Goal: Task Accomplishment & Management: Manage account settings

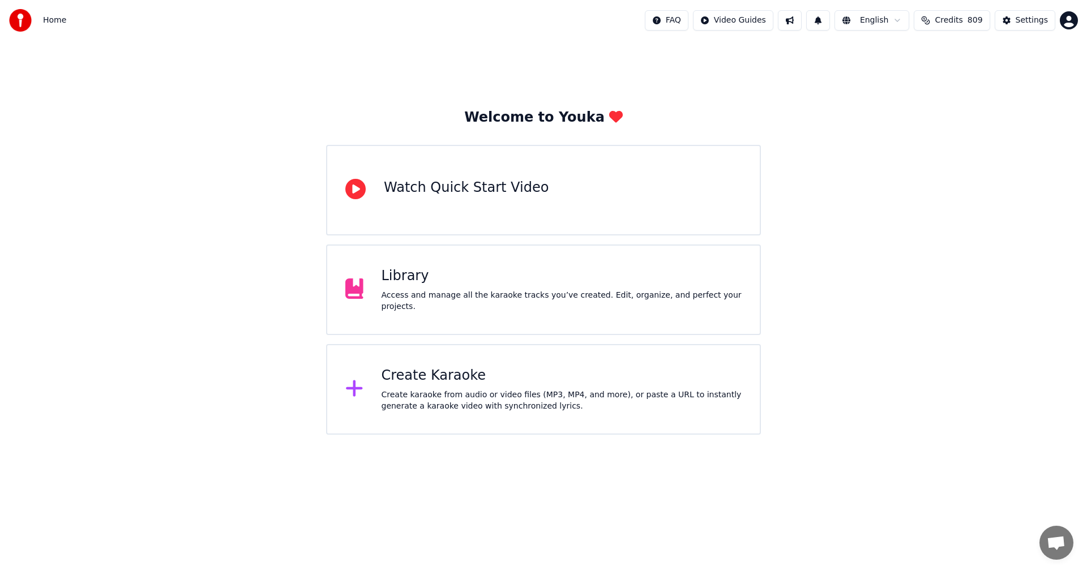
click at [433, 292] on div "Library Access and manage all the karaoke tracks you’ve created. Edit, organize…" at bounding box center [562, 289] width 361 height 45
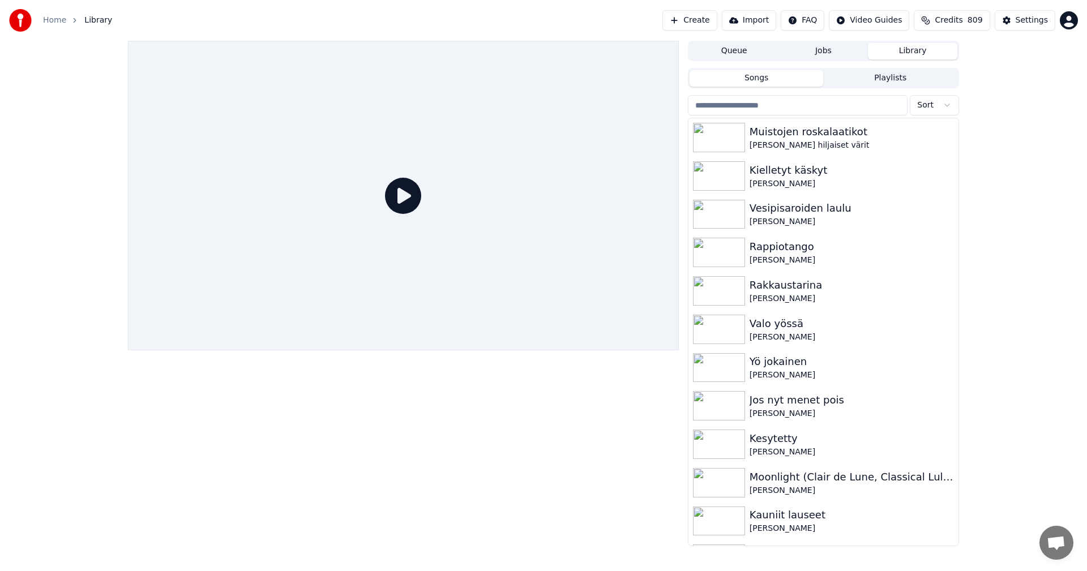
click at [760, 107] on input "search" at bounding box center [798, 105] width 220 height 20
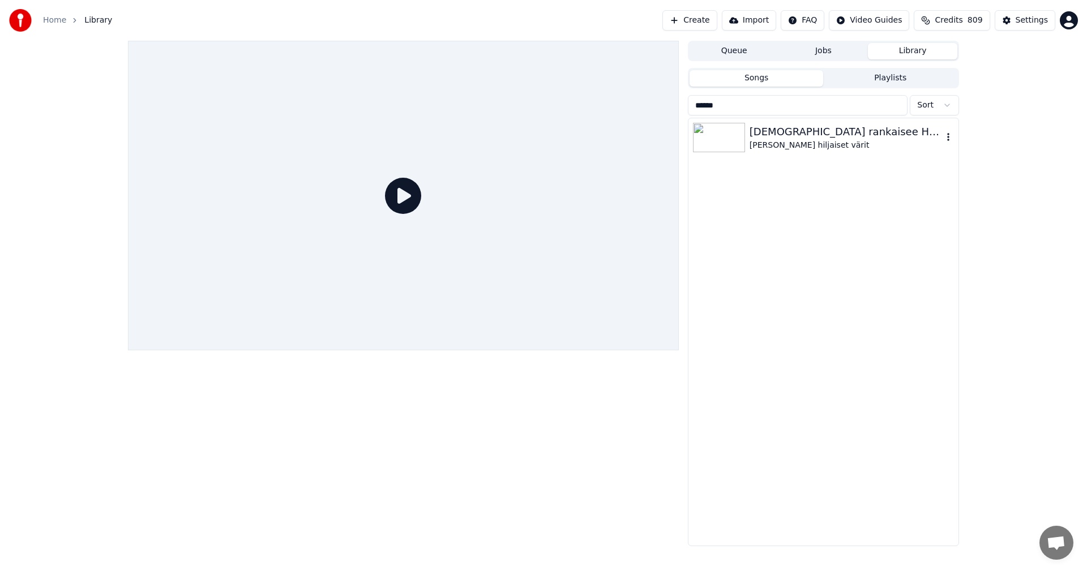
type input "******"
click at [726, 136] on img at bounding box center [719, 137] width 52 height 29
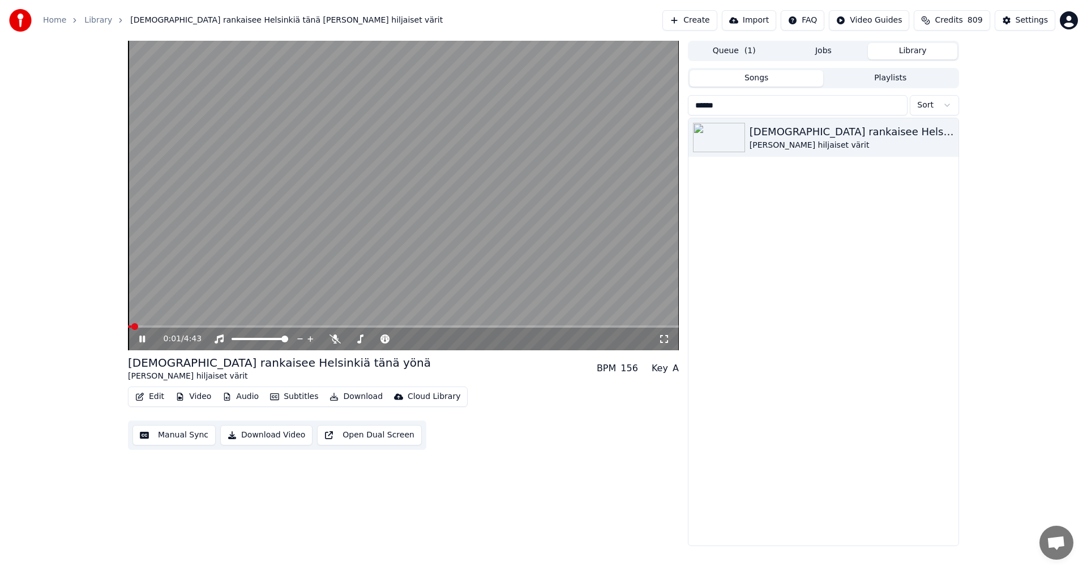
click at [193, 328] on span at bounding box center [403, 327] width 551 height 2
click at [144, 336] on icon at bounding box center [142, 339] width 6 height 7
click at [1033, 20] on div "Settings" at bounding box center [1032, 20] width 32 height 11
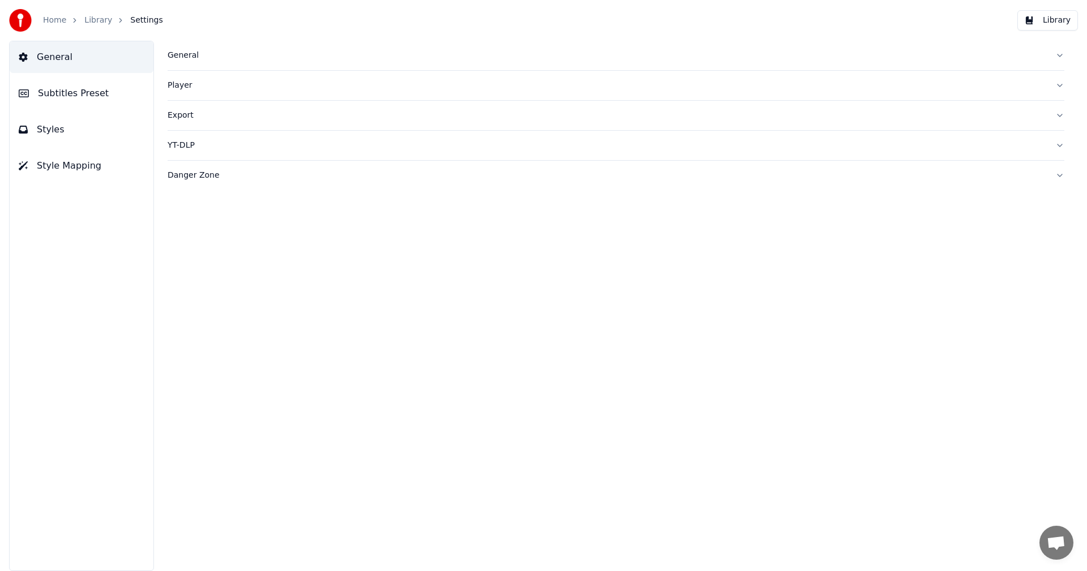
click at [188, 61] on button "General" at bounding box center [616, 55] width 897 height 29
click at [96, 92] on span "Subtitles Preset" at bounding box center [73, 94] width 71 height 14
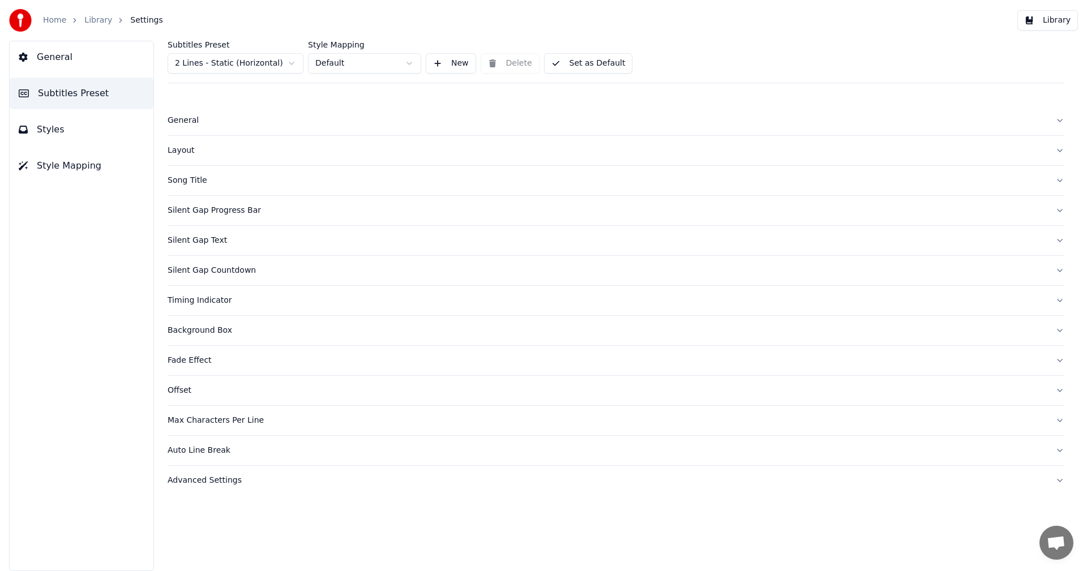
click at [72, 127] on button "Styles" at bounding box center [82, 130] width 144 height 32
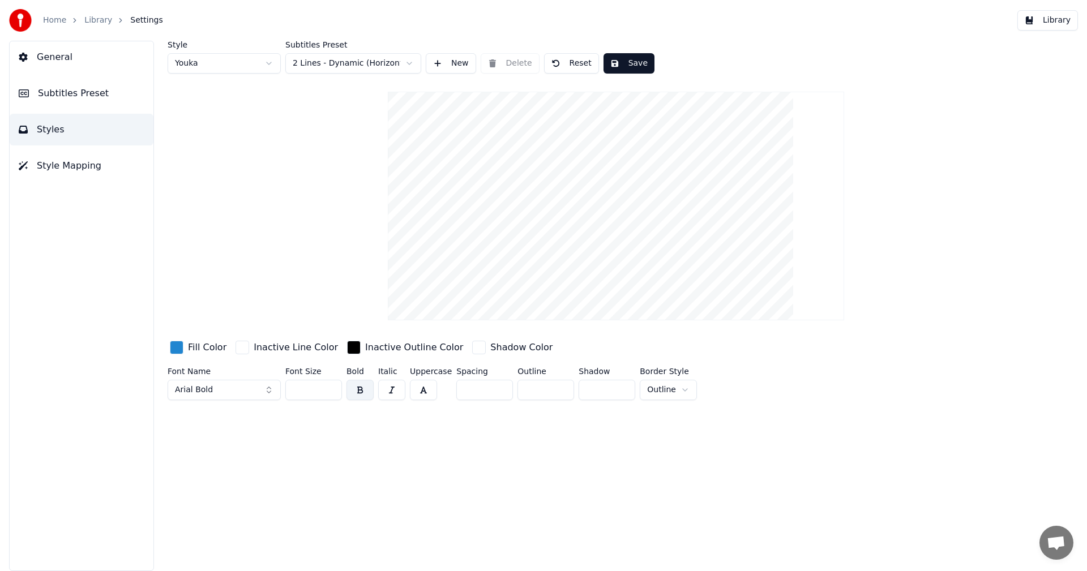
click at [1060, 25] on button "Library" at bounding box center [1047, 20] width 61 height 20
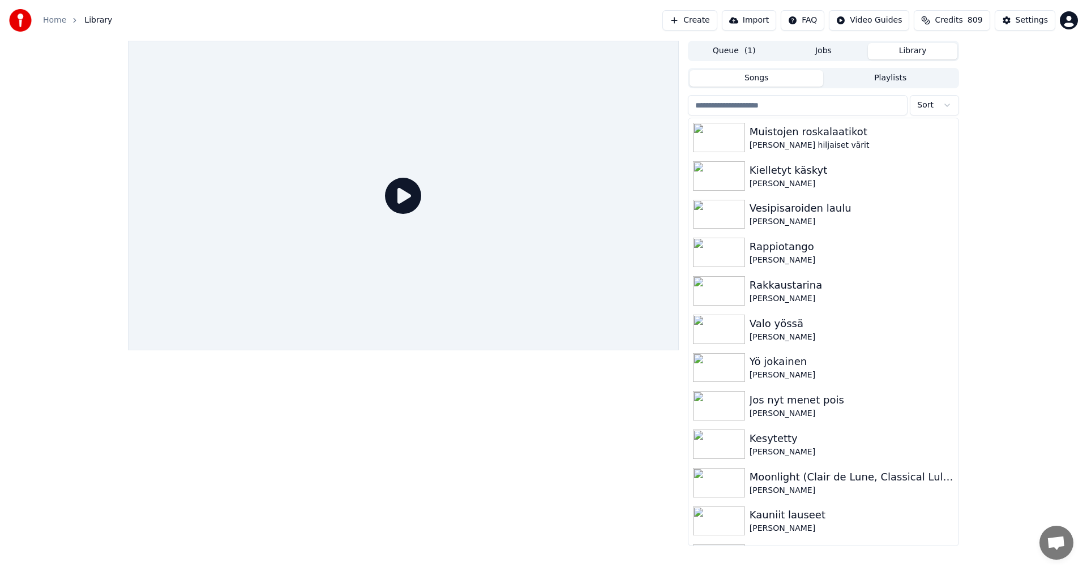
click at [743, 106] on input "search" at bounding box center [798, 105] width 220 height 20
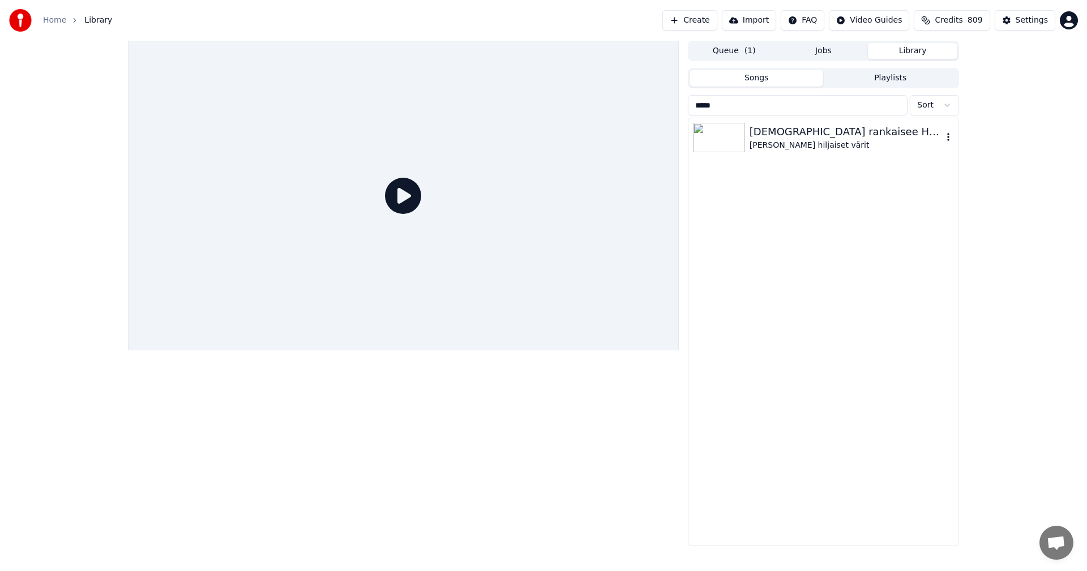
type input "*****"
click at [740, 139] on img at bounding box center [719, 137] width 52 height 29
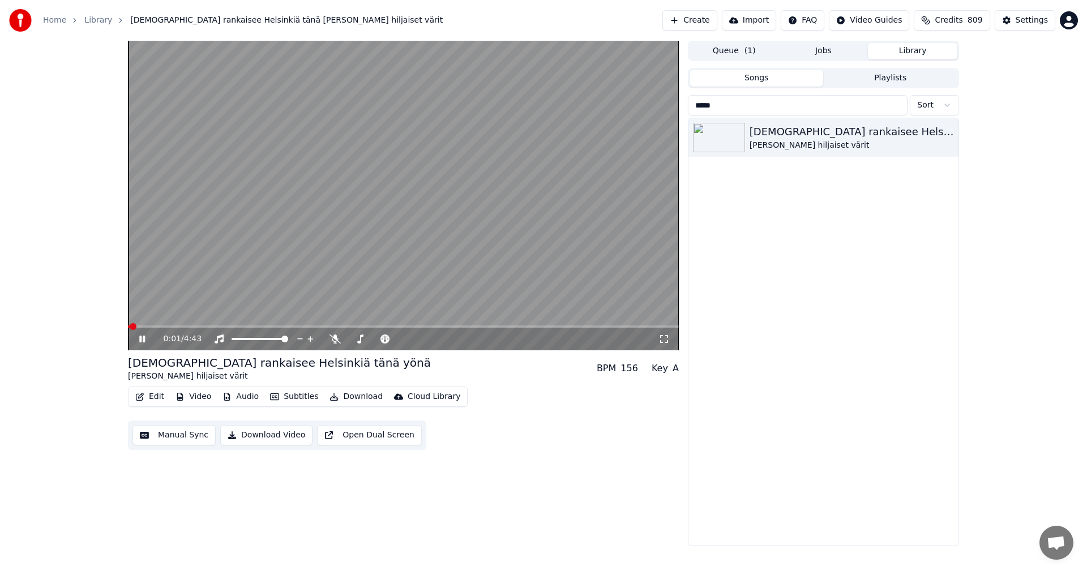
click at [258, 325] on video at bounding box center [403, 196] width 551 height 310
click at [259, 326] on span at bounding box center [403, 327] width 551 height 2
click at [147, 344] on icon at bounding box center [150, 339] width 27 height 9
click at [142, 340] on icon at bounding box center [142, 339] width 6 height 7
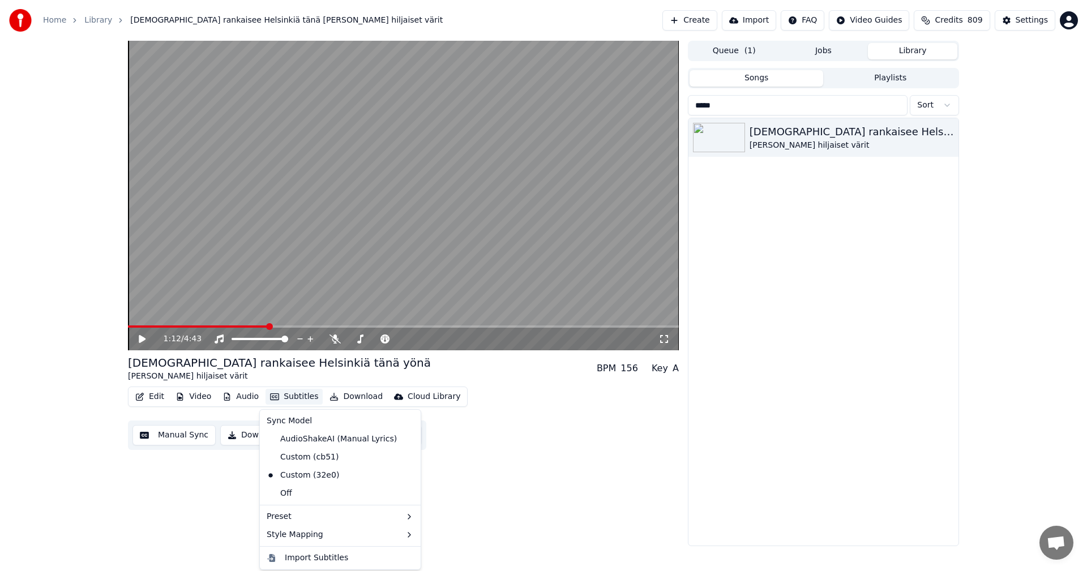
click at [297, 399] on button "Subtitles" at bounding box center [294, 397] width 57 height 16
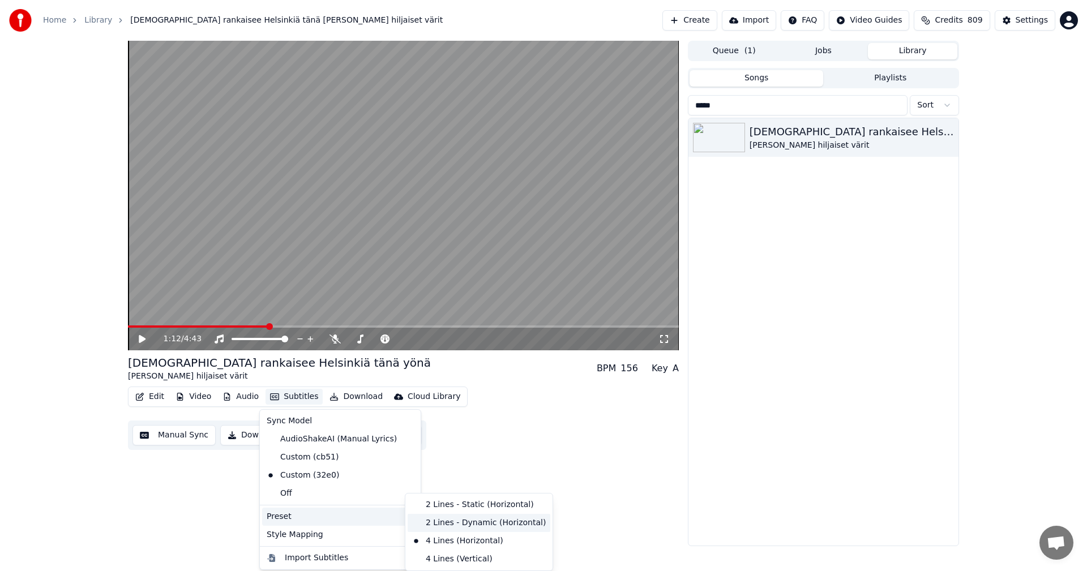
click at [453, 528] on div "2 Lines - Dynamic (Horizontal)" at bounding box center [479, 523] width 143 height 18
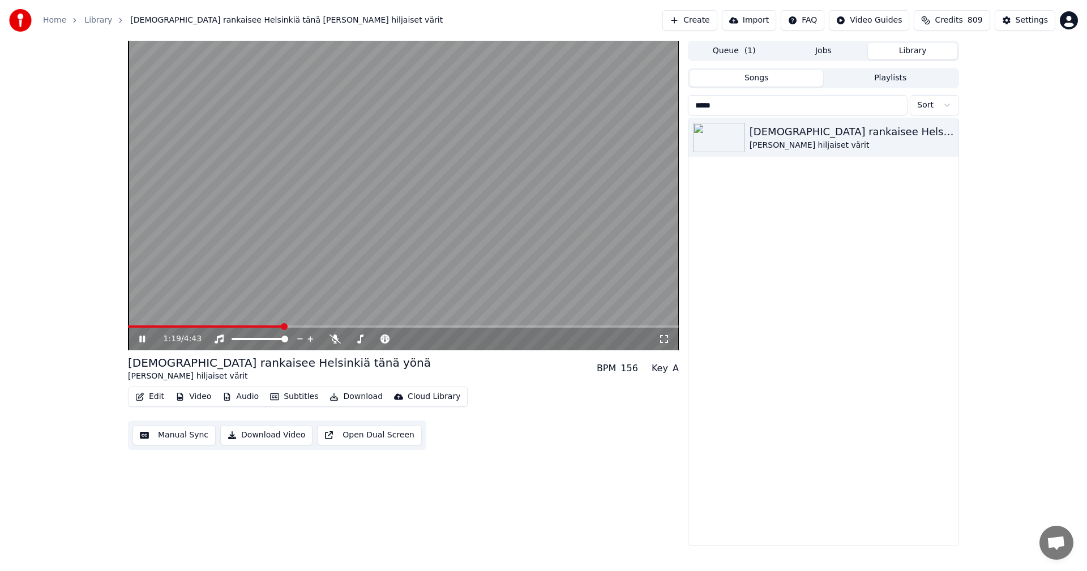
click at [145, 337] on icon at bounding box center [142, 339] width 6 height 7
click at [1043, 23] on div "Settings" at bounding box center [1032, 20] width 32 height 11
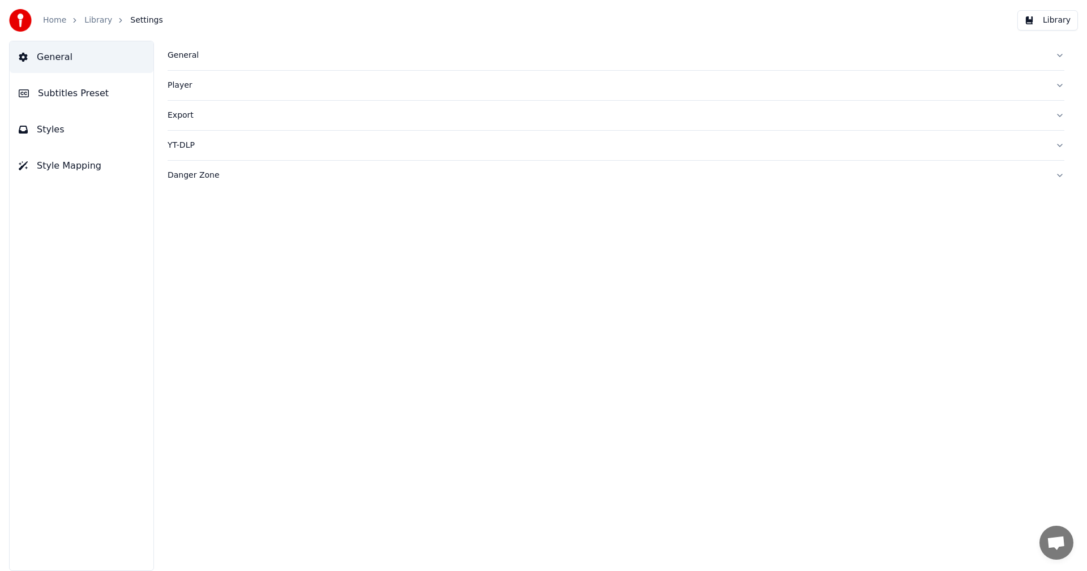
click at [78, 88] on span "Subtitles Preset" at bounding box center [73, 94] width 71 height 14
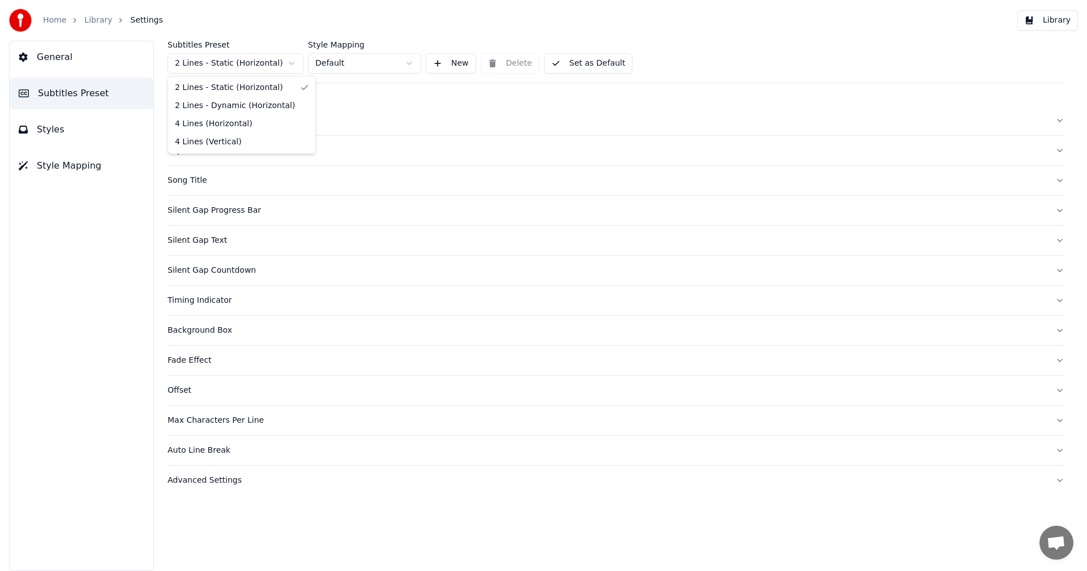
click at [246, 63] on html "Home Library Settings Library General Subtitles Preset Styles Style Mapping Sub…" at bounding box center [543, 285] width 1087 height 571
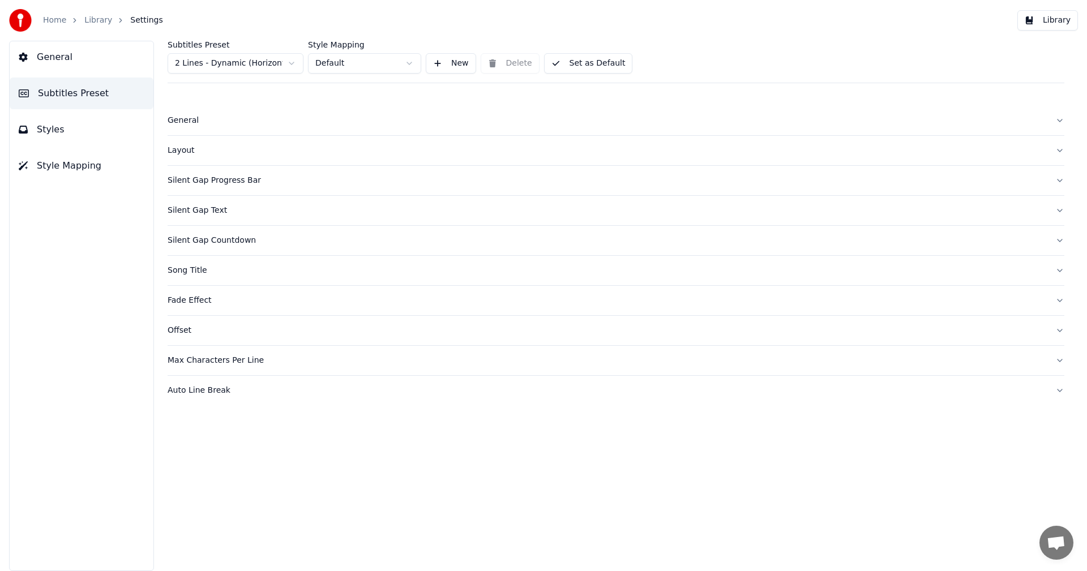
click at [58, 132] on span "Styles" at bounding box center [51, 130] width 28 height 14
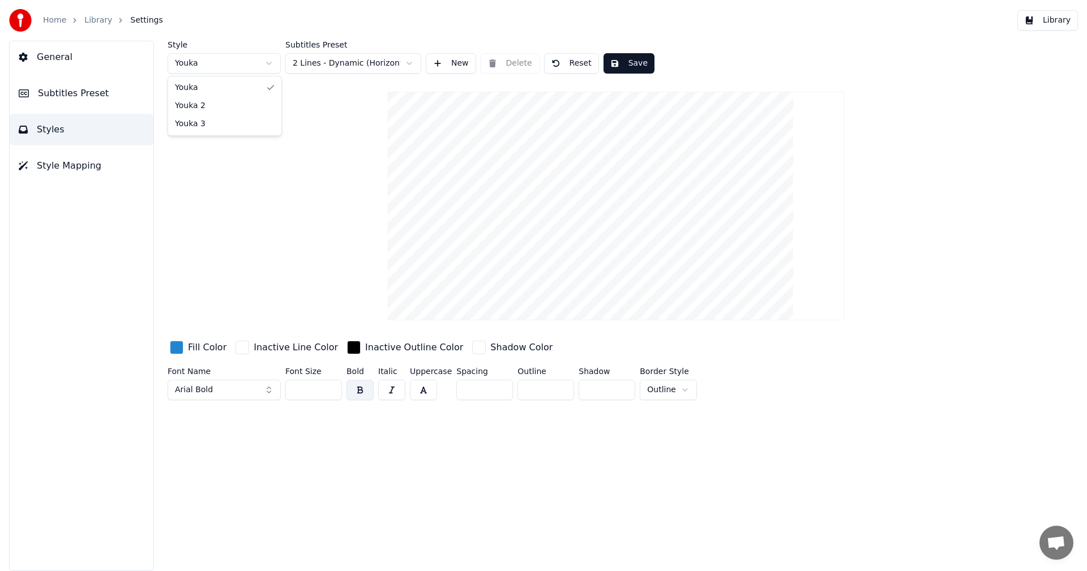
click at [269, 66] on html "Home Library Settings Library General Subtitles Preset Styles Style Mapping Sty…" at bounding box center [543, 285] width 1087 height 571
click at [628, 65] on button "Save" at bounding box center [628, 63] width 51 height 20
click at [1043, 21] on button "Library" at bounding box center [1047, 20] width 61 height 20
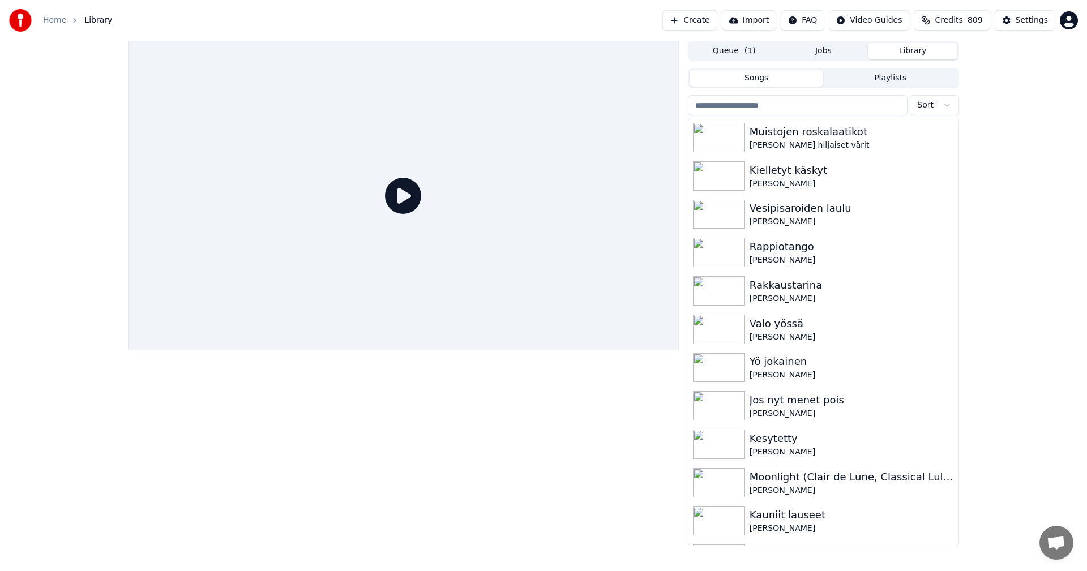
click at [739, 113] on input "search" at bounding box center [798, 105] width 220 height 20
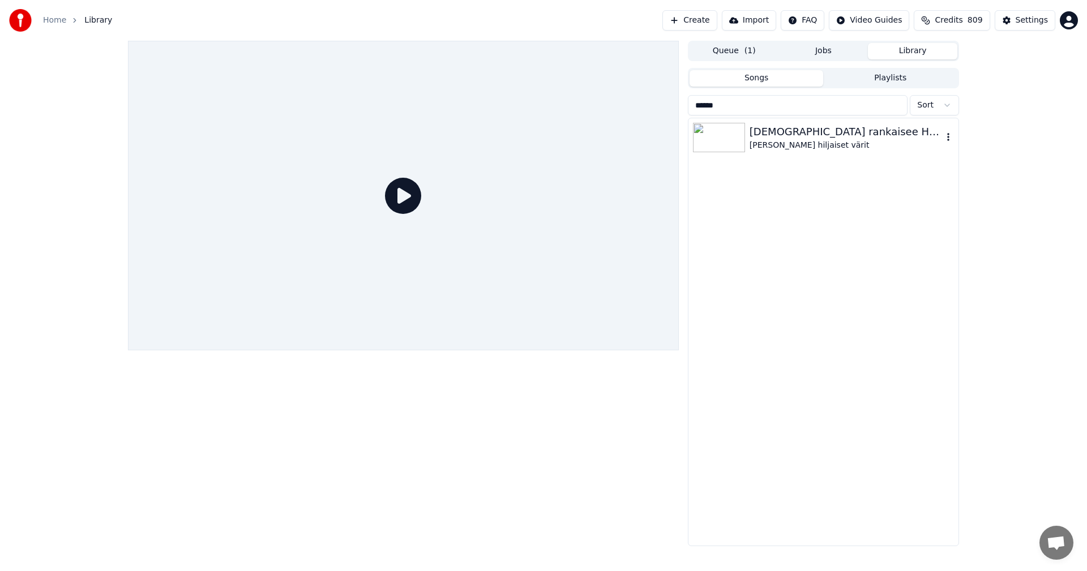
type input "******"
click at [712, 142] on img at bounding box center [719, 137] width 52 height 29
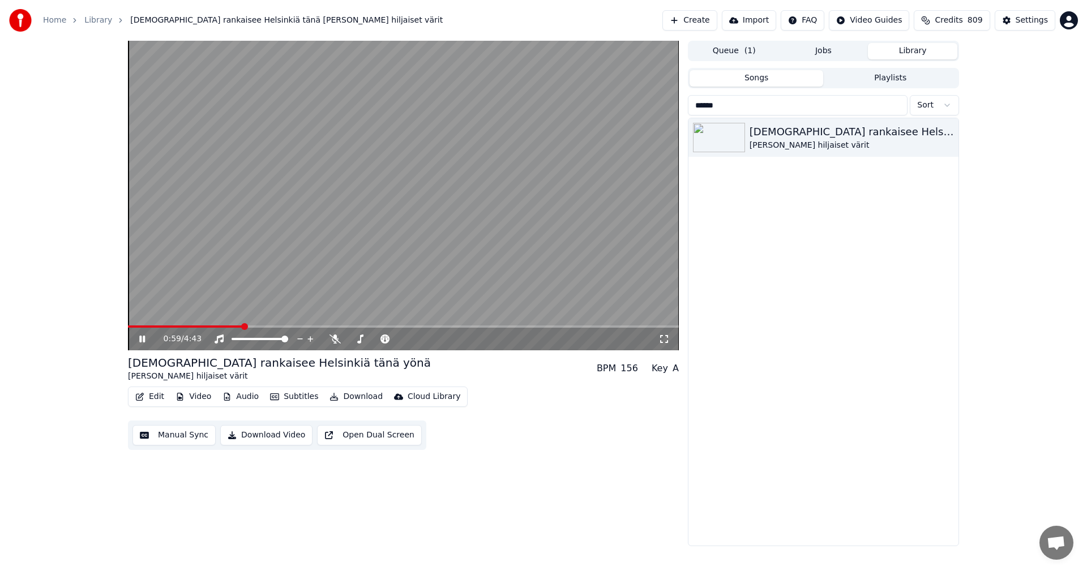
click at [243, 326] on span at bounding box center [403, 327] width 551 height 2
click at [297, 394] on button "Subtitles" at bounding box center [294, 397] width 57 height 16
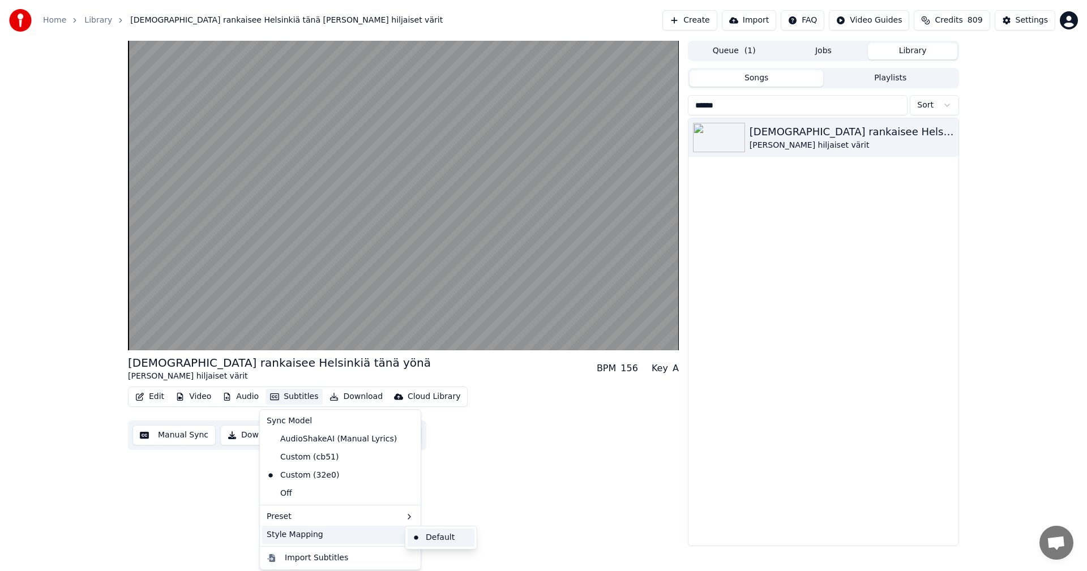
click at [422, 537] on div "Default" at bounding box center [441, 538] width 67 height 18
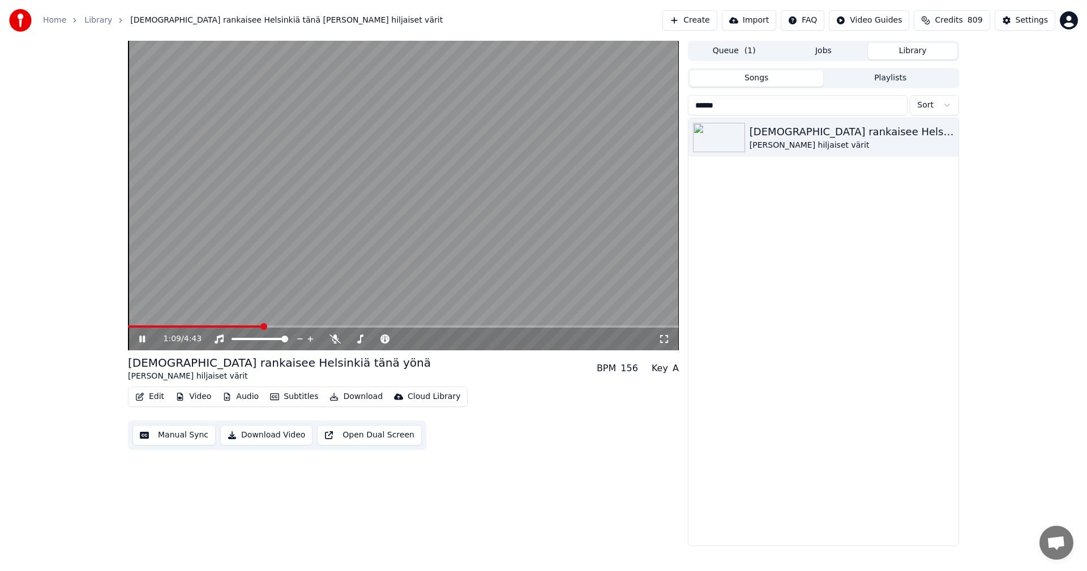
click at [141, 337] on icon at bounding box center [142, 339] width 6 height 7
click at [99, 23] on link "Library" at bounding box center [98, 20] width 28 height 11
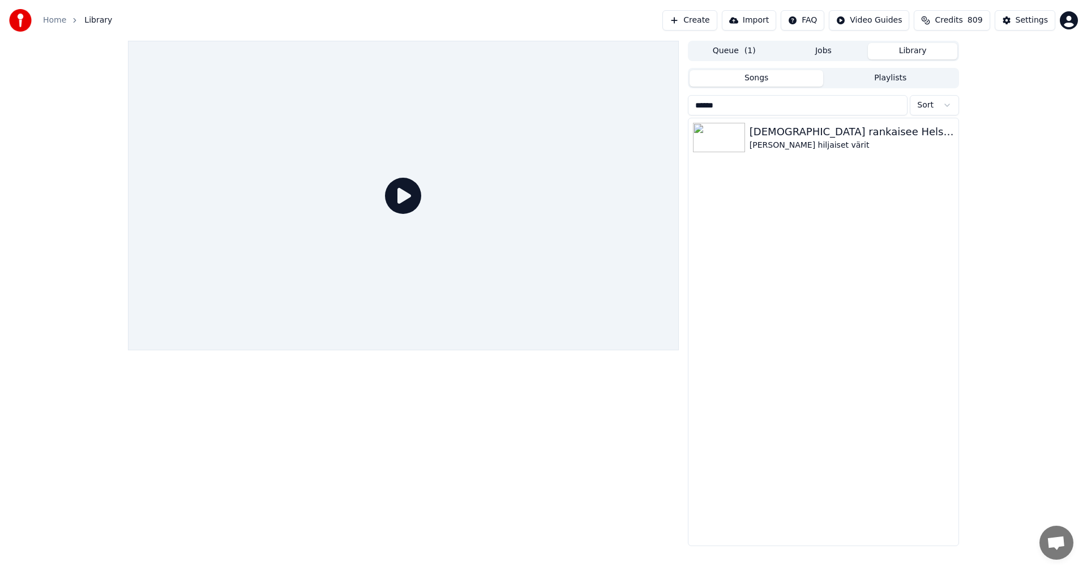
click at [896, 54] on button "Library" at bounding box center [912, 51] width 89 height 16
click at [833, 57] on button "Jobs" at bounding box center [823, 51] width 89 height 16
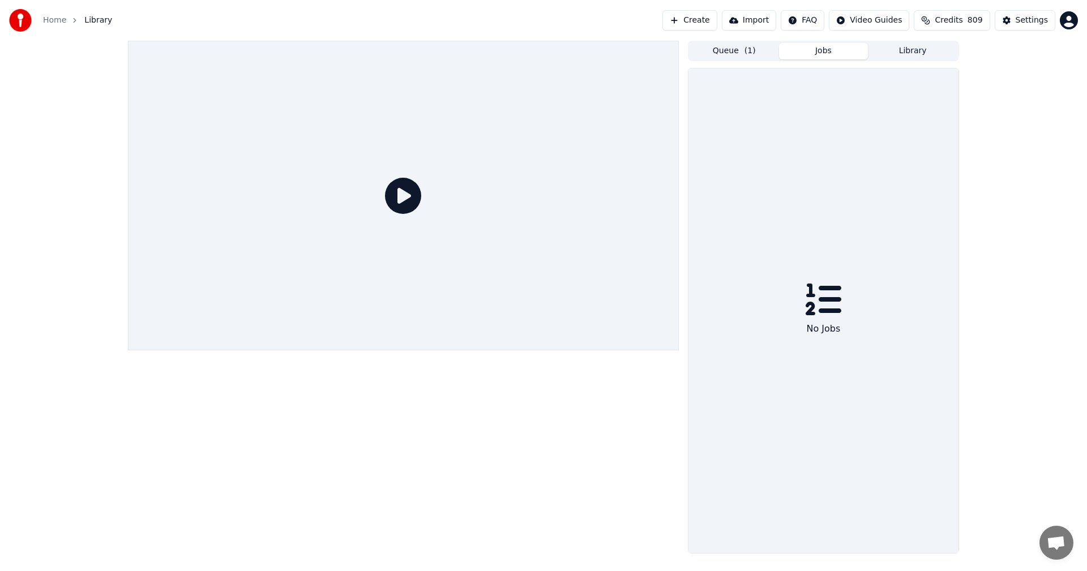
click at [904, 50] on button "Library" at bounding box center [912, 51] width 89 height 16
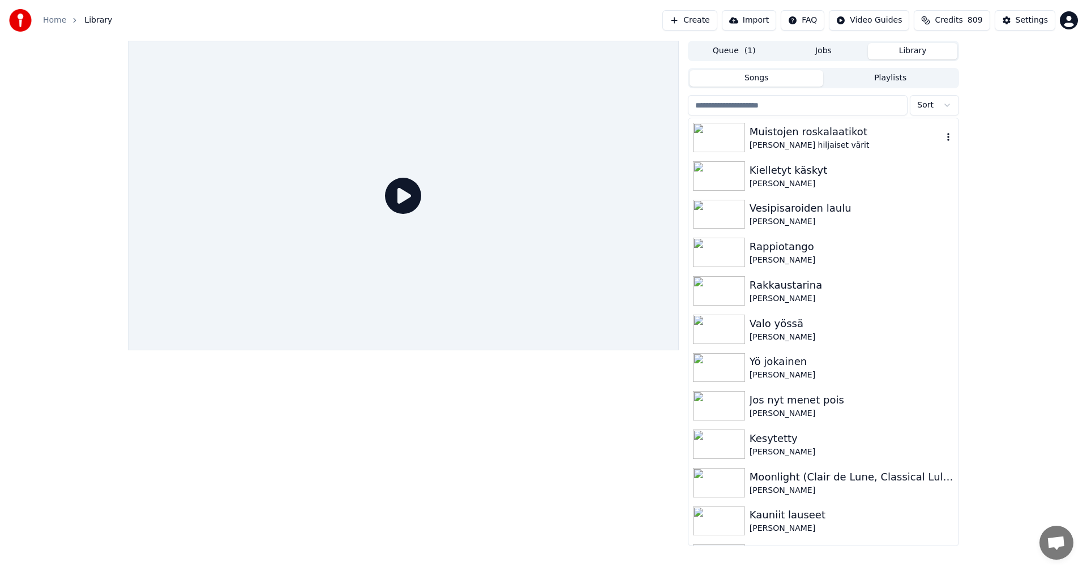
click at [756, 129] on div "Muistojen roskalaatikot" at bounding box center [846, 132] width 193 height 16
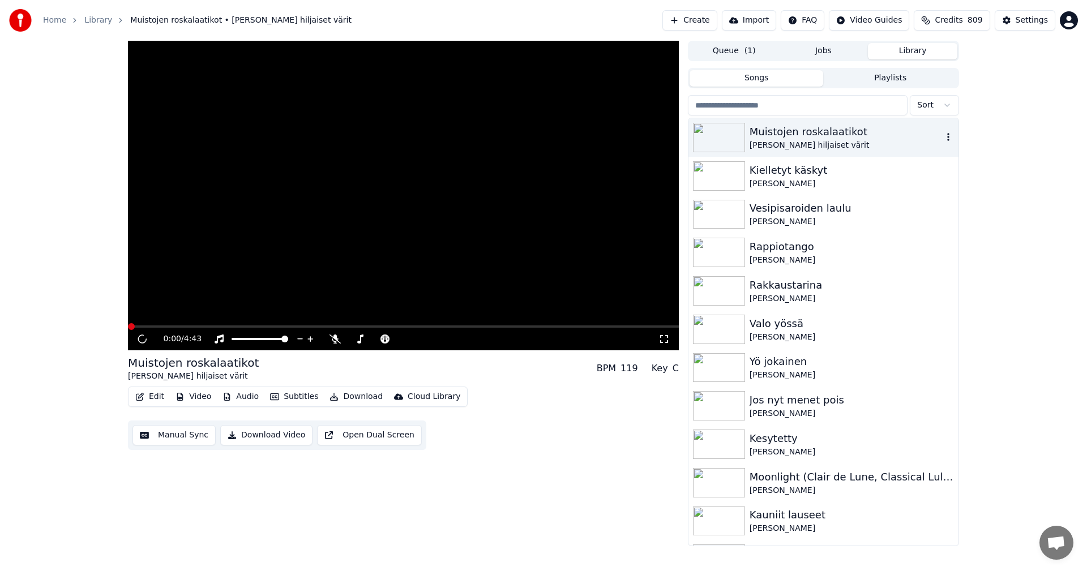
click at [756, 129] on div "Muistojen roskalaatikot" at bounding box center [846, 132] width 193 height 16
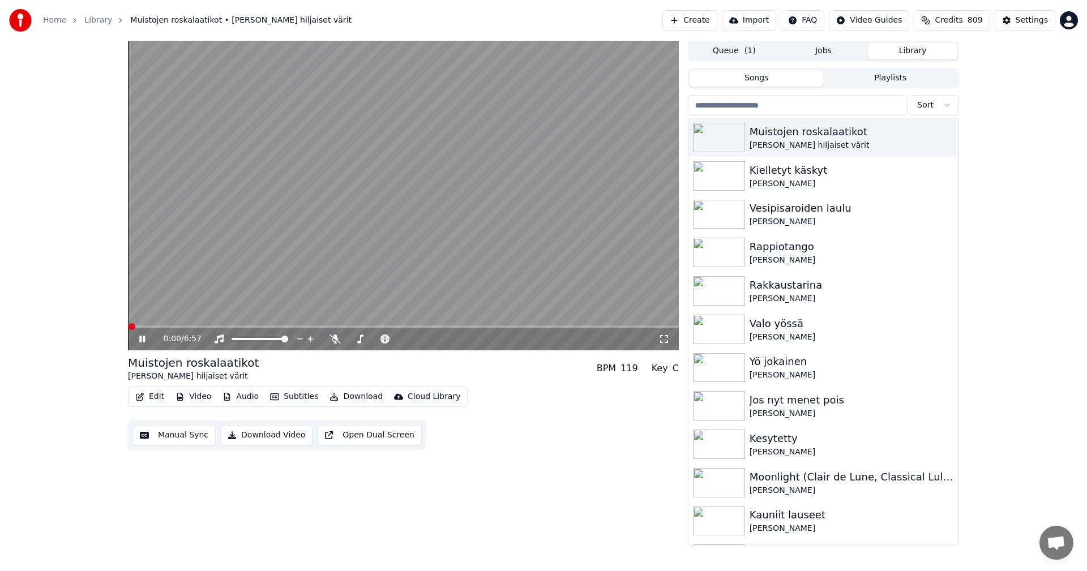
click at [251, 327] on span at bounding box center [403, 327] width 551 height 2
click at [351, 324] on video at bounding box center [403, 196] width 551 height 310
click at [352, 326] on span at bounding box center [403, 327] width 551 height 2
click at [408, 327] on span at bounding box center [403, 327] width 551 height 2
click at [739, 179] on img at bounding box center [719, 175] width 52 height 29
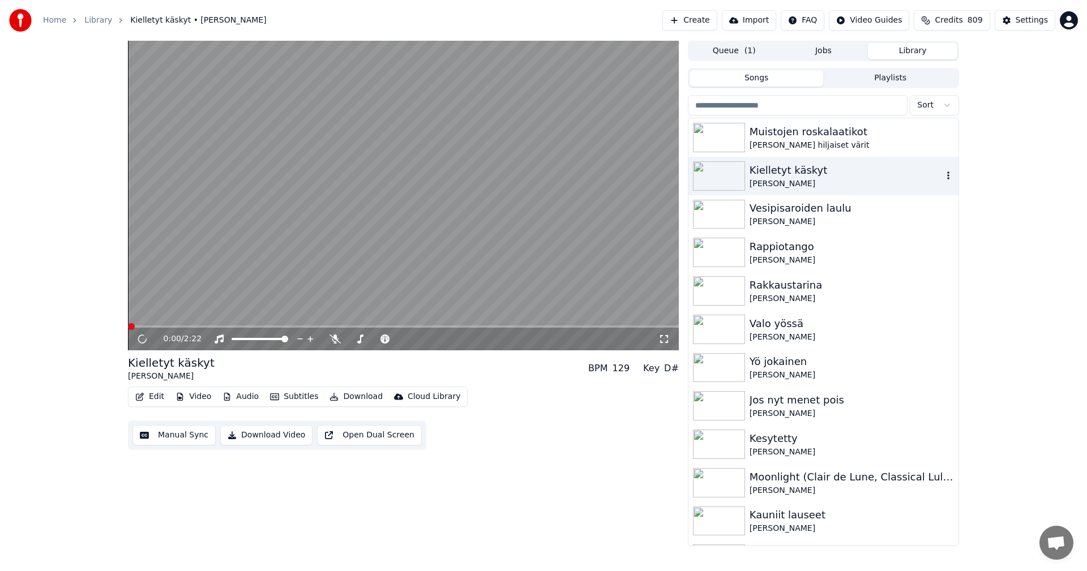
click at [738, 178] on img at bounding box center [719, 175] width 52 height 29
click at [297, 327] on span at bounding box center [403, 327] width 551 height 2
click at [327, 328] on span at bounding box center [403, 327] width 551 height 2
click at [150, 396] on button "Edit" at bounding box center [150, 397] width 38 height 16
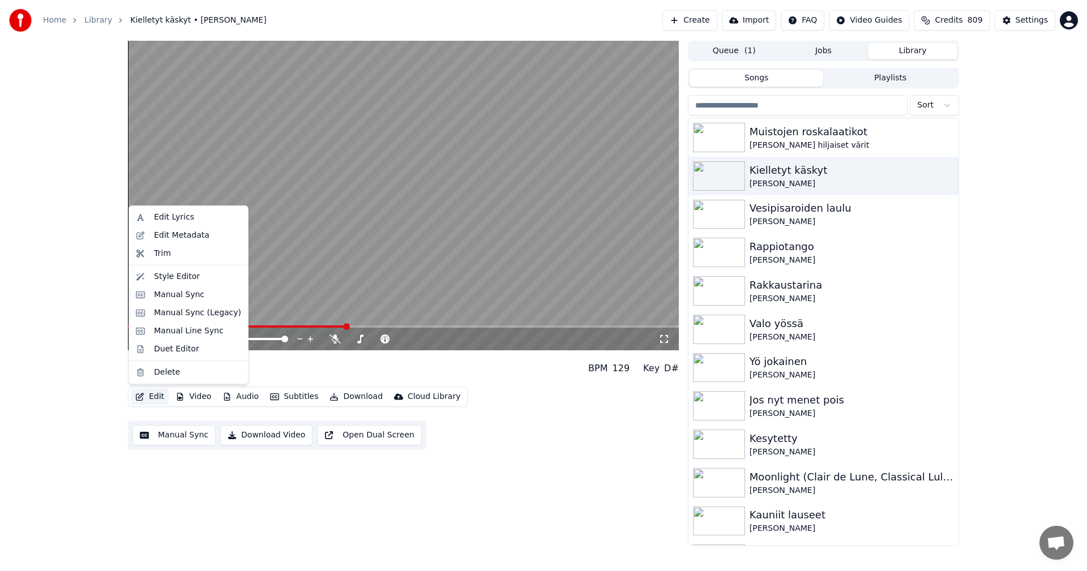
click at [75, 331] on div "0:56 / 2:22 Kielletyt käskyt Kristina Hautala BPM 129 Key D# Edit Video Audio S…" at bounding box center [543, 294] width 1087 height 506
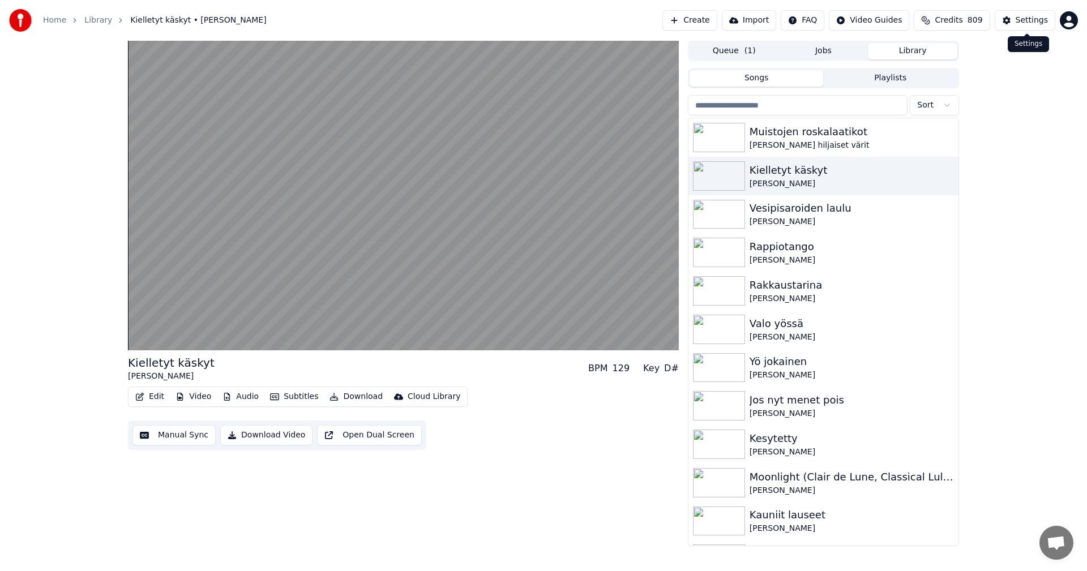
click at [1027, 23] on div "Settings" at bounding box center [1032, 20] width 32 height 11
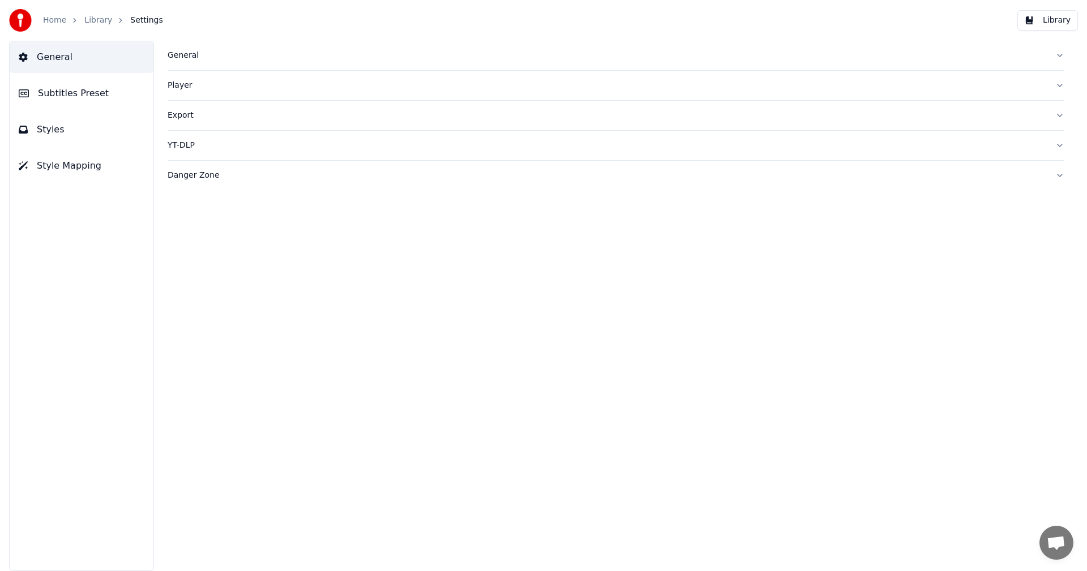
click at [107, 96] on button "Subtitles Preset" at bounding box center [82, 94] width 144 height 32
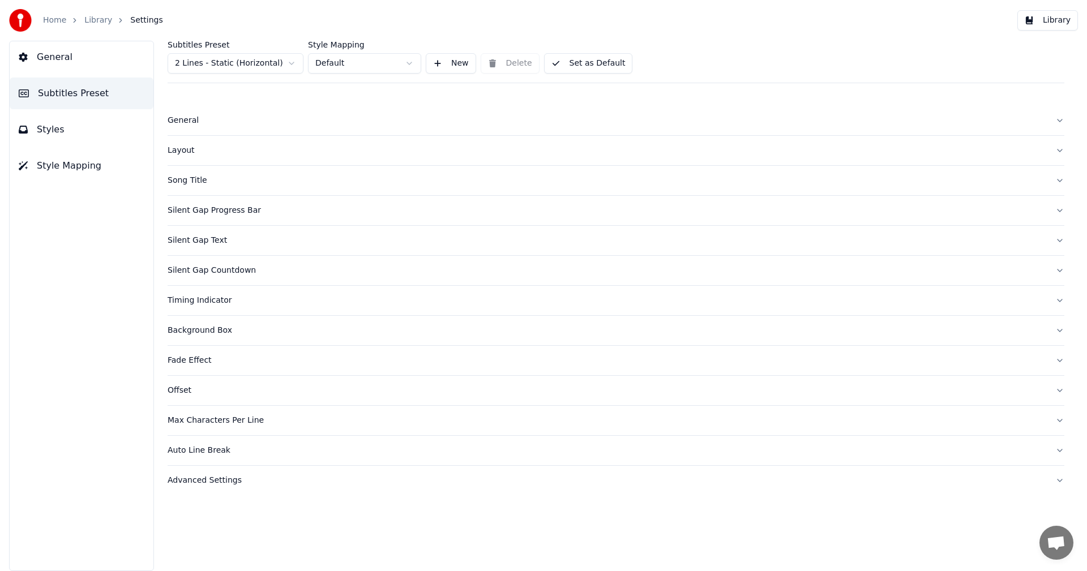
click at [254, 66] on html "Home Library Settings Library General Subtitles Preset Styles Style Mapping Sub…" at bounding box center [543, 285] width 1087 height 571
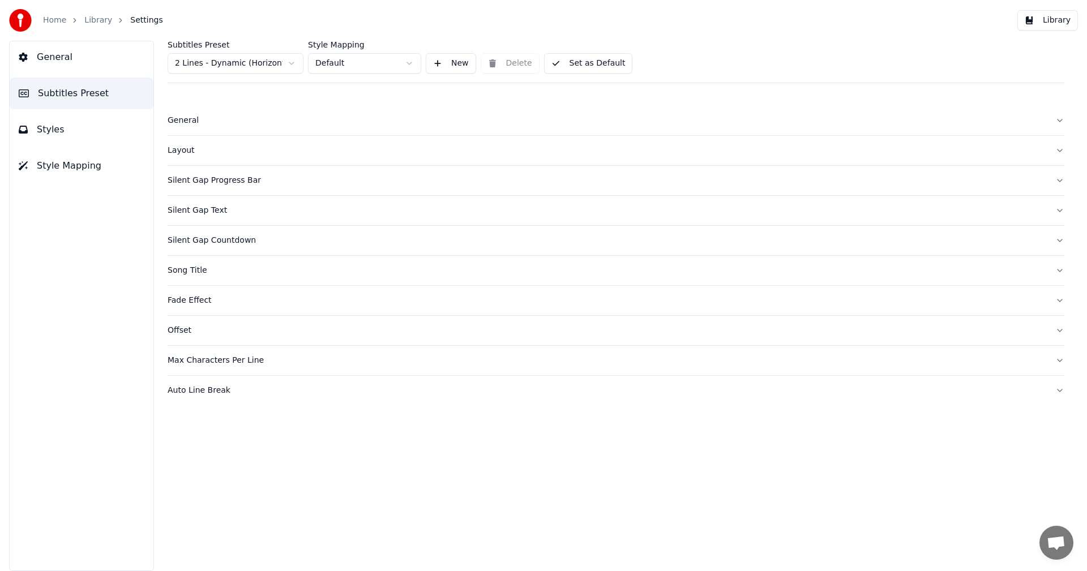
click at [54, 131] on span "Styles" at bounding box center [51, 130] width 28 height 14
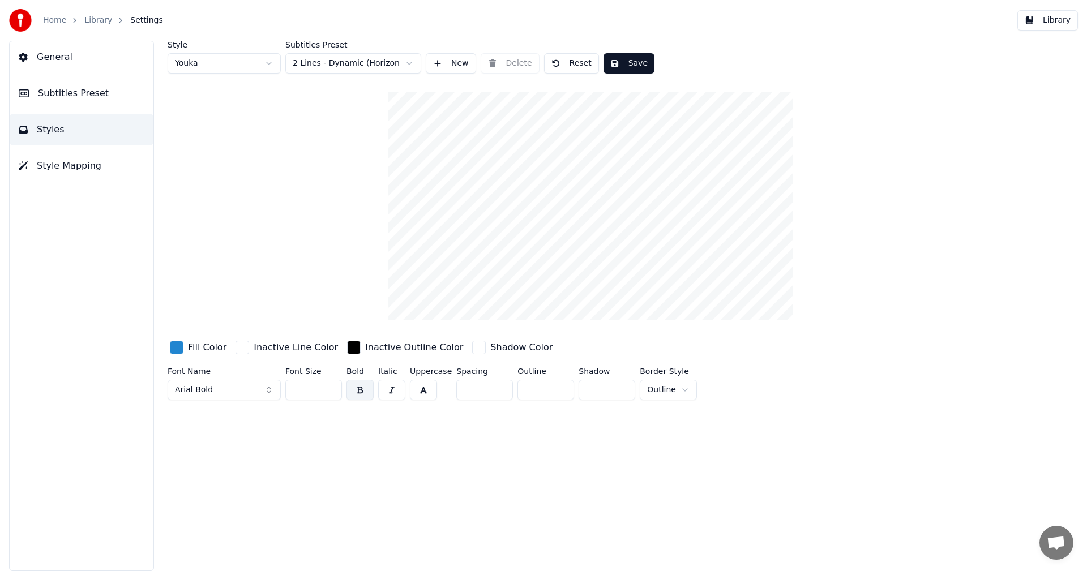
click at [623, 65] on button "Save" at bounding box center [628, 63] width 51 height 20
click at [891, 66] on div "Style Youka Subtitles Preset 2 Lines - Dynamic (Horizontal) New Delete Reset Sa…" at bounding box center [616, 57] width 897 height 33
click at [66, 54] on span "General" at bounding box center [55, 57] width 36 height 14
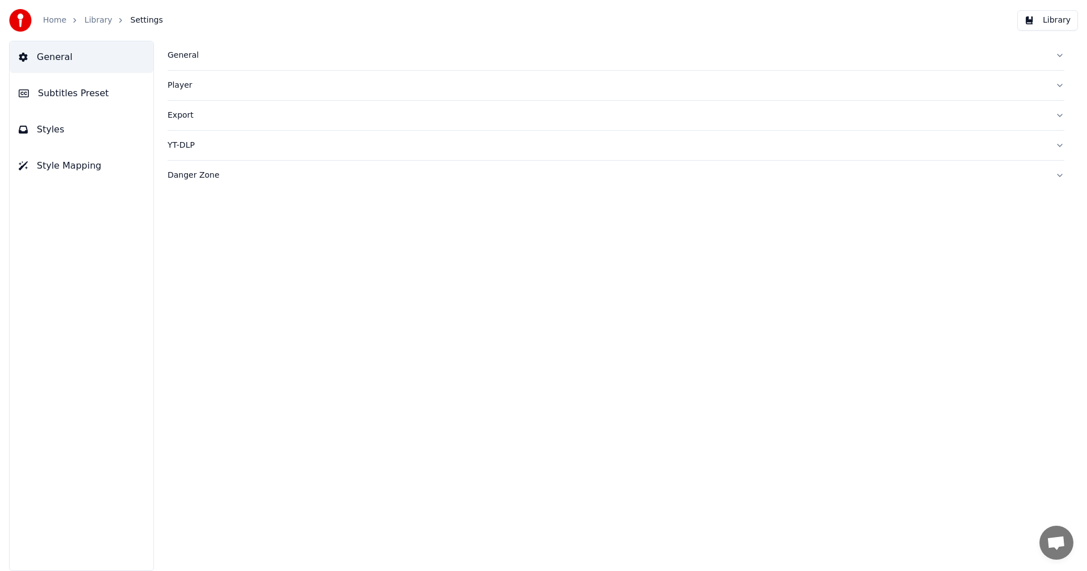
click at [88, 92] on span "Subtitles Preset" at bounding box center [73, 94] width 71 height 14
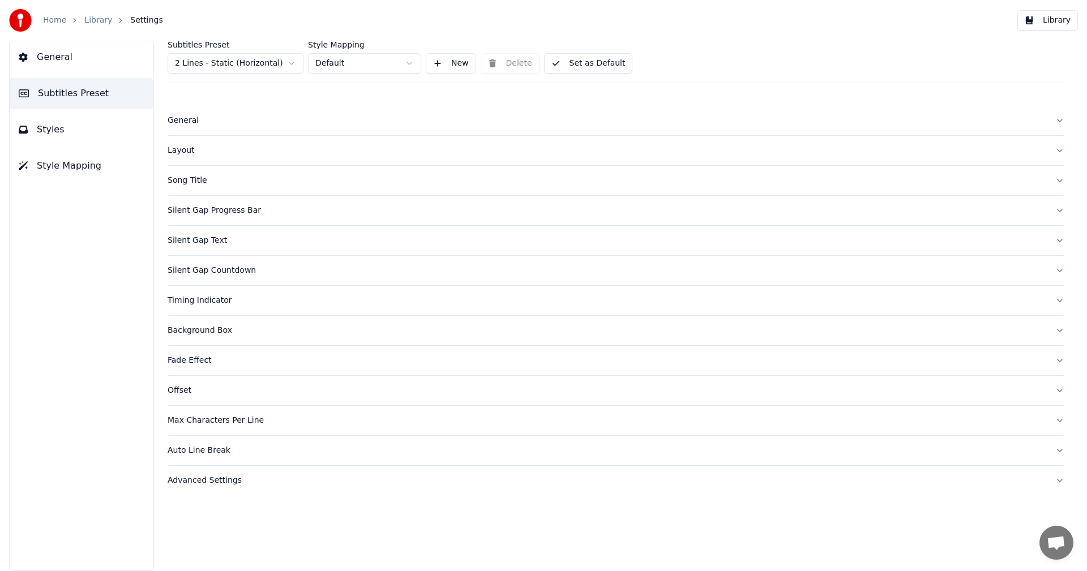
click at [573, 65] on button "Set as Default" at bounding box center [588, 63] width 89 height 20
click at [1043, 20] on button "Library" at bounding box center [1047, 20] width 61 height 20
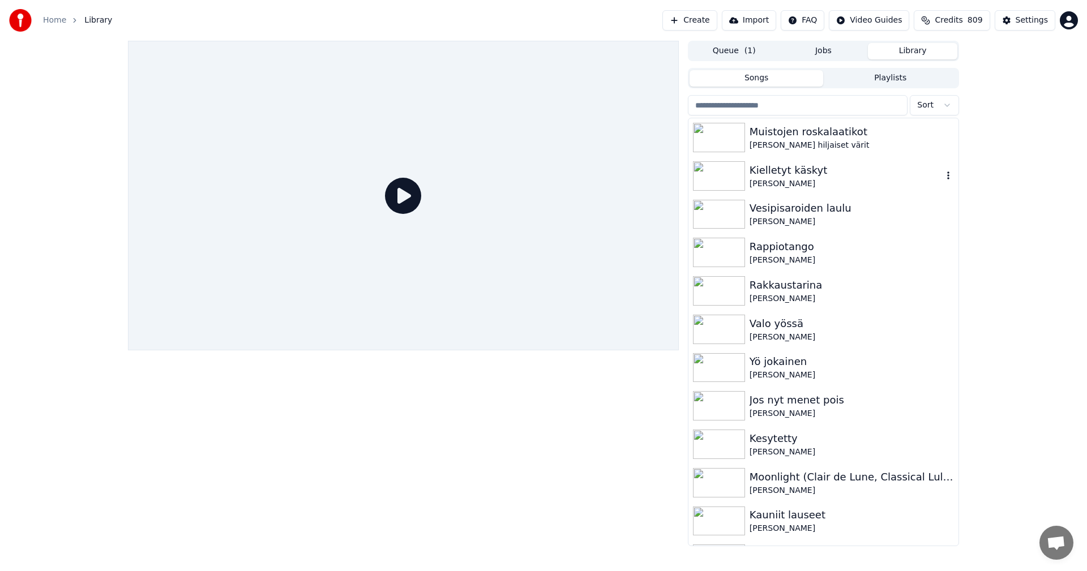
click at [732, 181] on img at bounding box center [719, 175] width 52 height 29
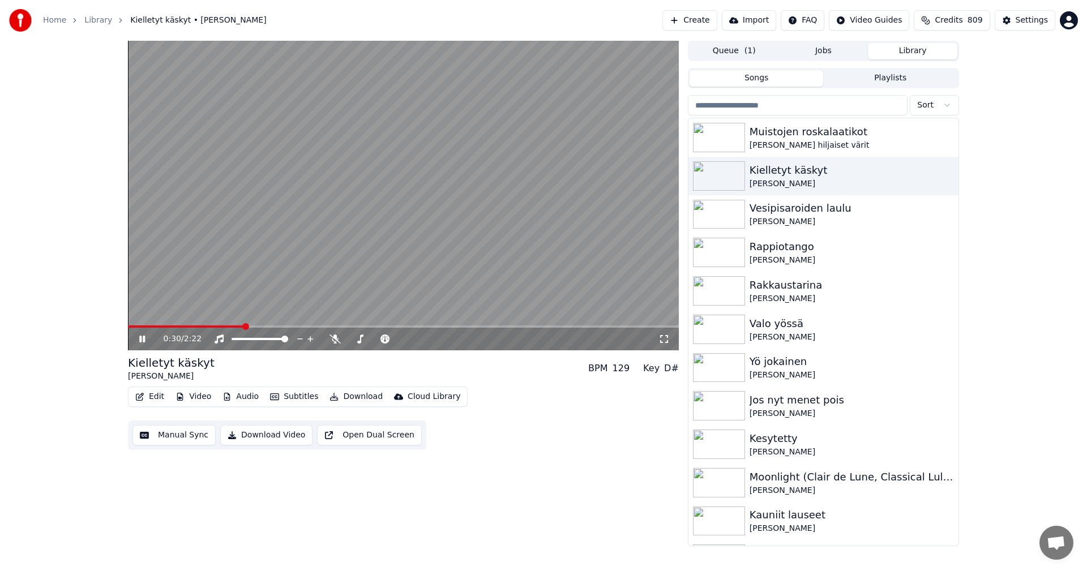
click at [244, 327] on span at bounding box center [403, 327] width 551 height 2
click at [139, 342] on icon at bounding box center [150, 339] width 27 height 9
click at [280, 399] on button "Subtitles" at bounding box center [294, 397] width 57 height 16
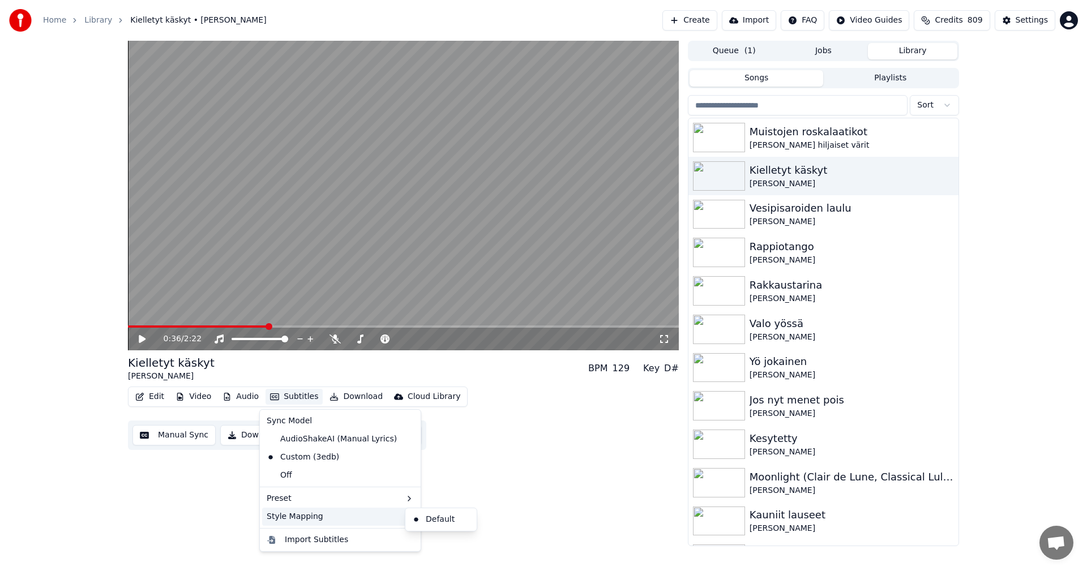
click at [349, 519] on div "Style Mapping" at bounding box center [340, 517] width 156 height 18
click at [442, 525] on div "Default" at bounding box center [441, 520] width 67 height 18
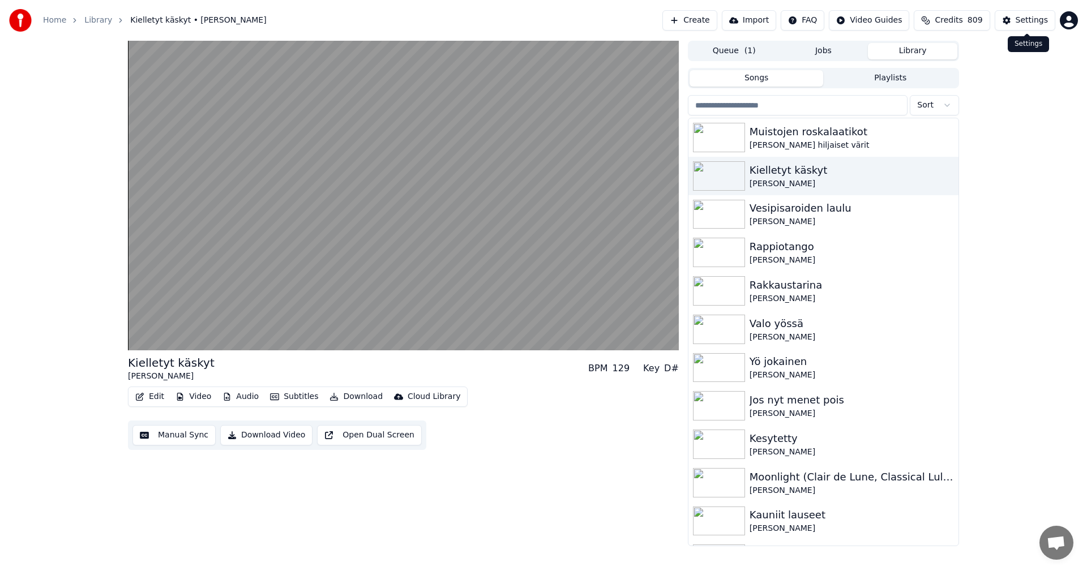
click at [1016, 24] on button "Settings" at bounding box center [1025, 20] width 61 height 20
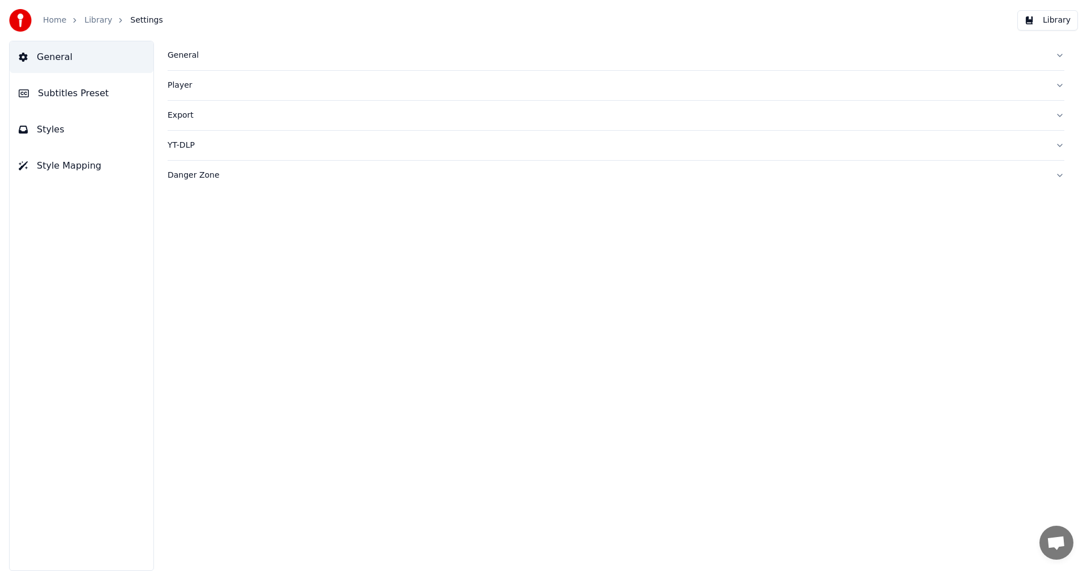
click at [105, 96] on button "Subtitles Preset" at bounding box center [82, 94] width 144 height 32
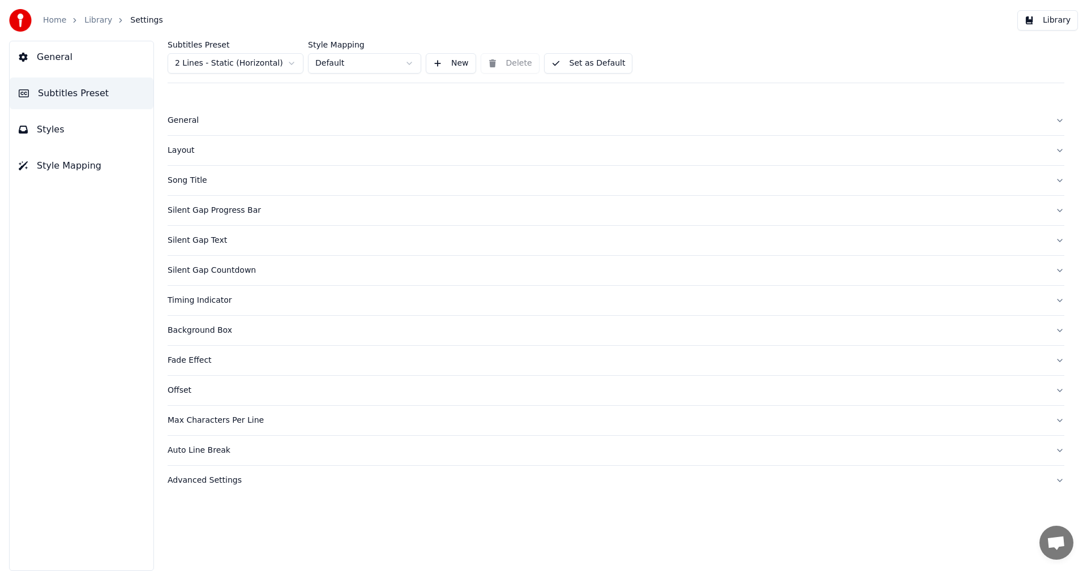
click at [372, 63] on html "Home Library Settings Library General Subtitles Preset Styles Style Mapping Sub…" at bounding box center [543, 285] width 1087 height 571
click at [295, 62] on html "Home Library Settings Library General Subtitles Preset Styles Style Mapping Sub…" at bounding box center [543, 285] width 1087 height 571
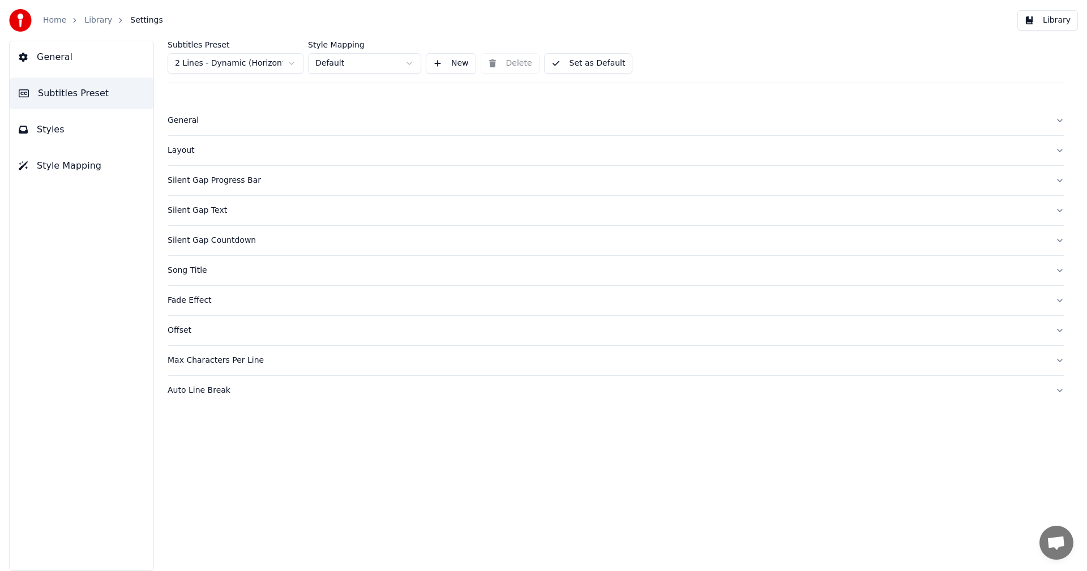
click at [68, 129] on button "Styles" at bounding box center [82, 130] width 144 height 32
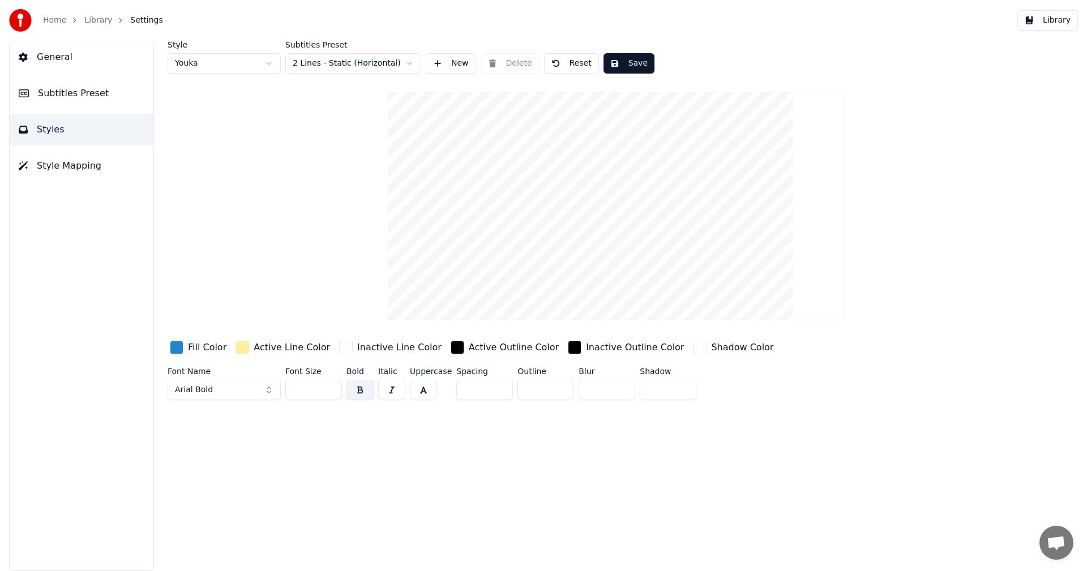
click at [345, 67] on html "Home Library Settings Library General Subtitles Preset Styles Style Mapping Sty…" at bounding box center [543, 285] width 1087 height 571
click at [49, 94] on span "Subtitles Preset" at bounding box center [73, 94] width 71 height 14
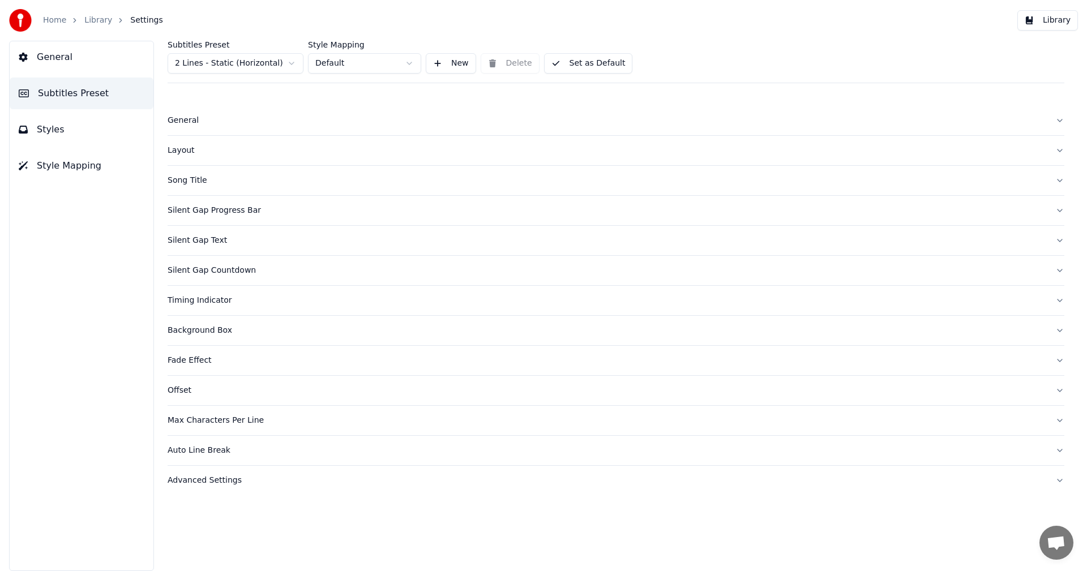
click at [83, 138] on button "Styles" at bounding box center [82, 130] width 144 height 32
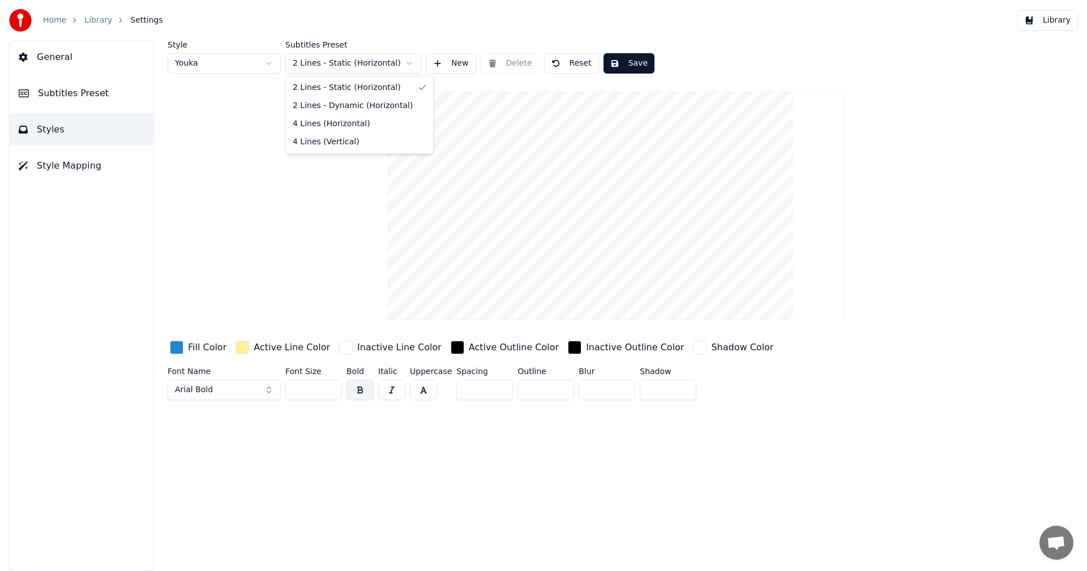
click at [331, 61] on html "Home Library Settings Library General Subtitles Preset Styles Style Mapping Sty…" at bounding box center [543, 285] width 1087 height 571
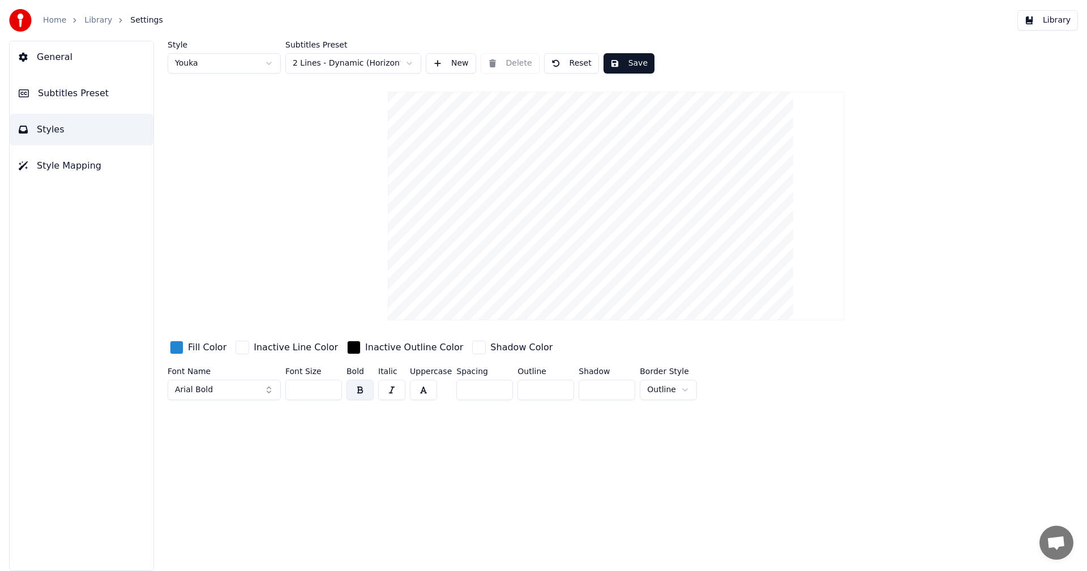
click at [61, 93] on span "Subtitles Preset" at bounding box center [73, 94] width 71 height 14
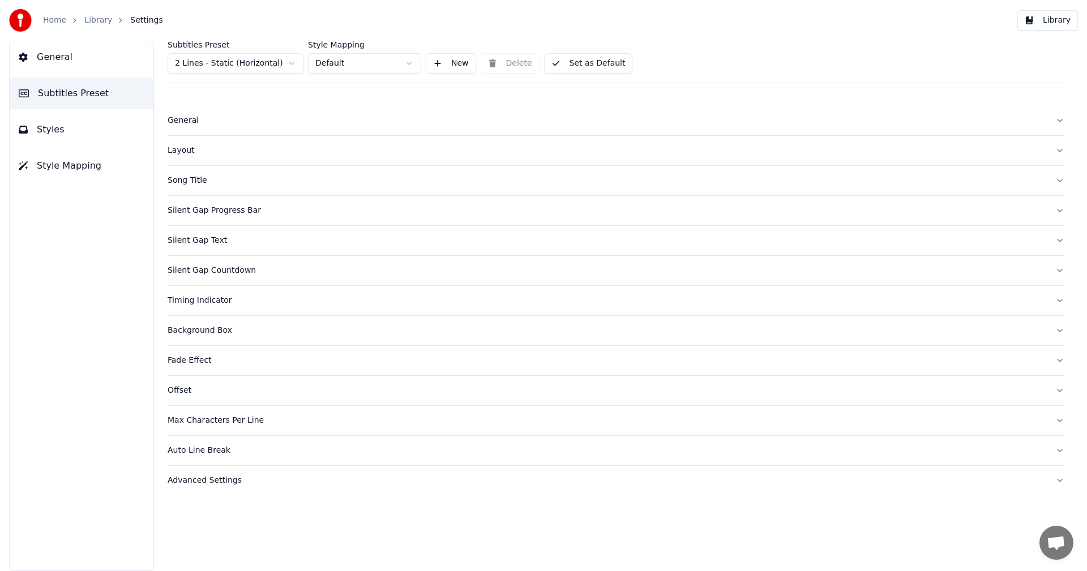
click at [217, 274] on div "Silent Gap Countdown" at bounding box center [607, 270] width 879 height 11
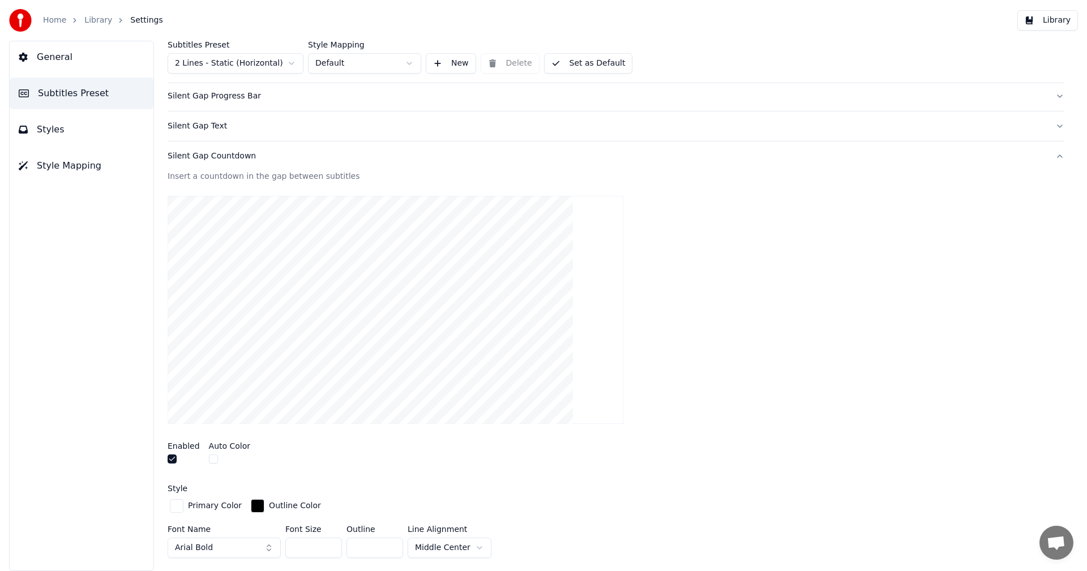
scroll to position [113, 0]
click at [66, 129] on button "Styles" at bounding box center [82, 130] width 144 height 32
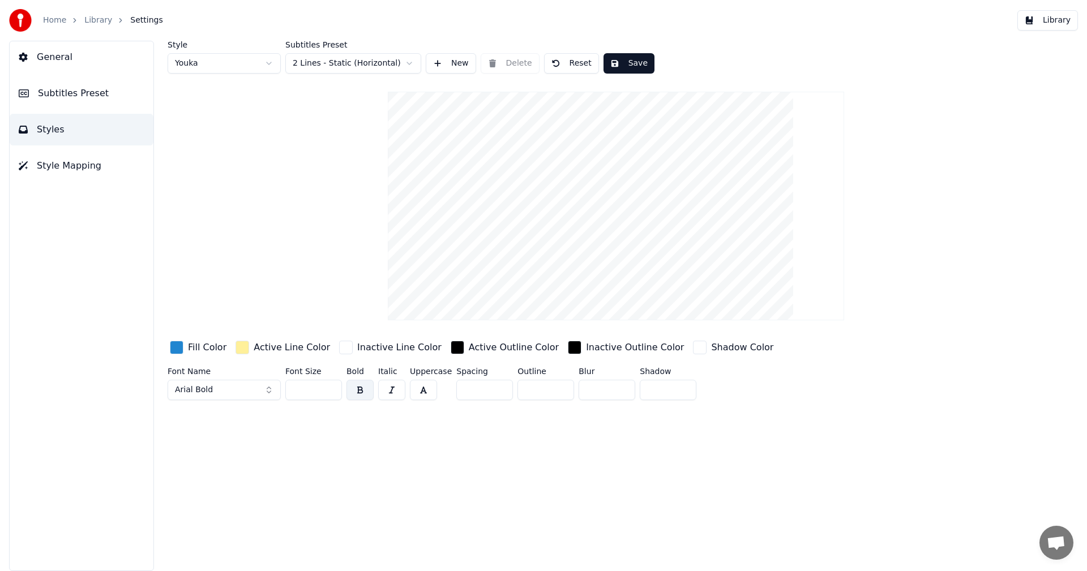
scroll to position [0, 0]
click at [320, 63] on html "Home Library Settings Library General Subtitles Preset Styles Style Mapping Sty…" at bounding box center [543, 285] width 1087 height 571
click at [574, 65] on button "Reset" at bounding box center [571, 63] width 55 height 20
type input "**"
click at [1056, 10] on div "Home Library Settings Library" at bounding box center [543, 20] width 1087 height 41
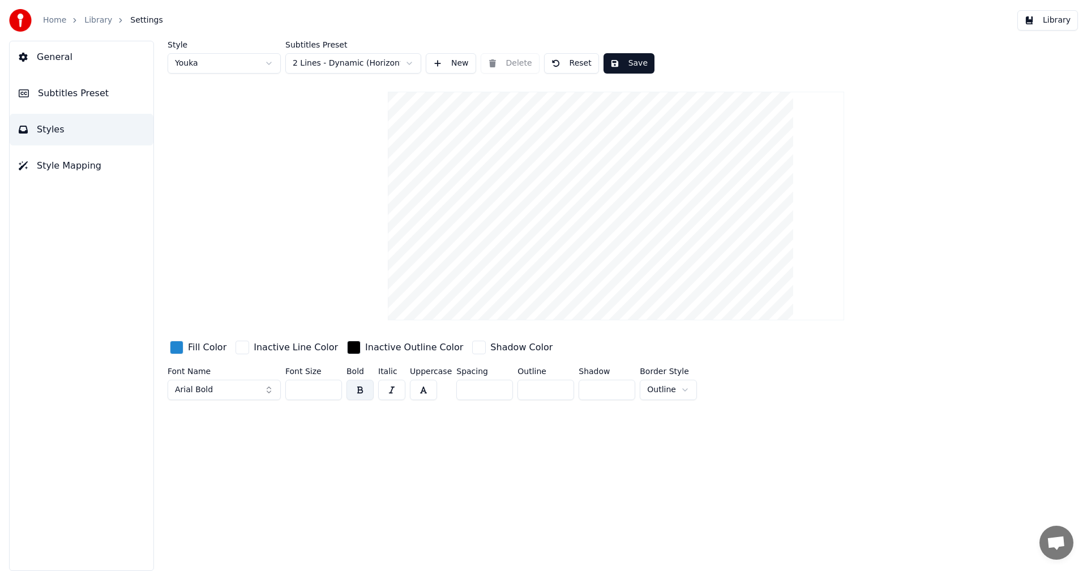
click at [1056, 19] on button "Library" at bounding box center [1047, 20] width 61 height 20
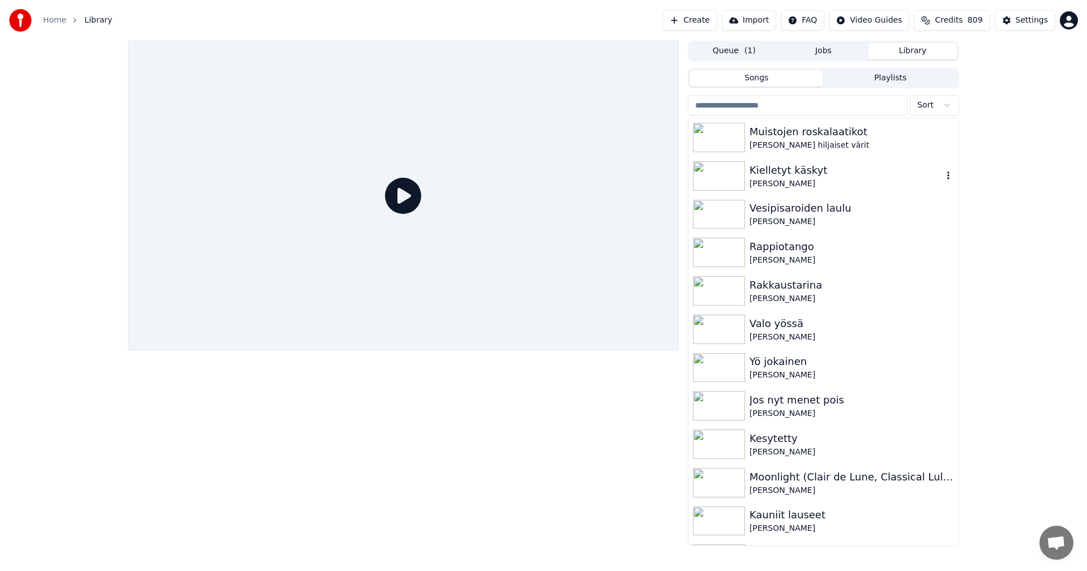
click at [757, 177] on div "Kielletyt käskyt" at bounding box center [846, 170] width 193 height 16
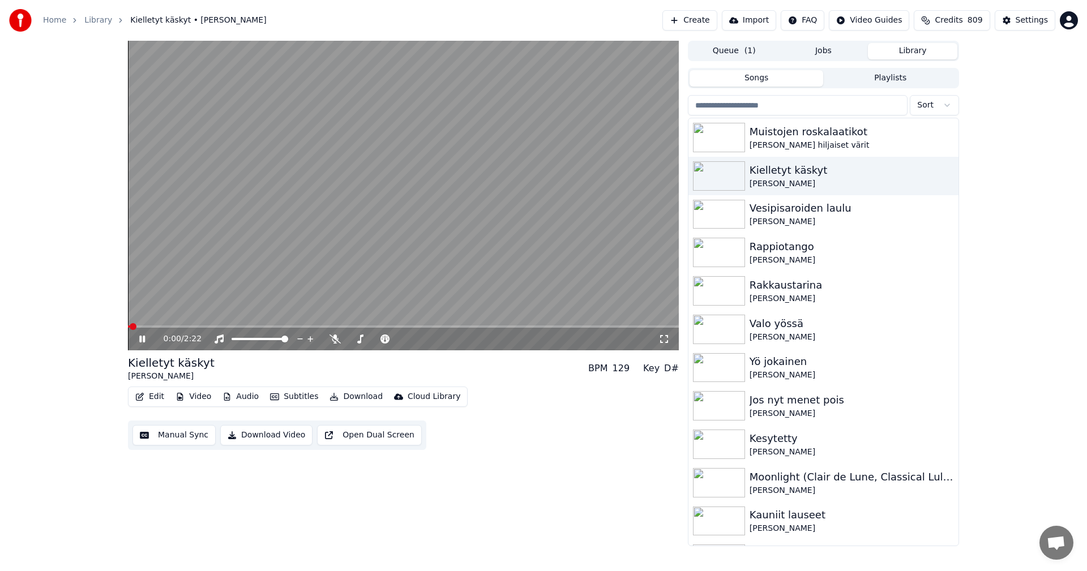
click at [236, 326] on span at bounding box center [403, 327] width 551 height 2
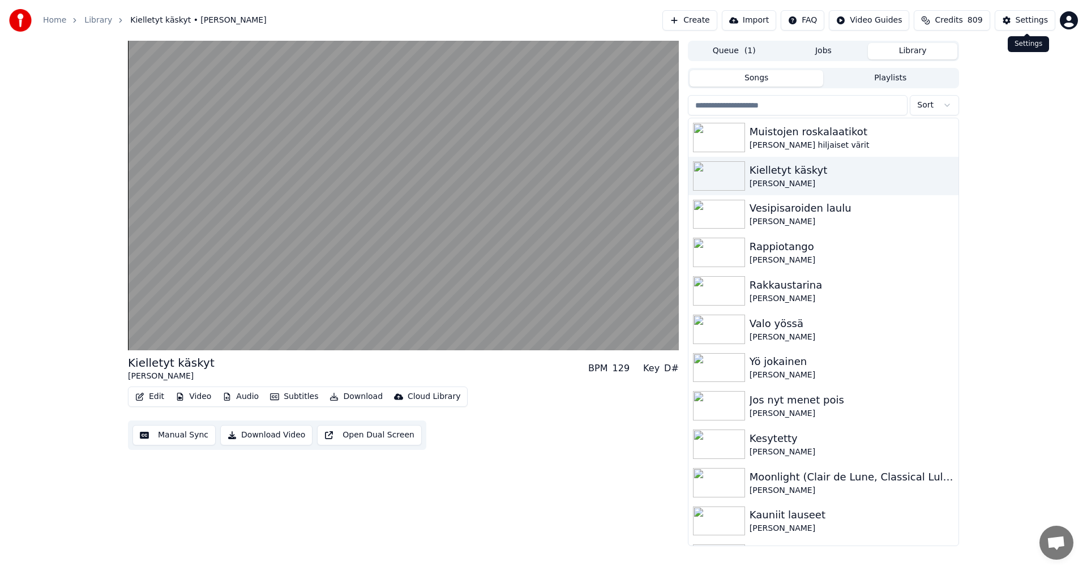
click at [1038, 19] on div "Settings" at bounding box center [1032, 20] width 32 height 11
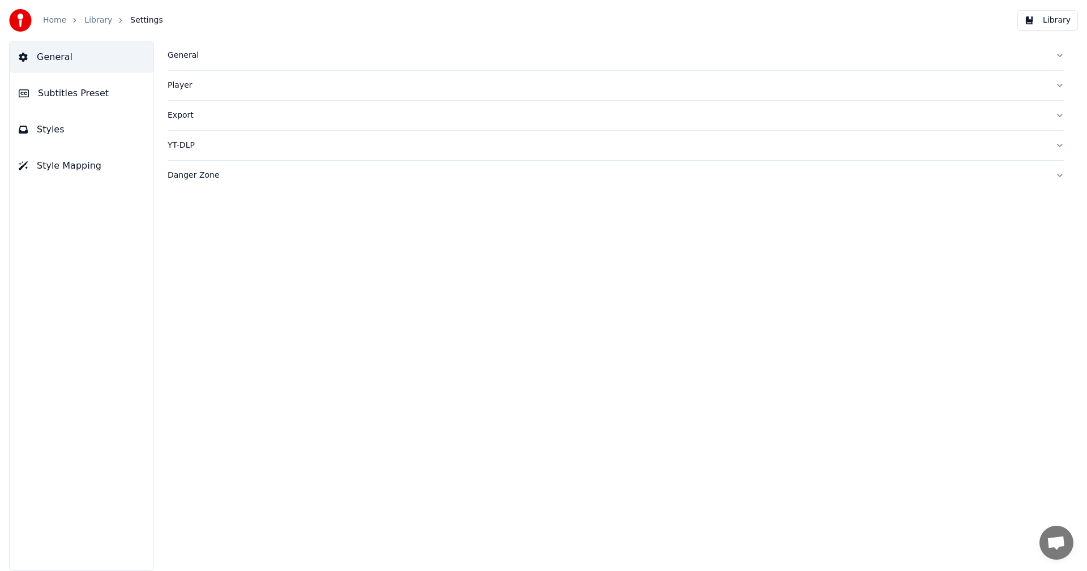
click at [72, 96] on span "Subtitles Preset" at bounding box center [73, 94] width 71 height 14
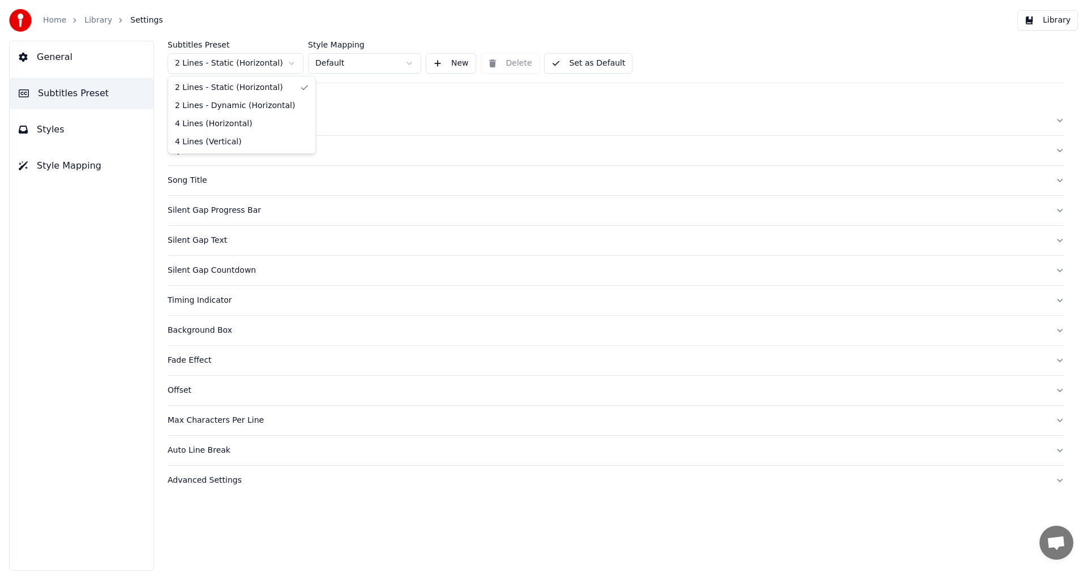
click at [265, 68] on html "Home Library Settings Library General Subtitles Preset Styles Style Mapping Sub…" at bounding box center [543, 285] width 1087 height 571
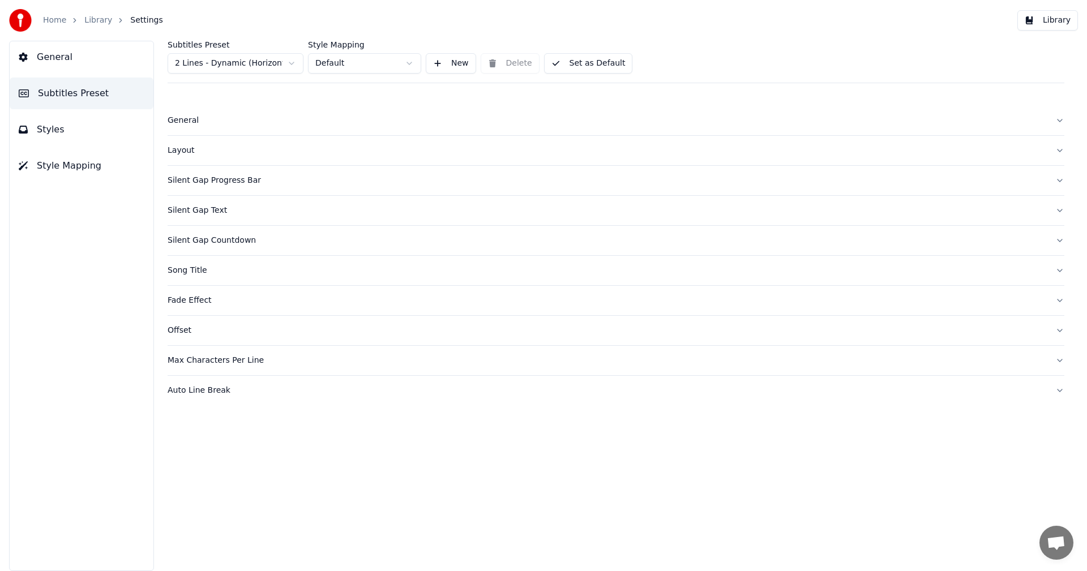
click at [52, 129] on span "Styles" at bounding box center [51, 130] width 28 height 14
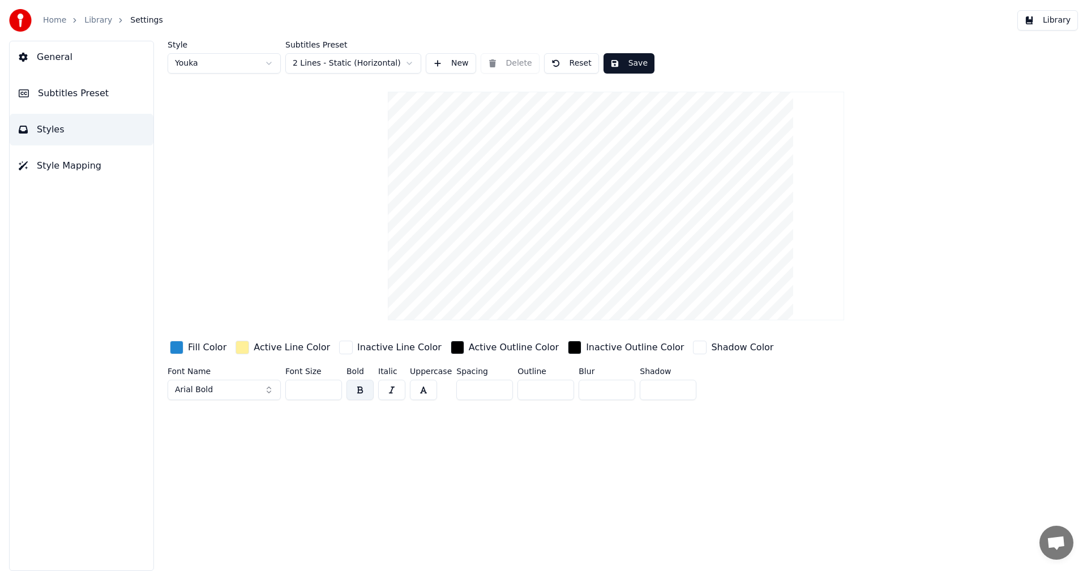
click at [354, 58] on html "Home Library Settings Library General Subtitles Preset Styles Style Mapping Sty…" at bounding box center [543, 285] width 1087 height 571
click at [266, 63] on html "Home Library Settings Library General Subtitles Preset Styles Style Mapping Sty…" at bounding box center [543, 285] width 1087 height 571
click at [239, 68] on html "Home Library Settings Library General Subtitles Preset Styles Style Mapping Sty…" at bounding box center [543, 285] width 1087 height 571
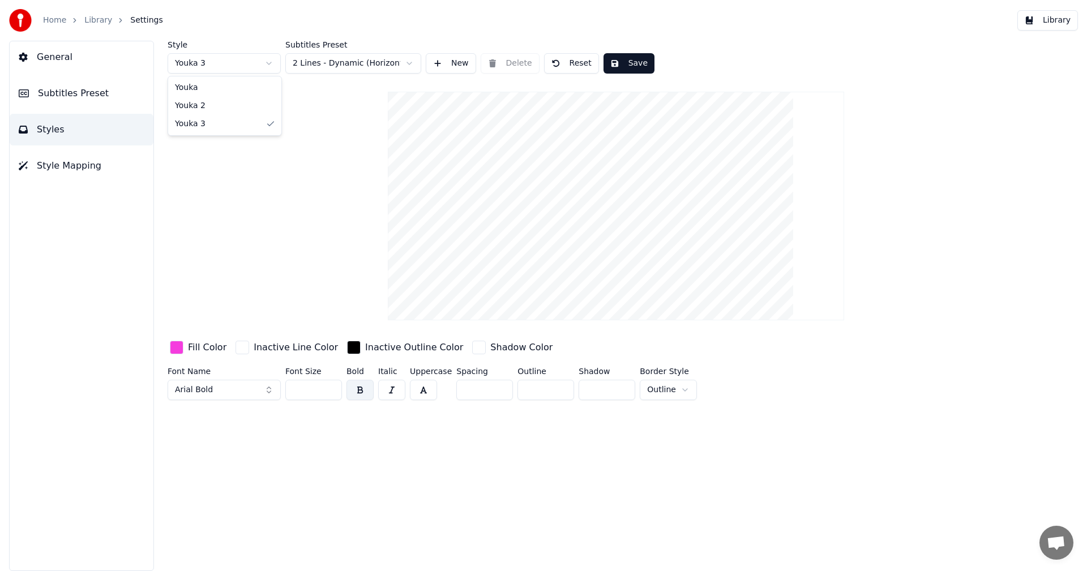
click at [247, 67] on html "Home Library Settings Library General Subtitles Preset Styles Style Mapping Sty…" at bounding box center [543, 285] width 1087 height 571
click at [255, 64] on html "Home Library Settings Library General Subtitles Preset Styles Style Mapping Sty…" at bounding box center [543, 285] width 1087 height 571
click at [615, 63] on button "Save" at bounding box center [628, 63] width 51 height 20
click at [1047, 19] on button "Library" at bounding box center [1047, 20] width 61 height 20
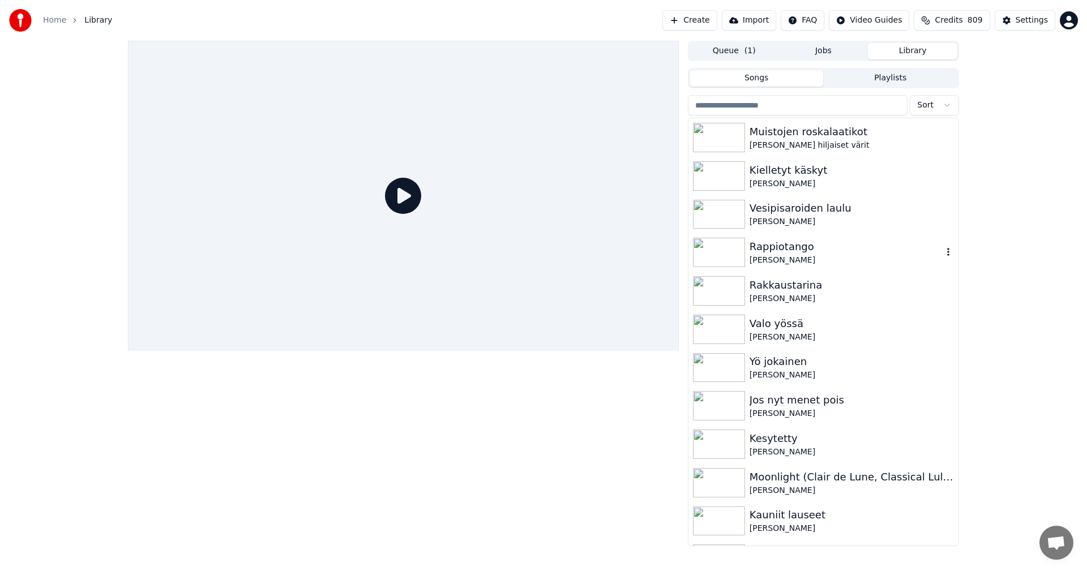
click at [790, 255] on div "[PERSON_NAME]" at bounding box center [846, 260] width 193 height 11
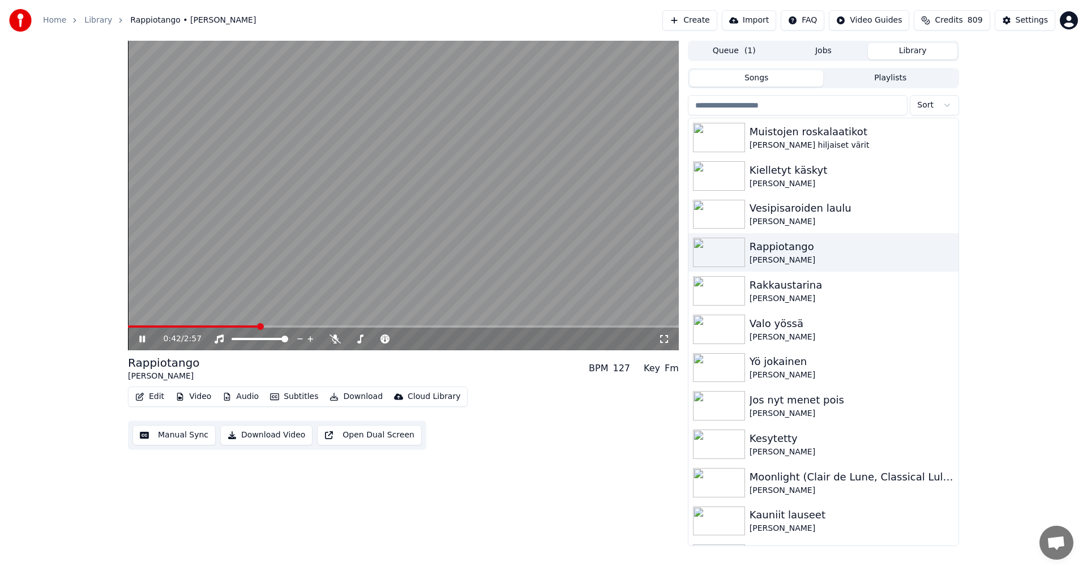
click at [259, 326] on span at bounding box center [403, 327] width 551 height 2
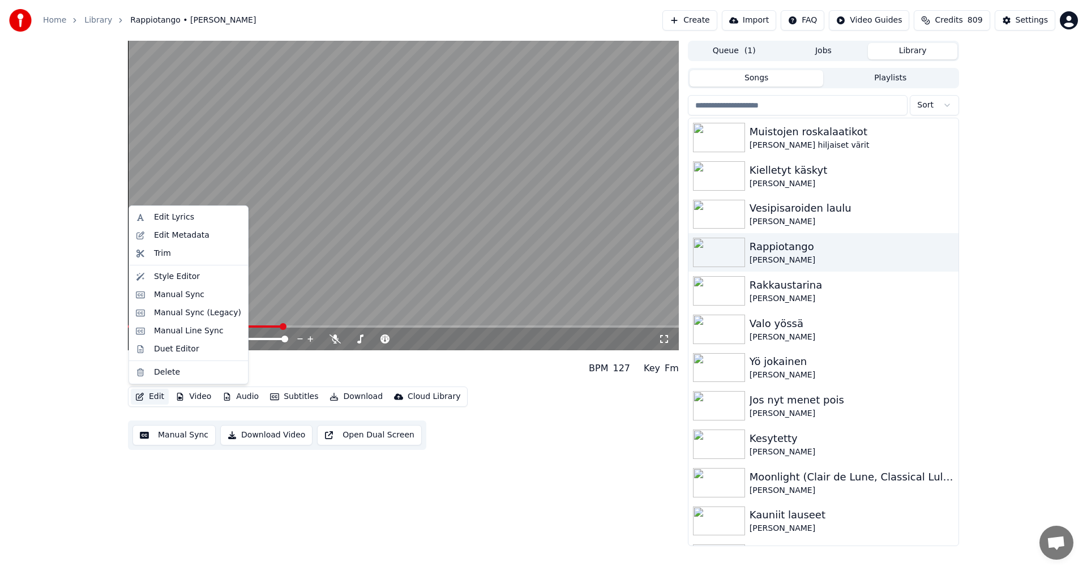
click at [159, 400] on button "Edit" at bounding box center [150, 397] width 38 height 16
click at [79, 352] on div "0:50 / 2:57 Rappiotango Ritva Oksanen BPM 127 Key Fm Edit Video Audio Subtitles…" at bounding box center [543, 294] width 1087 height 506
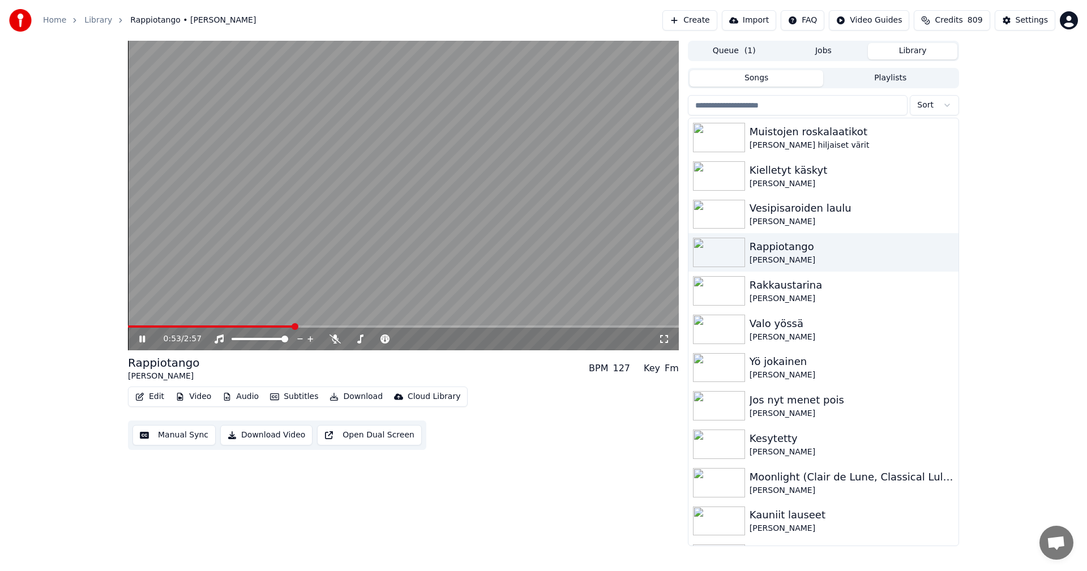
click at [146, 339] on icon at bounding box center [150, 339] width 27 height 9
click at [1028, 25] on div "Settings" at bounding box center [1032, 20] width 32 height 11
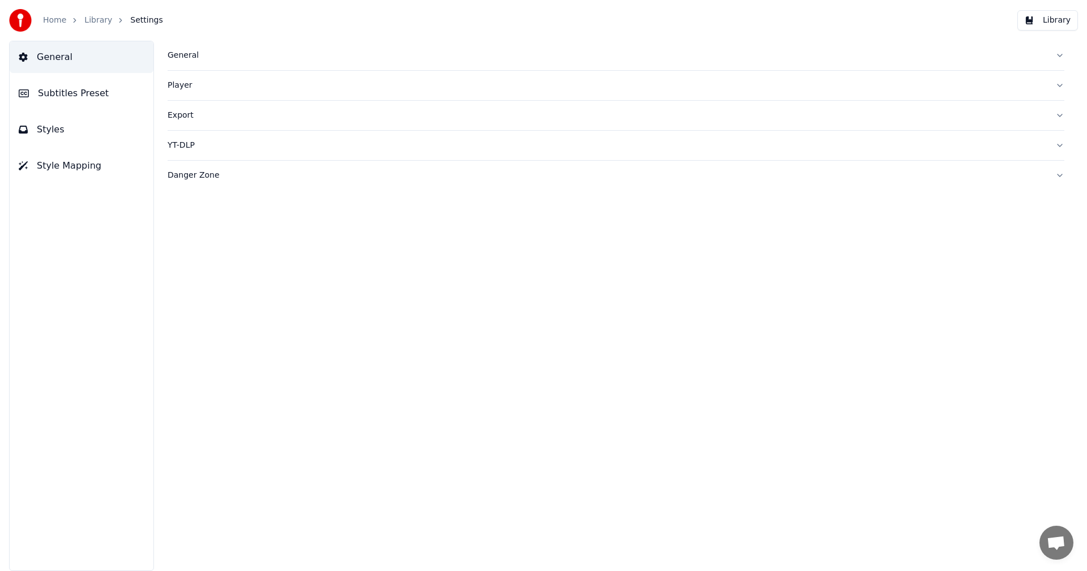
click at [97, 99] on span "Subtitles Preset" at bounding box center [73, 94] width 71 height 14
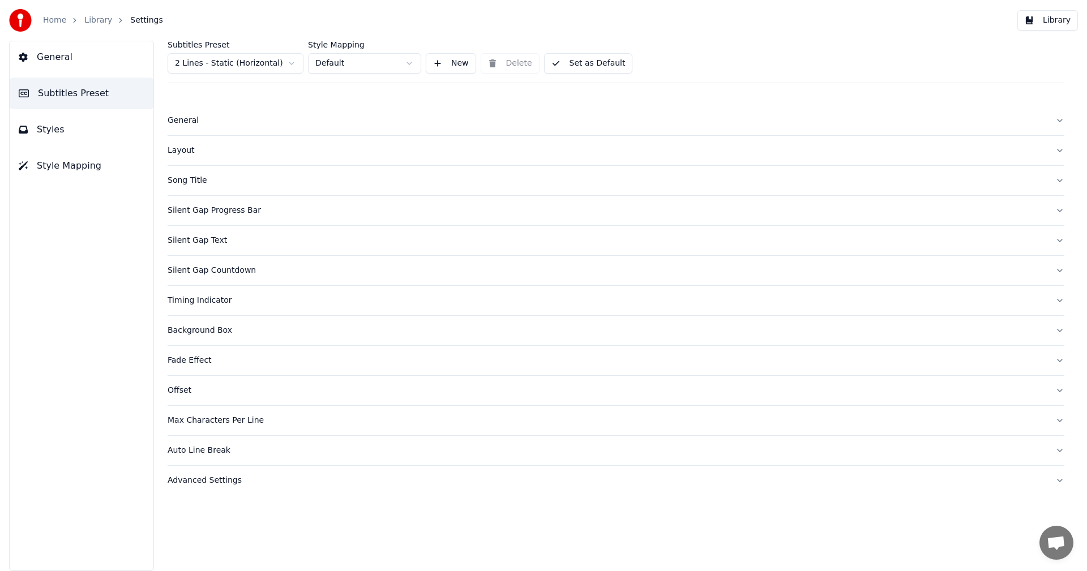
click at [179, 152] on div "Layout" at bounding box center [607, 150] width 879 height 11
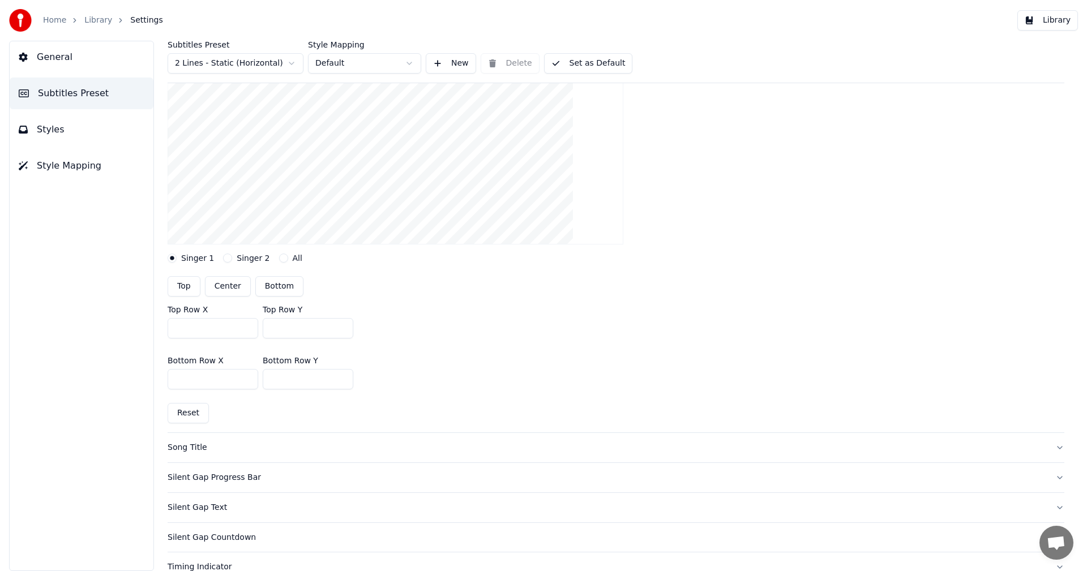
scroll to position [283, 0]
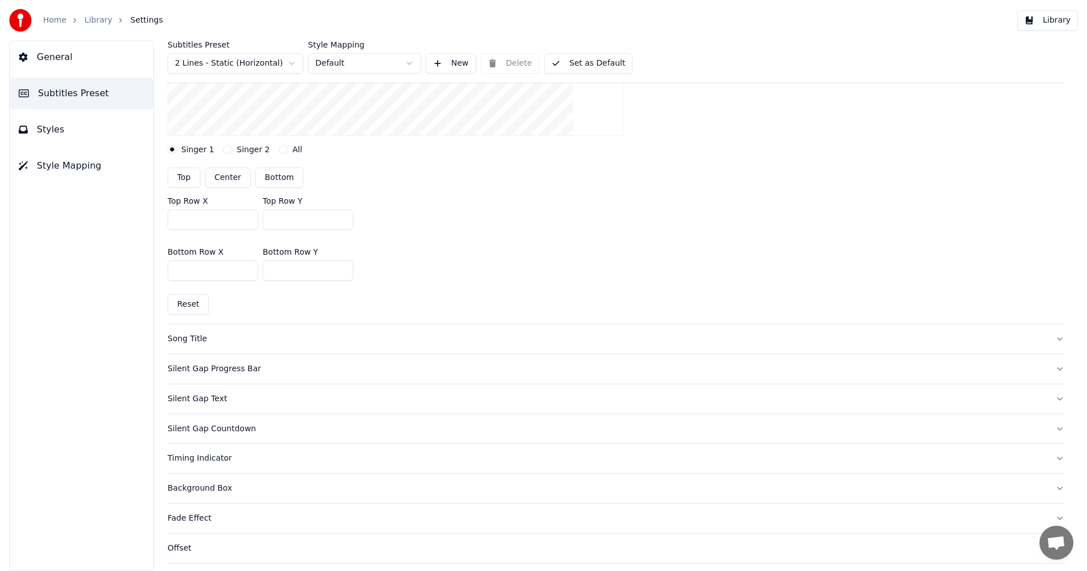
click at [195, 303] on button "Reset" at bounding box center [188, 304] width 41 height 20
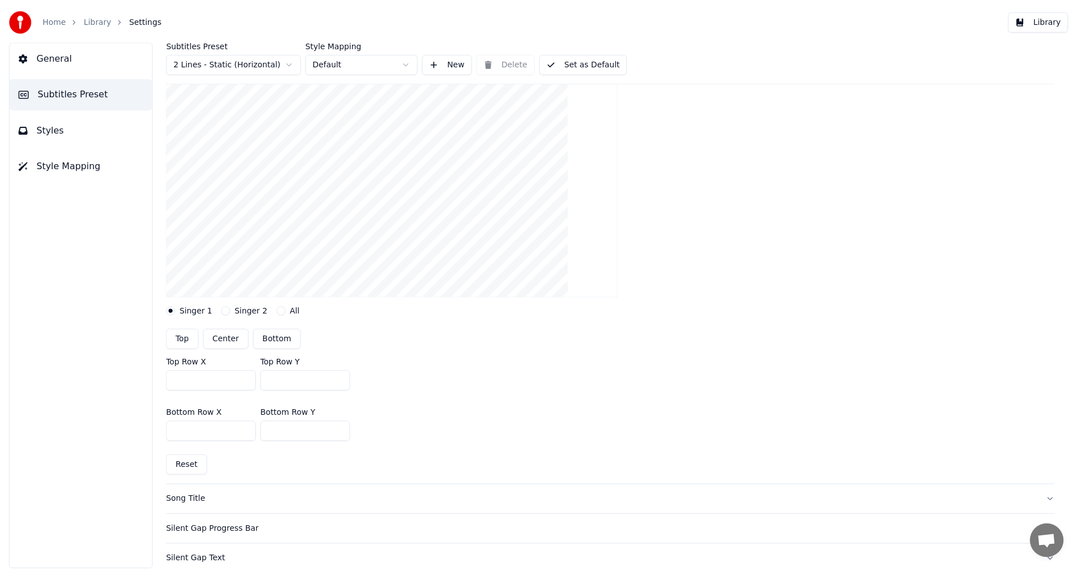
scroll to position [57, 0]
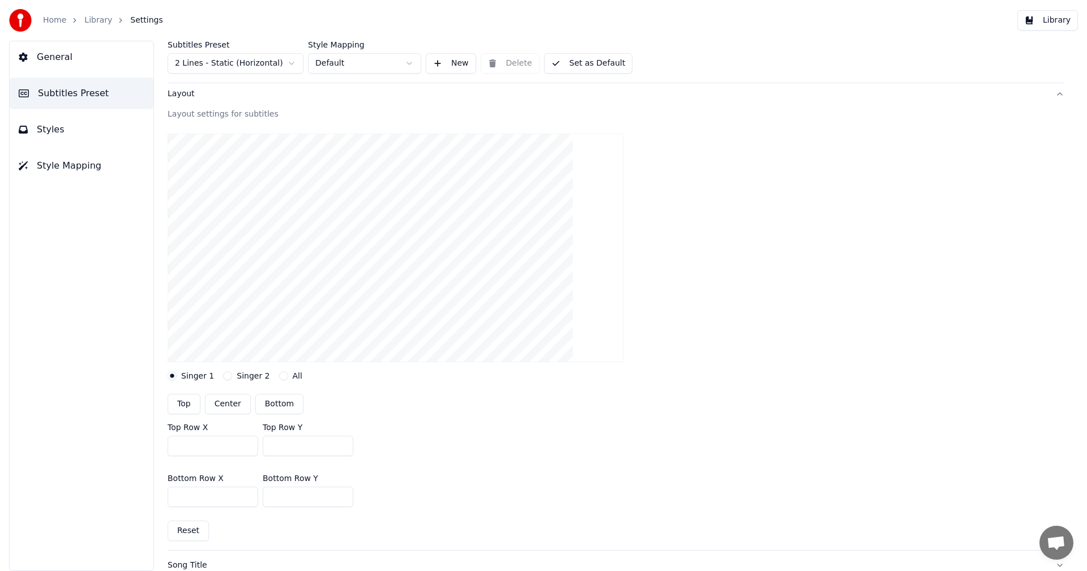
click at [1052, 29] on button "Library" at bounding box center [1047, 20] width 61 height 20
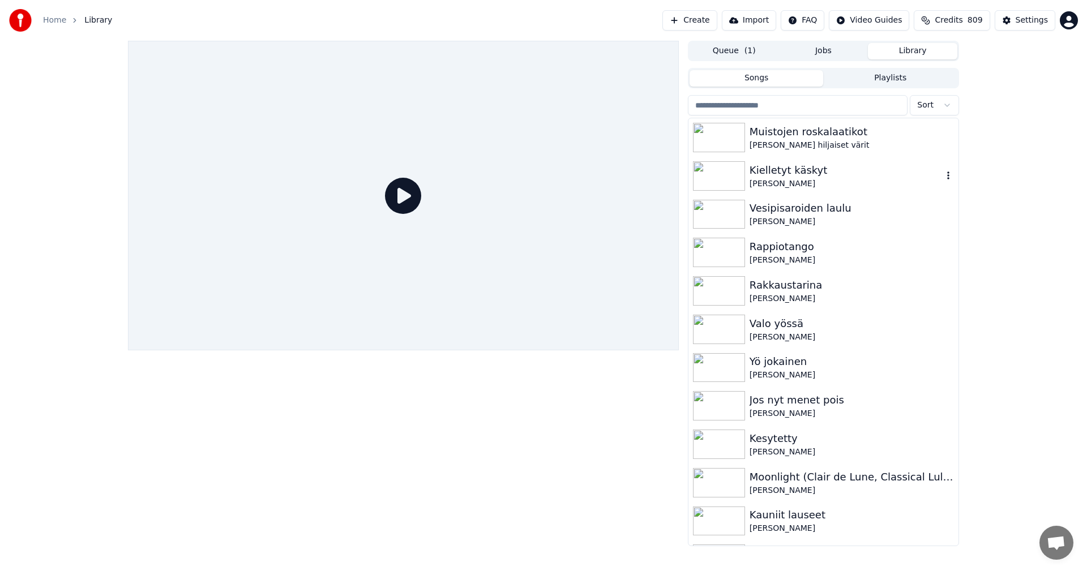
click at [790, 177] on div "Kielletyt käskyt" at bounding box center [846, 170] width 193 height 16
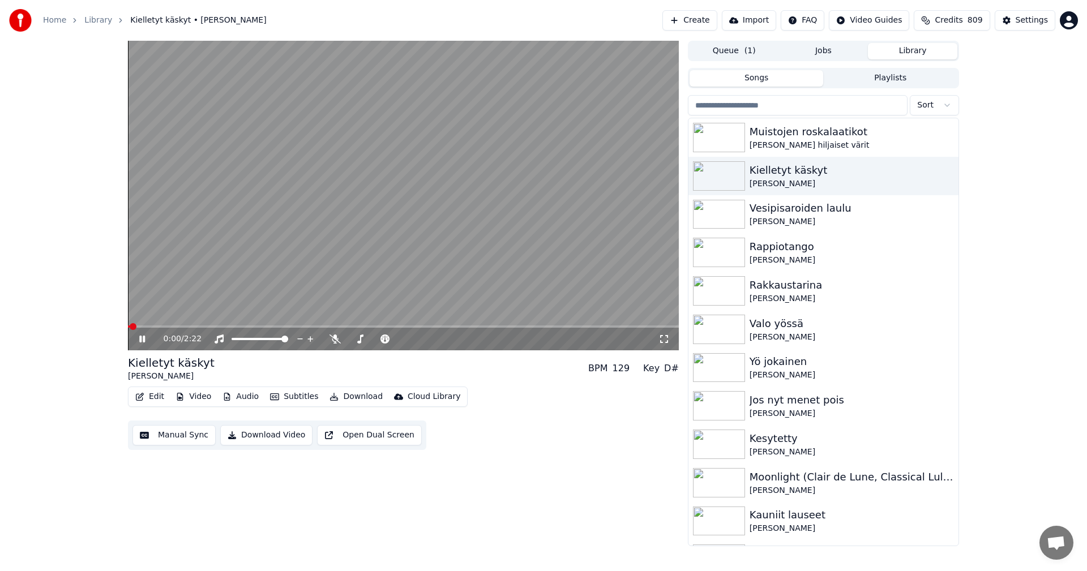
click at [301, 324] on video at bounding box center [403, 196] width 551 height 310
click at [302, 328] on div "0:00 / 2:22" at bounding box center [403, 339] width 551 height 23
click at [302, 327] on span at bounding box center [403, 327] width 551 height 2
click at [144, 337] on icon at bounding box center [150, 339] width 27 height 9
click at [733, 251] on img at bounding box center [719, 252] width 52 height 29
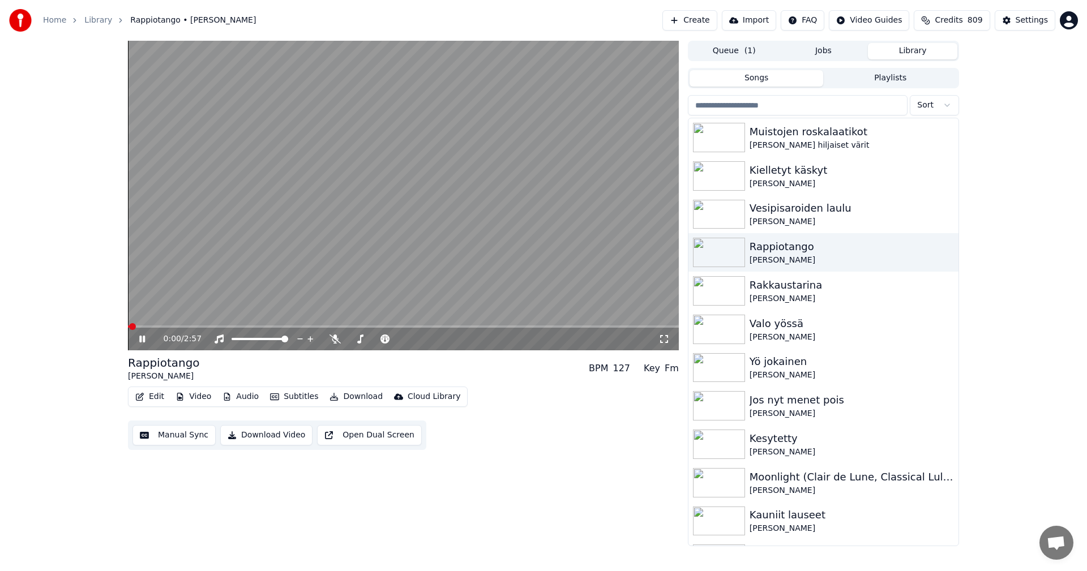
click at [254, 327] on span at bounding box center [403, 327] width 551 height 2
click at [143, 342] on icon at bounding box center [142, 339] width 6 height 7
click at [164, 400] on button "Edit" at bounding box center [150, 397] width 38 height 16
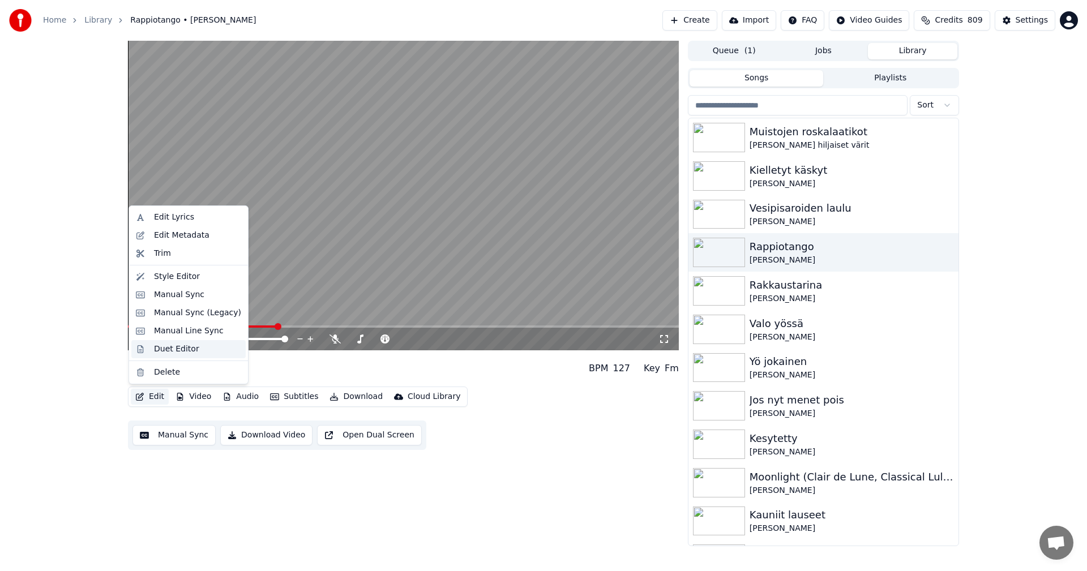
click at [191, 344] on div "Duet Editor" at bounding box center [176, 349] width 45 height 11
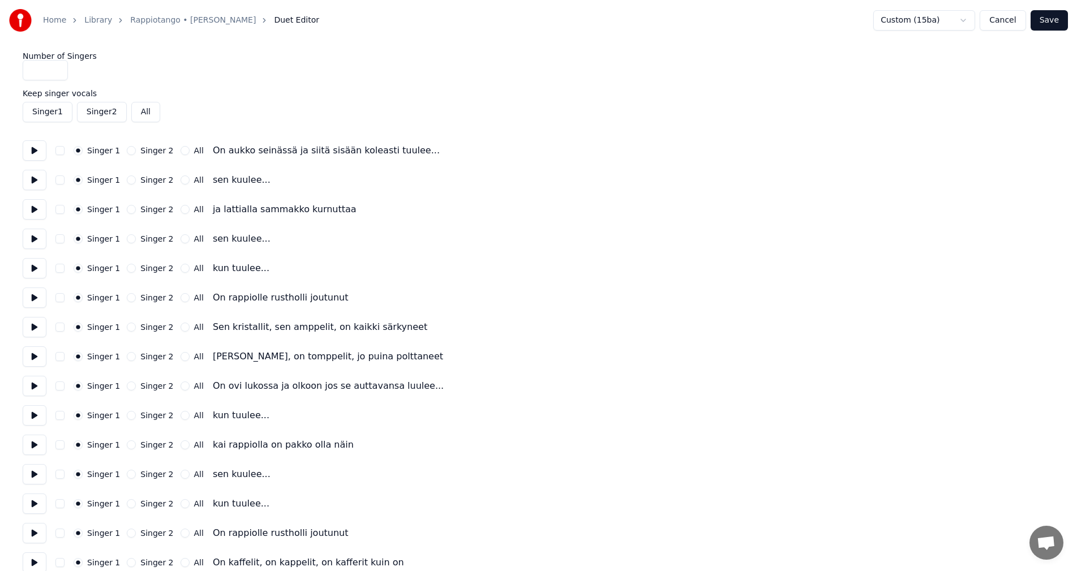
click at [1005, 25] on button "Cancel" at bounding box center [1003, 20] width 46 height 20
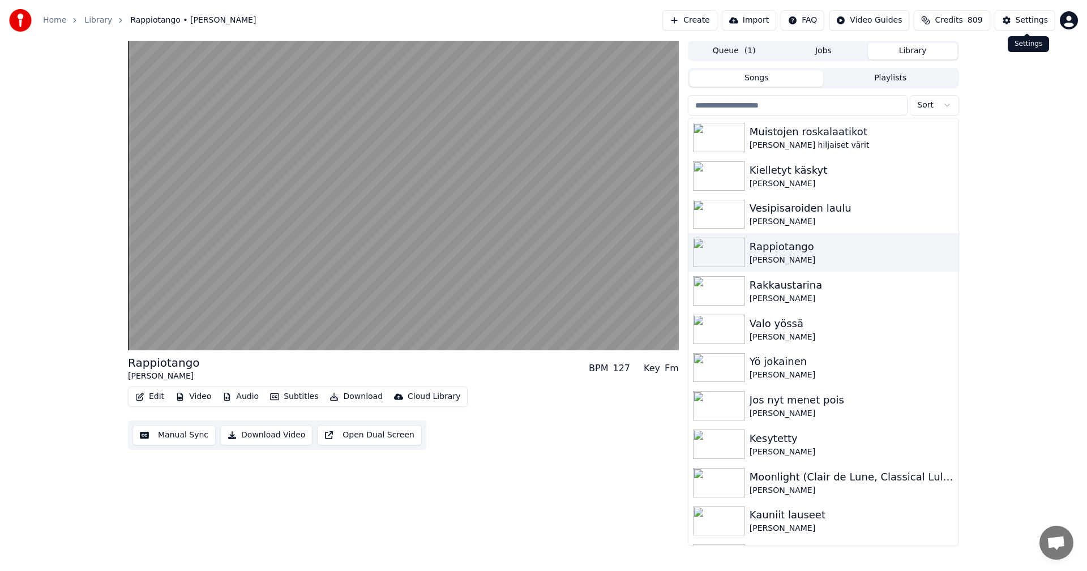
click at [1034, 22] on div "Settings" at bounding box center [1032, 20] width 32 height 11
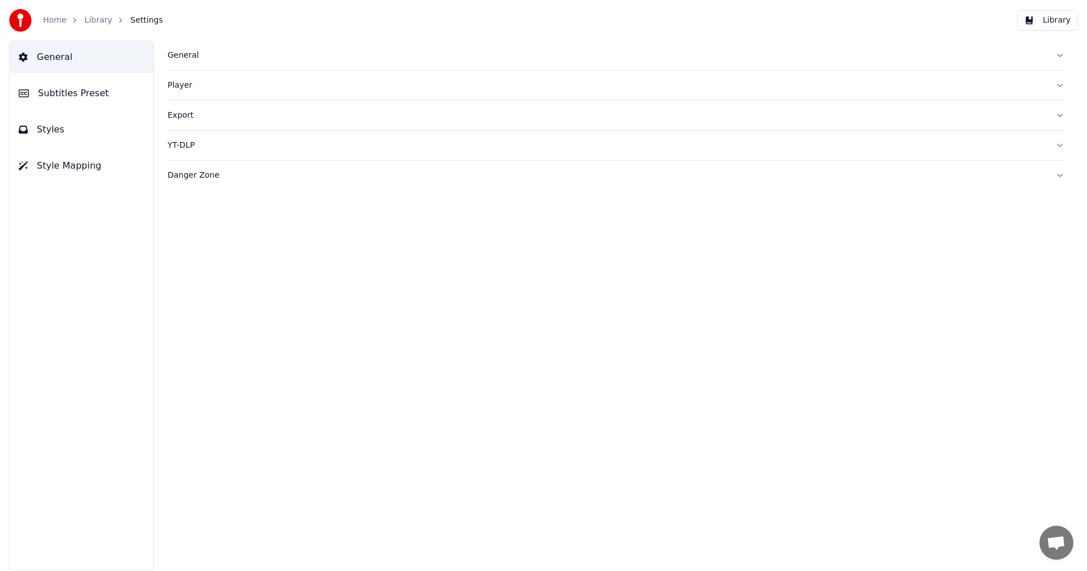
click at [181, 55] on div "General" at bounding box center [607, 55] width 879 height 11
click at [65, 135] on button "Styles" at bounding box center [82, 130] width 144 height 32
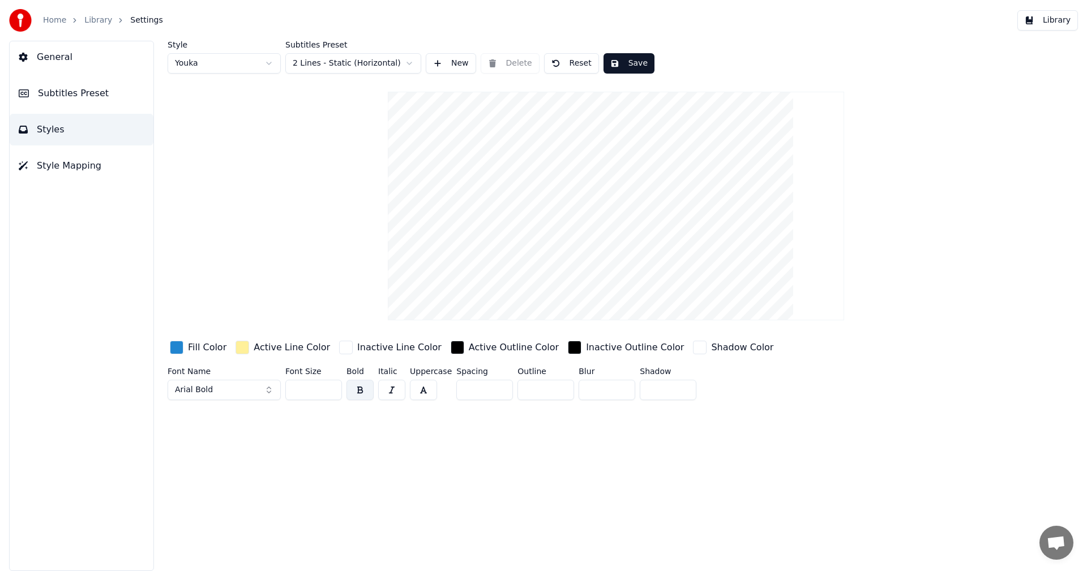
click at [570, 61] on button "Reset" at bounding box center [571, 63] width 55 height 20
click at [375, 61] on html "Home Library Settings Library General Subtitles Preset Styles Style Mapping Sty…" at bounding box center [543, 285] width 1087 height 571
click at [572, 66] on button "Reset" at bounding box center [571, 63] width 55 height 20
click at [633, 67] on button "Save" at bounding box center [627, 63] width 51 height 20
click at [255, 66] on html "Home Library Settings Library General Subtitles Preset Styles Style Mapping Sty…" at bounding box center [543, 285] width 1087 height 571
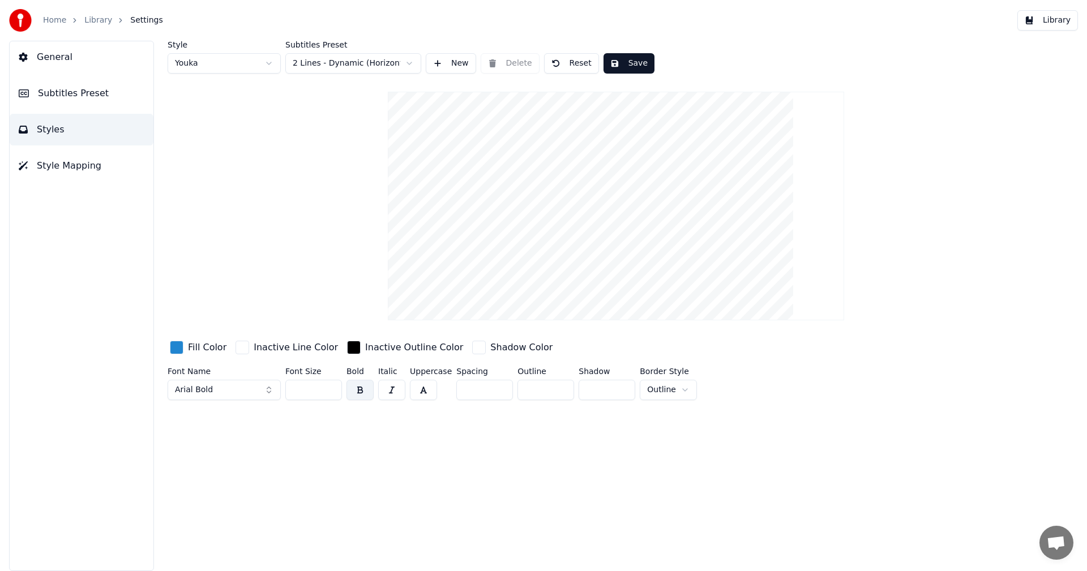
click at [361, 65] on html "Home Library Settings Library General Subtitles Preset Styles Style Mapping Sty…" at bounding box center [543, 285] width 1087 height 571
click at [577, 67] on button "Reset" at bounding box center [571, 63] width 55 height 20
click at [1042, 27] on button "Library" at bounding box center [1047, 20] width 61 height 20
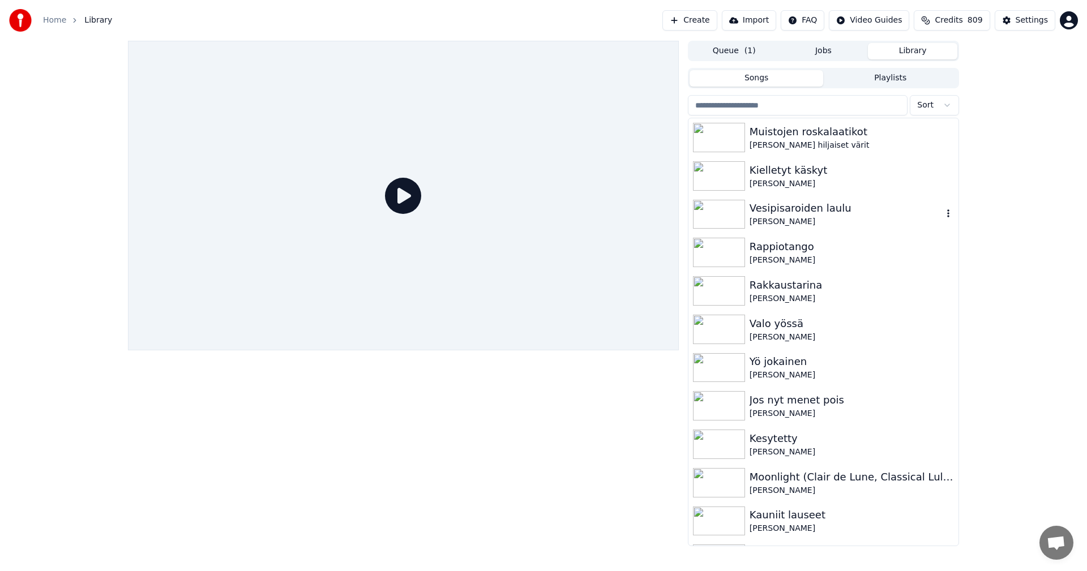
click at [779, 215] on div "Vesipisaroiden laulu" at bounding box center [846, 208] width 193 height 16
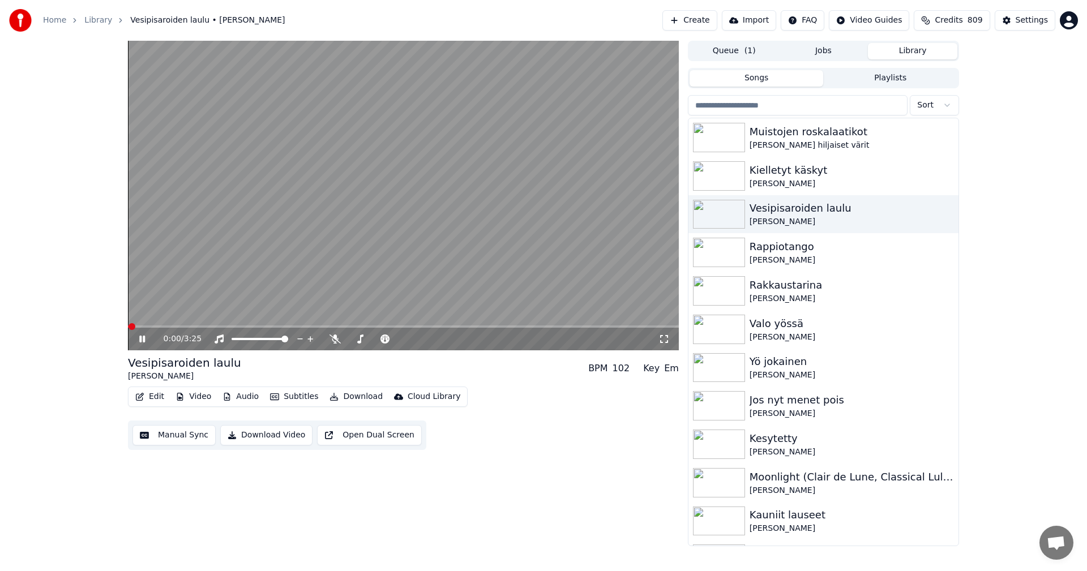
click at [232, 327] on span at bounding box center [403, 327] width 551 height 2
click at [733, 242] on img at bounding box center [719, 252] width 52 height 29
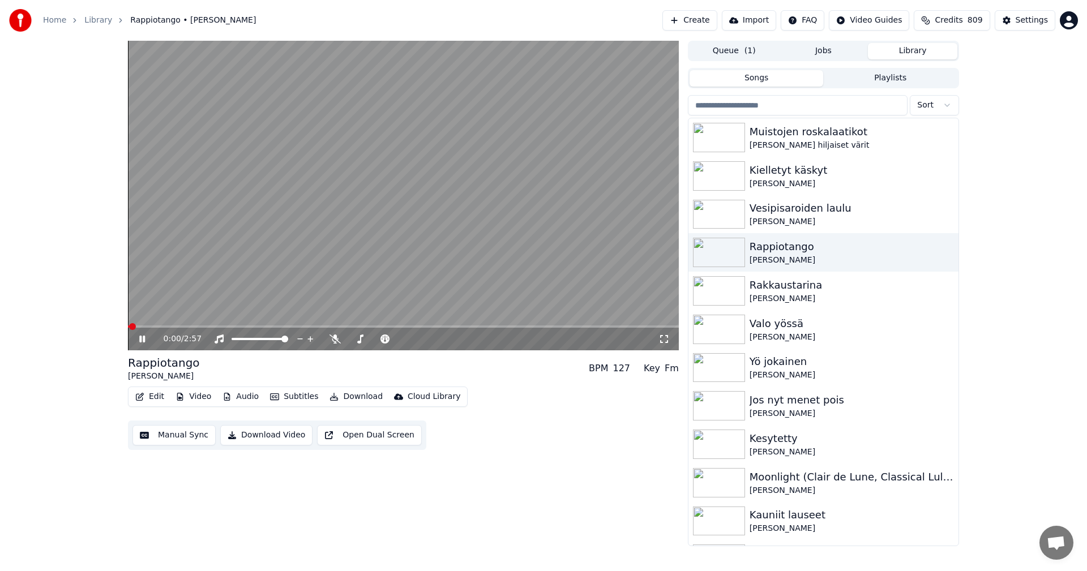
click at [234, 325] on video at bounding box center [403, 196] width 551 height 310
click at [236, 327] on span at bounding box center [403, 327] width 551 height 2
click at [140, 341] on icon at bounding box center [142, 339] width 7 height 8
click at [143, 337] on icon at bounding box center [150, 339] width 27 height 9
click at [1027, 27] on button "Settings" at bounding box center [1025, 20] width 61 height 20
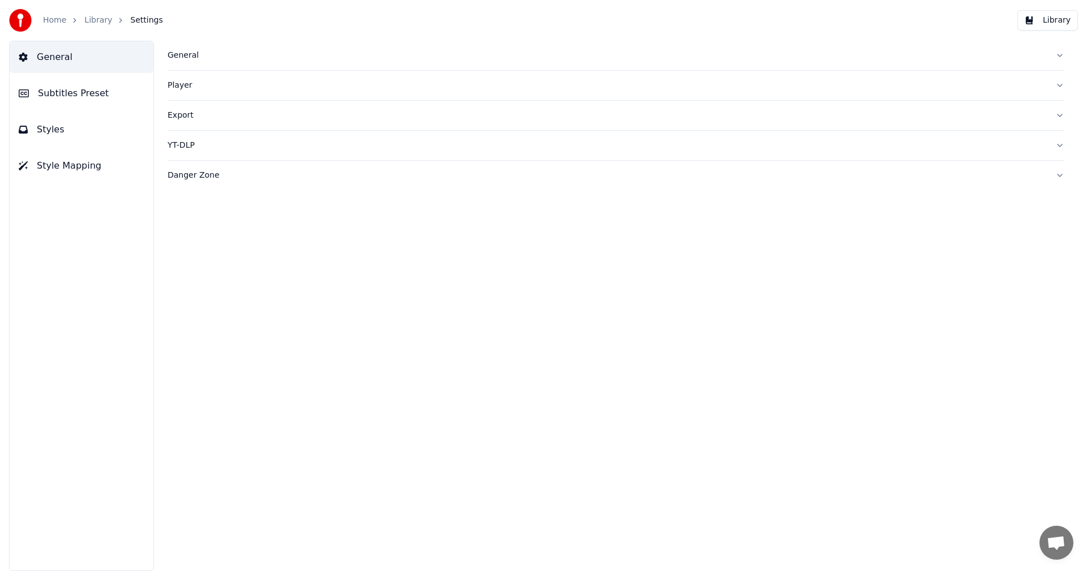
click at [71, 96] on span "Subtitles Preset" at bounding box center [73, 94] width 71 height 14
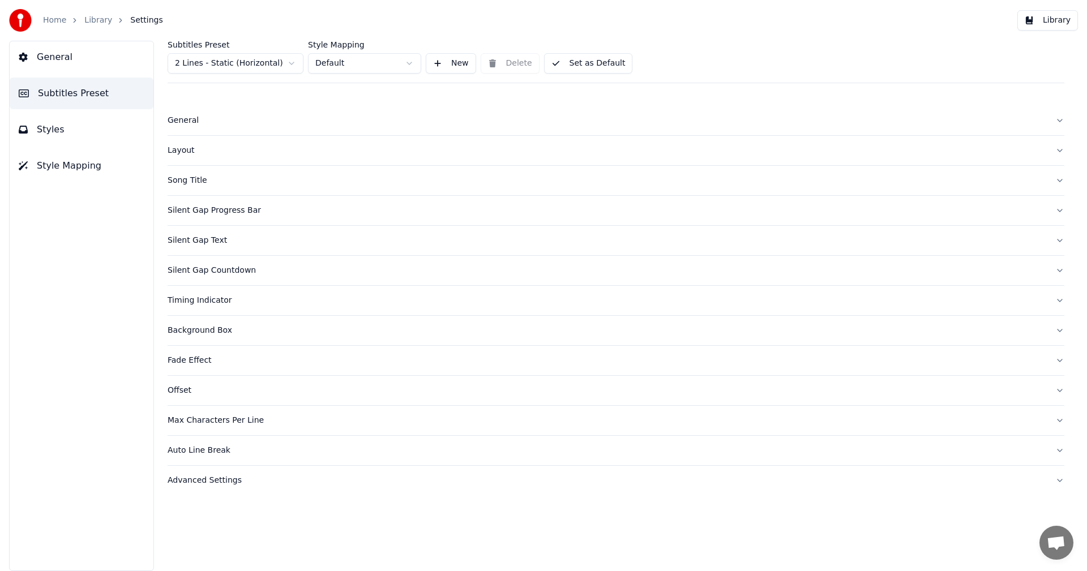
click at [186, 147] on div "Layout" at bounding box center [607, 150] width 879 height 11
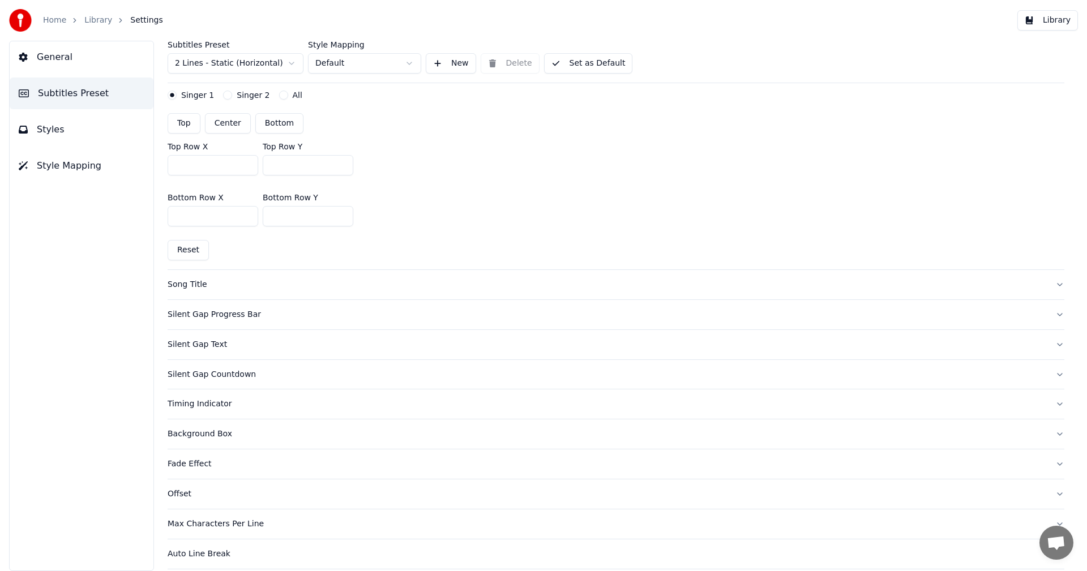
scroll to position [318, 0]
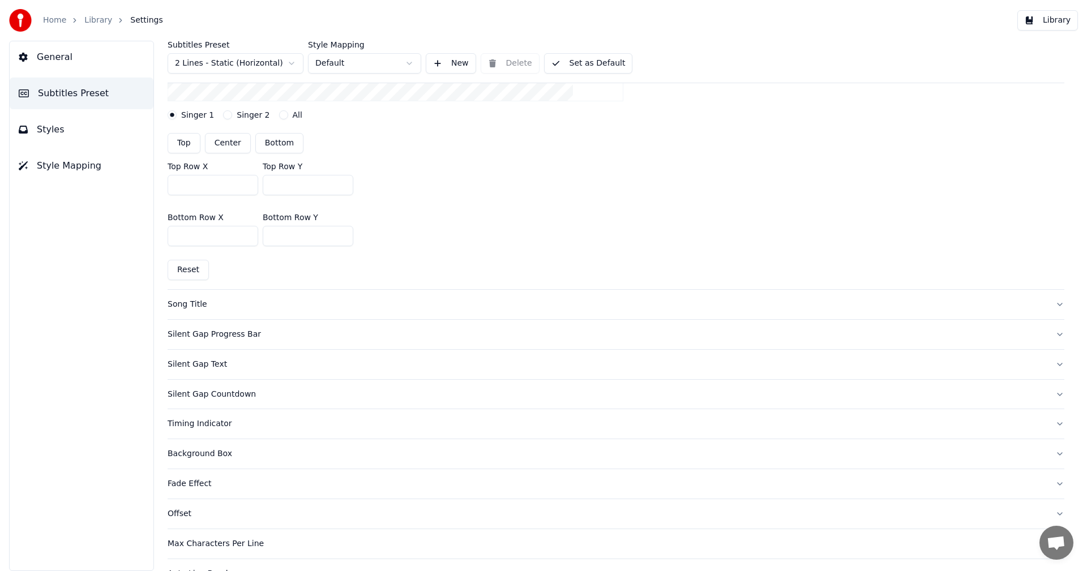
click at [189, 272] on button "Reset" at bounding box center [188, 270] width 41 height 20
click at [191, 272] on button "Reset" at bounding box center [188, 270] width 41 height 20
click at [224, 115] on button "Singer 2" at bounding box center [227, 114] width 9 height 9
click at [173, 117] on button "Singer 1" at bounding box center [172, 114] width 9 height 9
click at [65, 130] on button "Styles" at bounding box center [82, 130] width 144 height 32
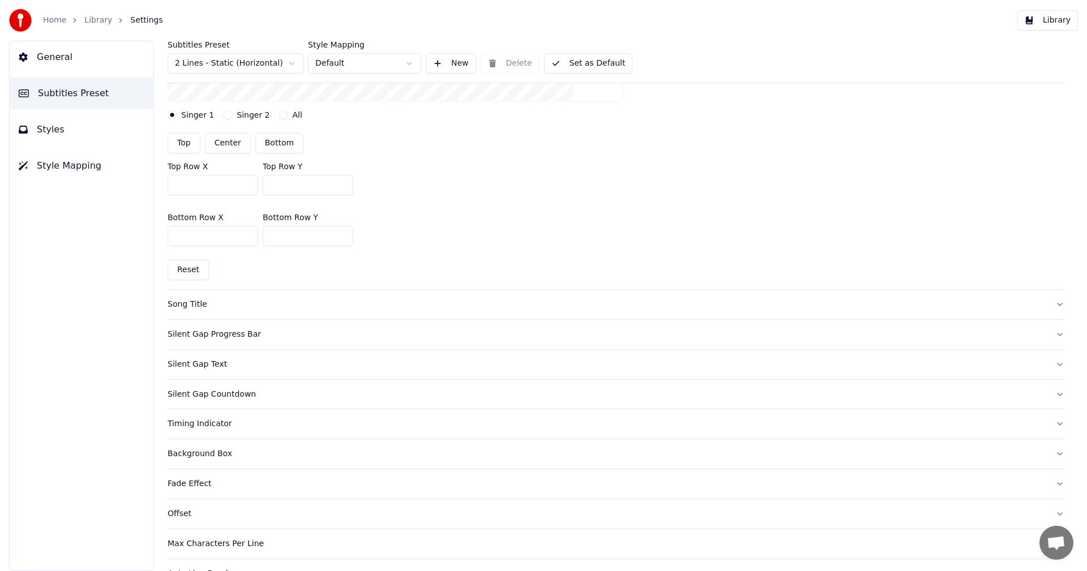
scroll to position [0, 0]
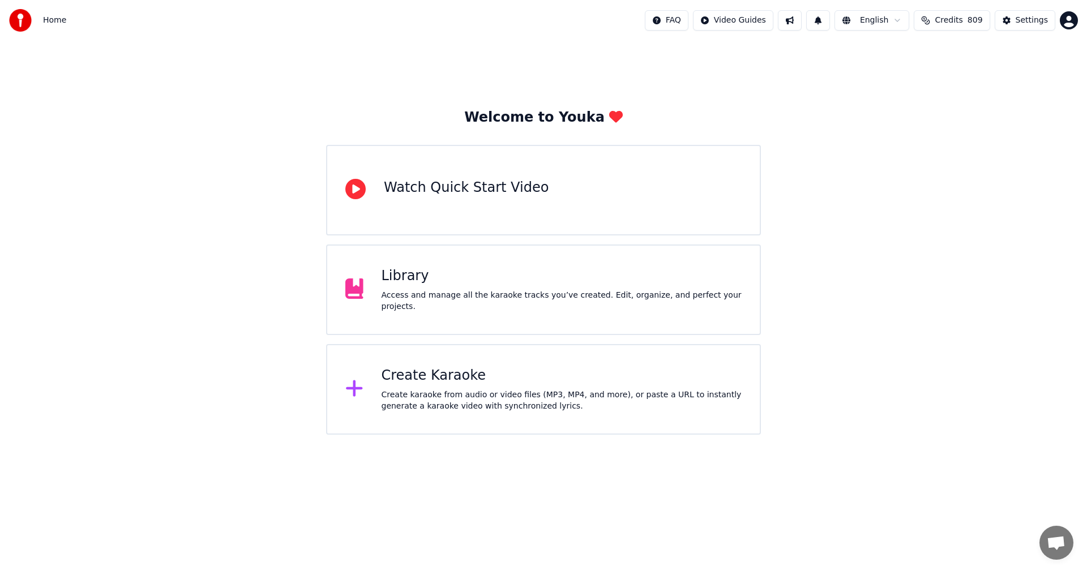
click at [432, 285] on div "Library" at bounding box center [562, 276] width 361 height 18
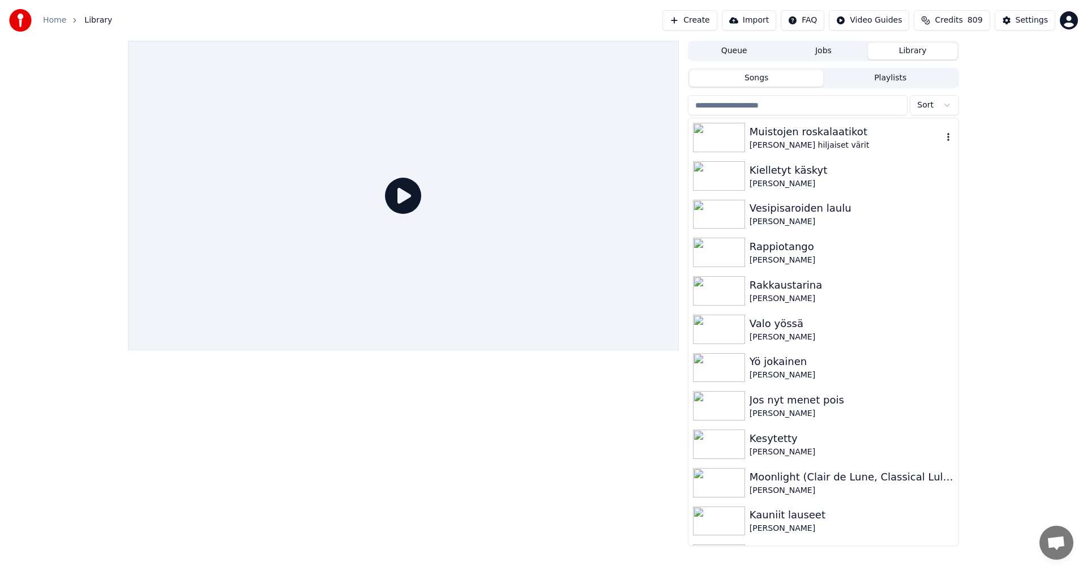
click at [733, 151] on img at bounding box center [719, 137] width 52 height 29
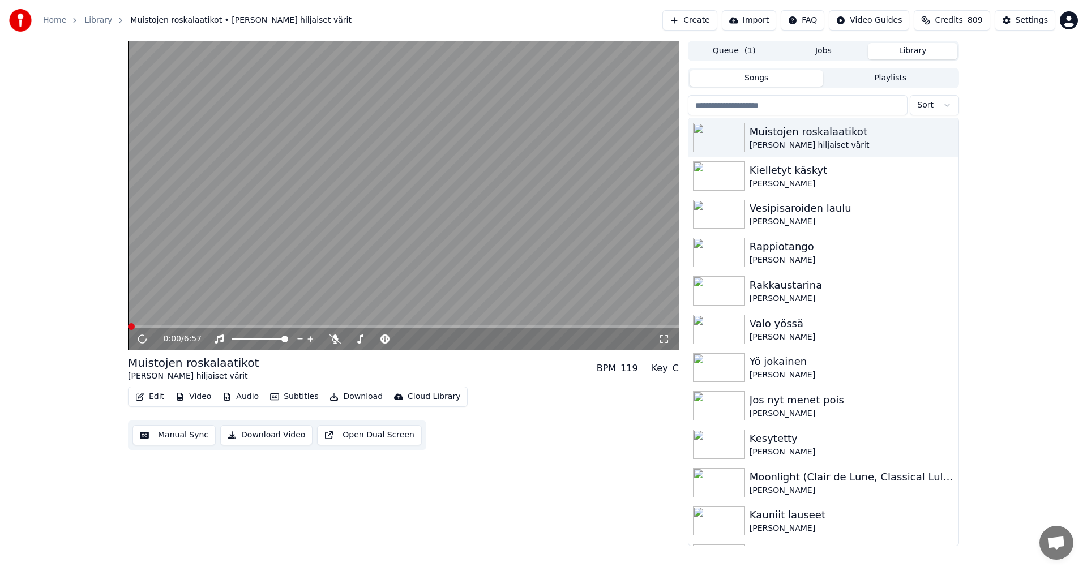
click at [247, 328] on div "0:00 / 6:57" at bounding box center [403, 339] width 551 height 23
click at [249, 326] on span at bounding box center [403, 327] width 551 height 2
click at [316, 324] on video at bounding box center [403, 196] width 551 height 310
click at [318, 327] on span at bounding box center [403, 327] width 551 height 2
click at [145, 340] on icon at bounding box center [150, 339] width 27 height 9
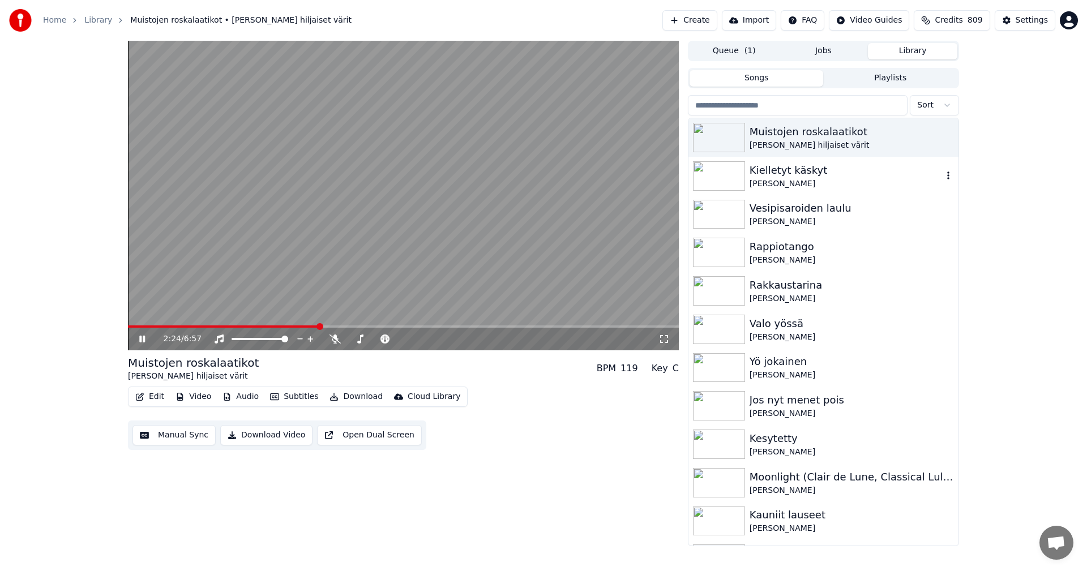
click at [721, 186] on img at bounding box center [719, 175] width 52 height 29
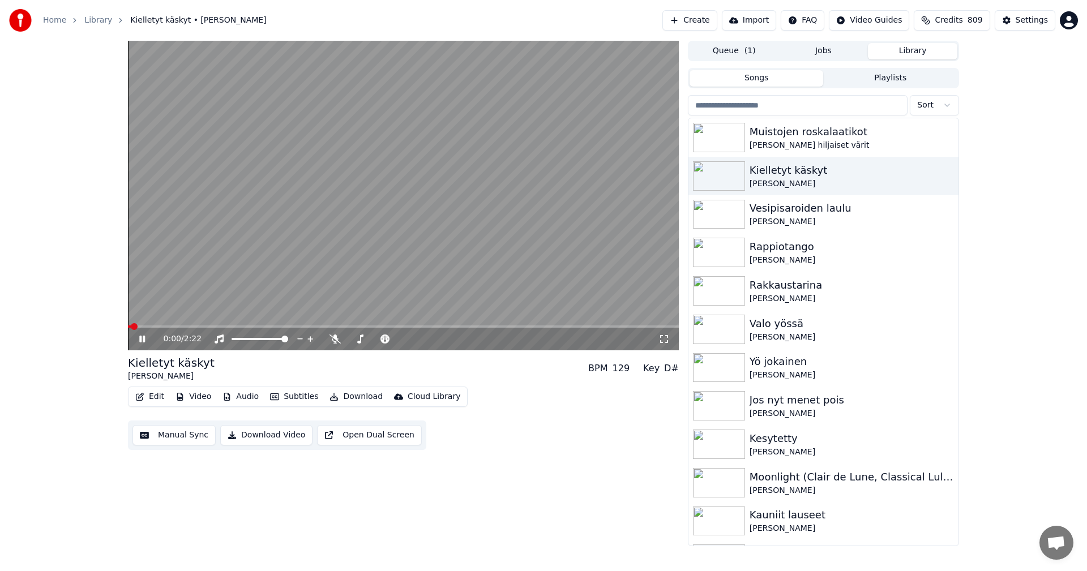
click at [236, 325] on video at bounding box center [403, 196] width 551 height 310
click at [236, 328] on span at bounding box center [403, 327] width 551 height 2
click at [299, 396] on button "Subtitles" at bounding box center [294, 397] width 57 height 16
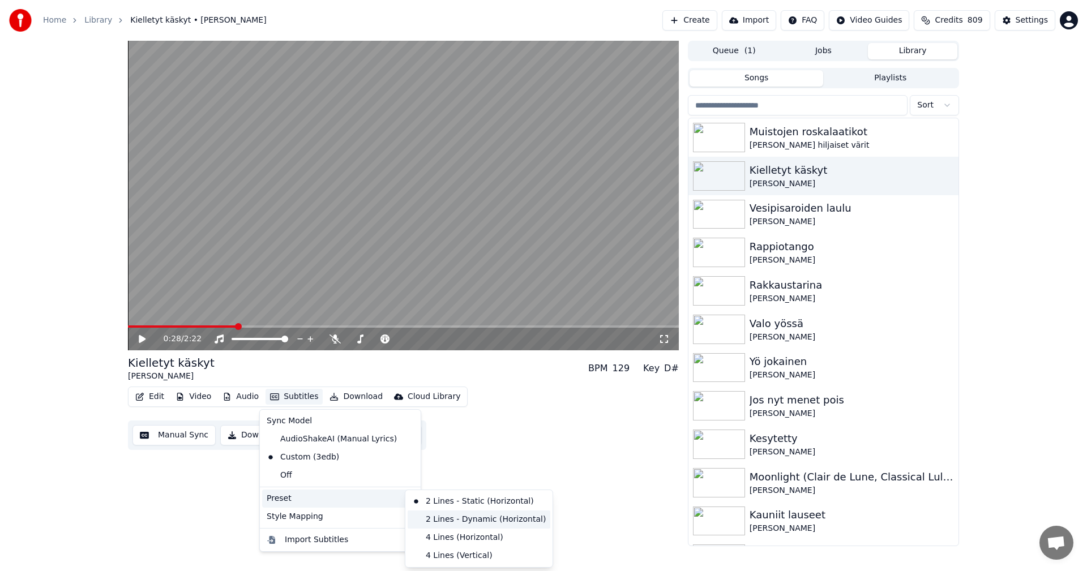
click at [455, 523] on div "2 Lines - Dynamic (Horizontal)" at bounding box center [479, 520] width 143 height 18
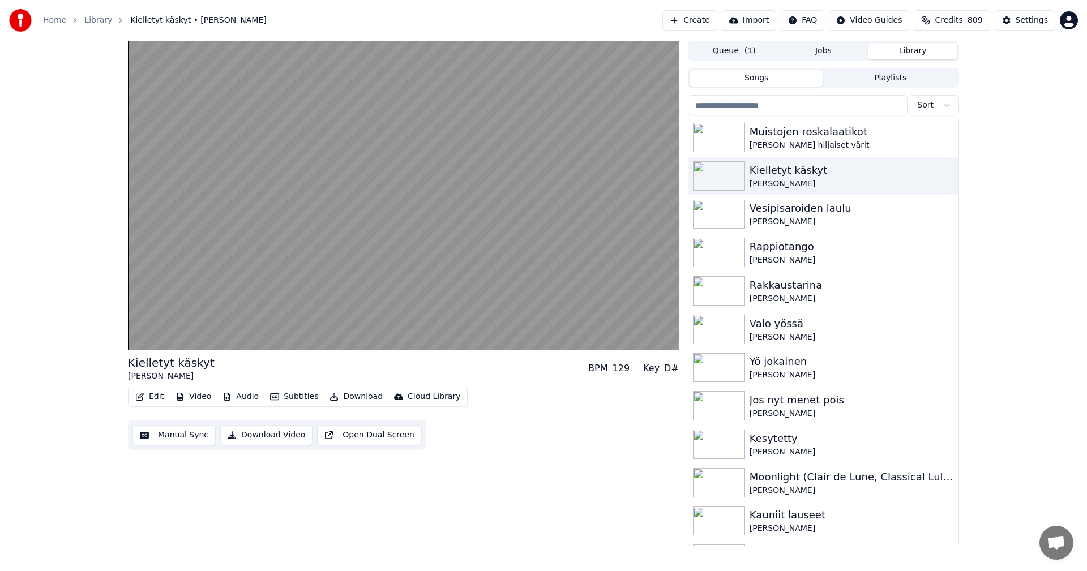
click at [297, 397] on button "Subtitles" at bounding box center [294, 397] width 57 height 16
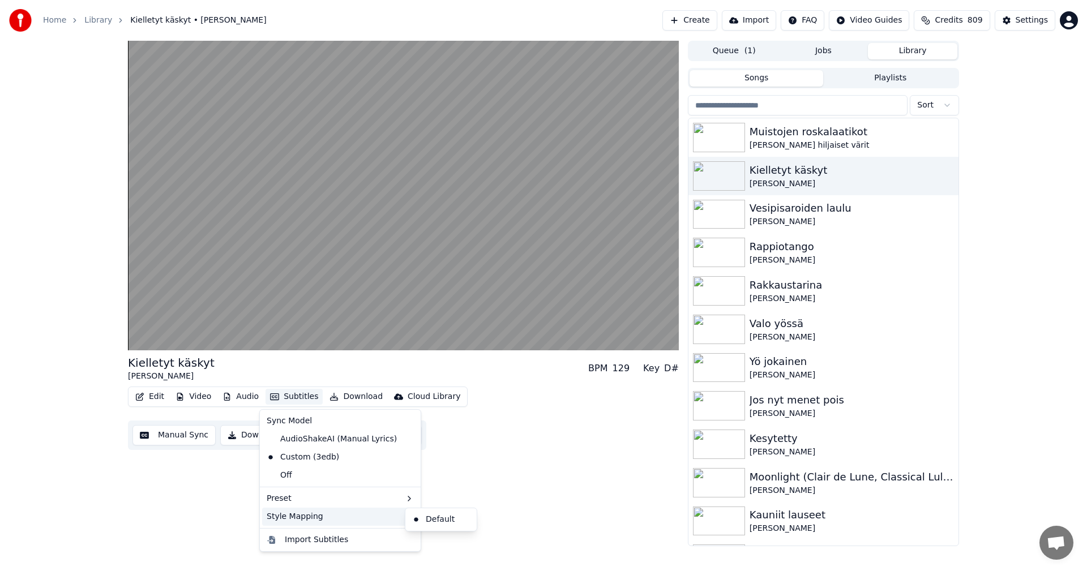
click at [324, 519] on div "Style Mapping" at bounding box center [340, 517] width 156 height 18
click at [441, 523] on div "Default" at bounding box center [441, 520] width 67 height 18
click at [305, 401] on button "Subtitles" at bounding box center [294, 397] width 57 height 16
click at [318, 445] on div "AudioShakeAI (Manual Lyrics)" at bounding box center [331, 439] width 139 height 18
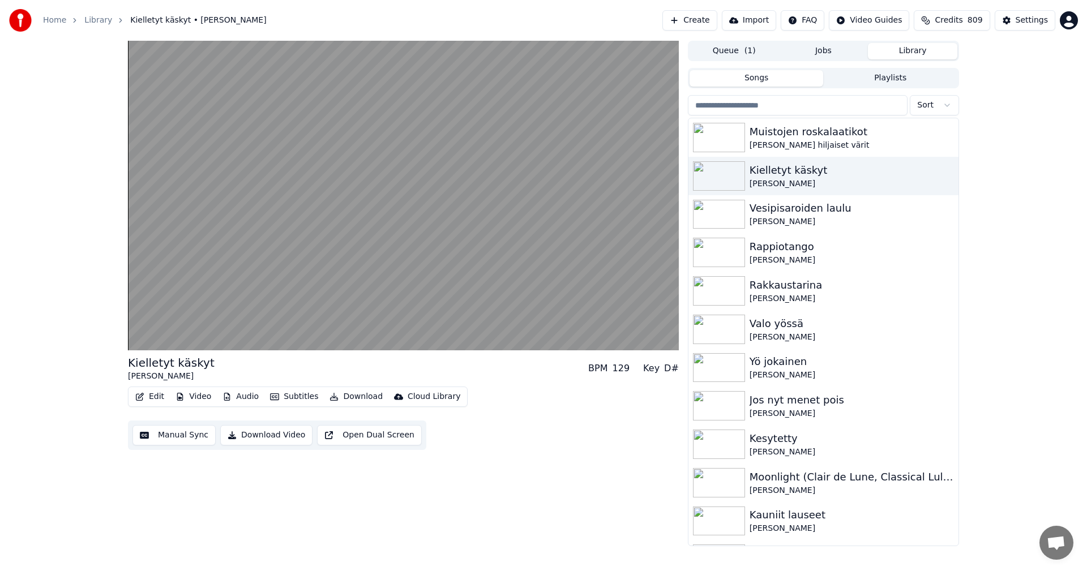
click at [296, 399] on button "Subtitles" at bounding box center [294, 397] width 57 height 16
click at [310, 462] on div "Custom (3edb)" at bounding box center [303, 457] width 82 height 18
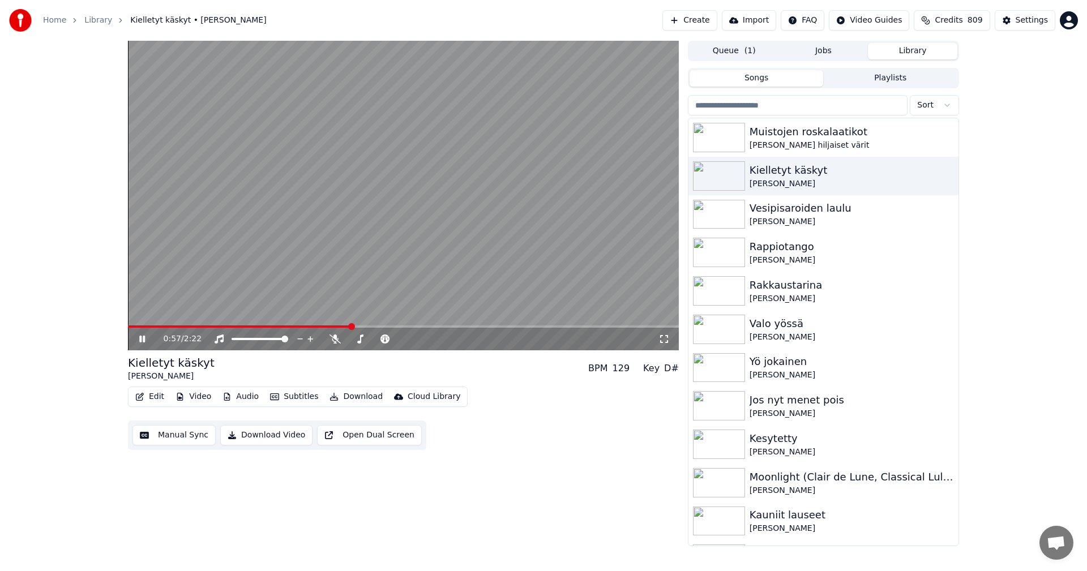
click at [139, 341] on icon at bounding box center [150, 339] width 27 height 9
click at [1035, 27] on button "Settings" at bounding box center [1025, 20] width 61 height 20
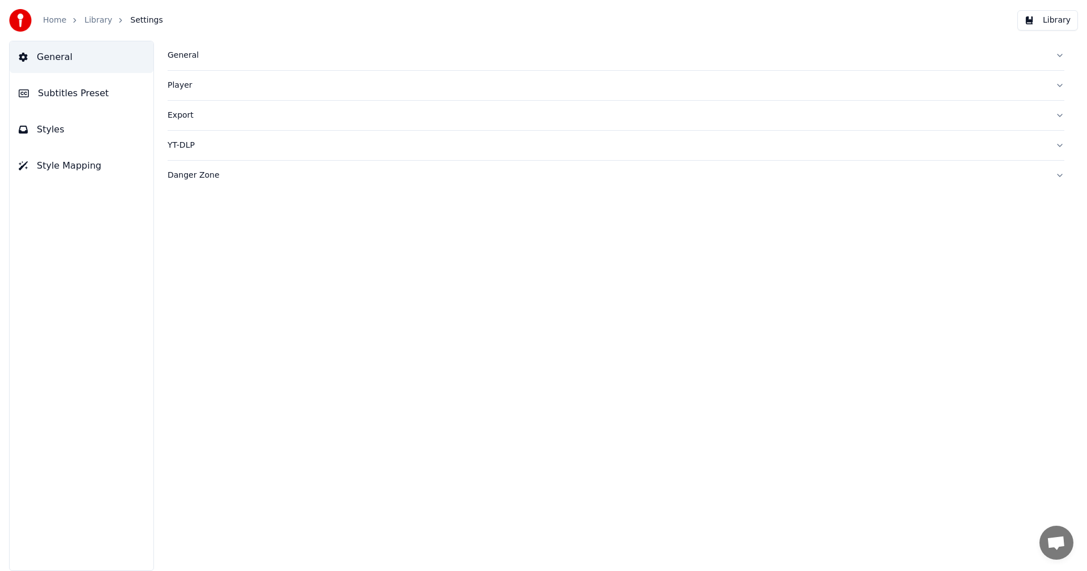
click at [68, 91] on span "Subtitles Preset" at bounding box center [73, 94] width 71 height 14
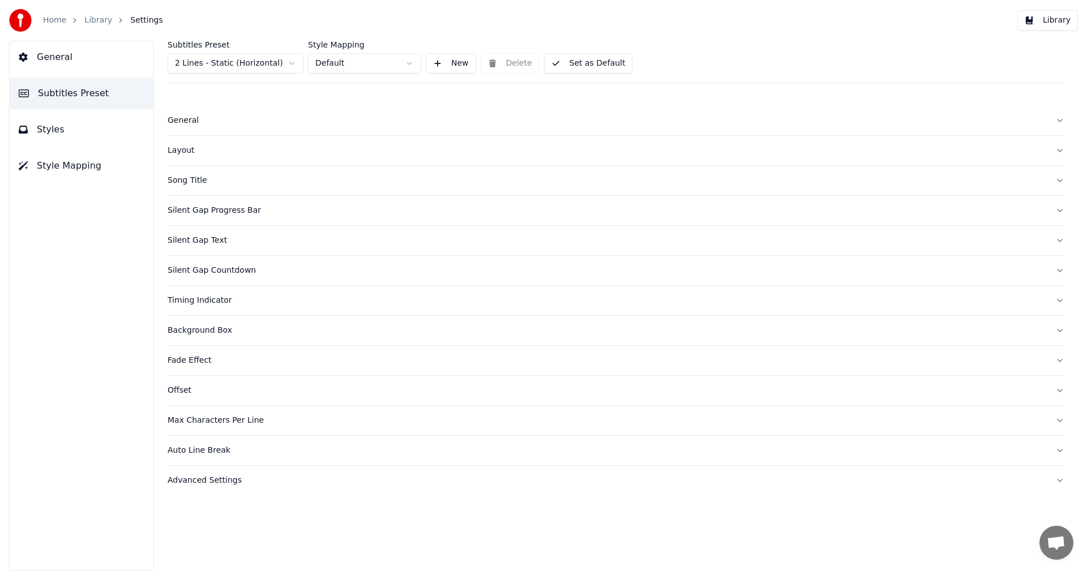
click at [248, 68] on html "Home Library Settings Library General Subtitles Preset Styles Style Mapping Sub…" at bounding box center [543, 285] width 1087 height 571
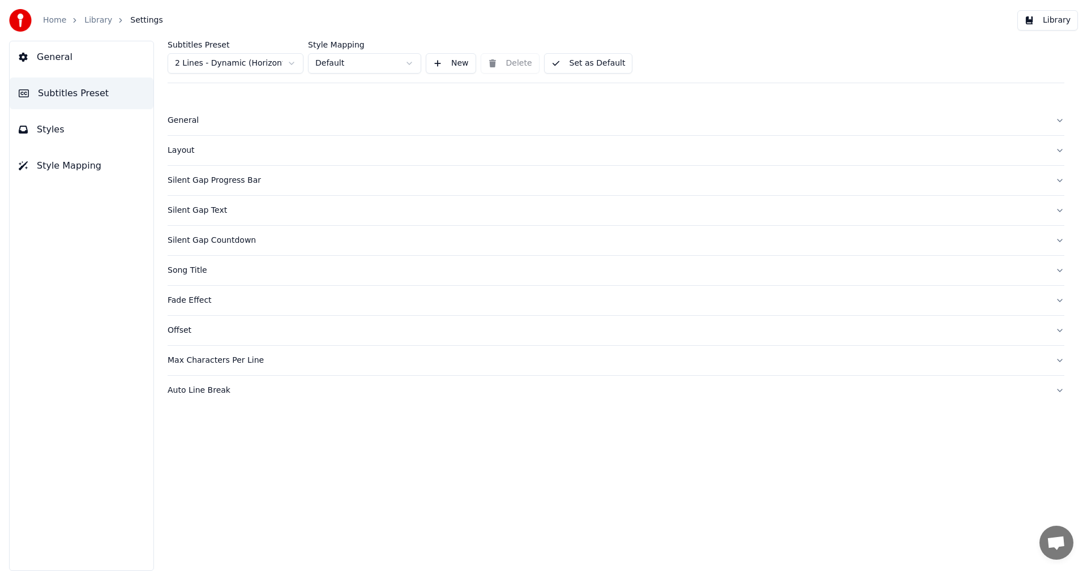
click at [452, 61] on button "New" at bounding box center [451, 63] width 50 height 20
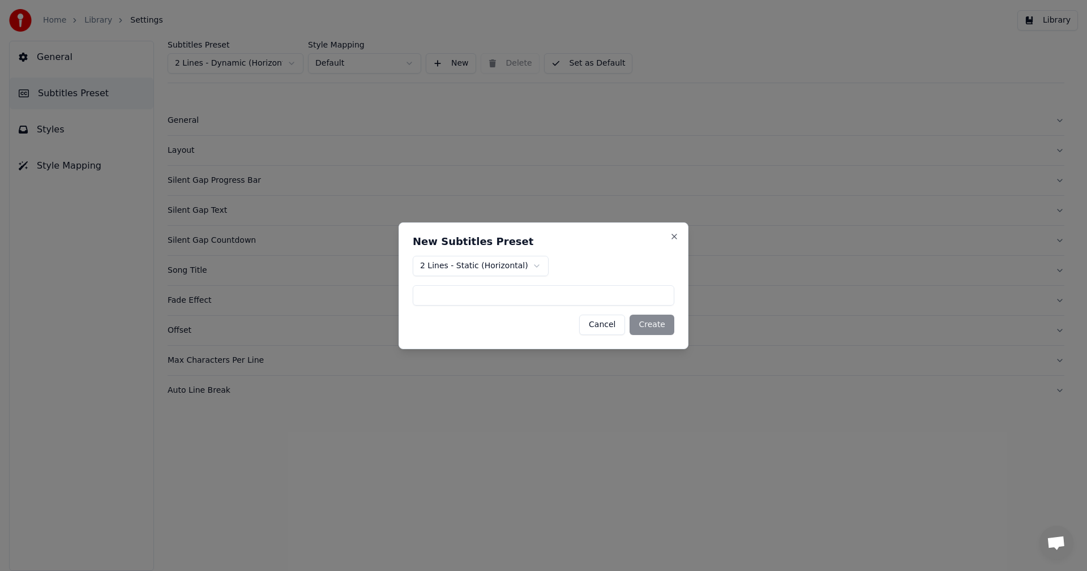
click at [652, 326] on div "Cancel Create" at bounding box center [544, 325] width 262 height 20
click at [610, 331] on button "Cancel" at bounding box center [602, 325] width 46 height 20
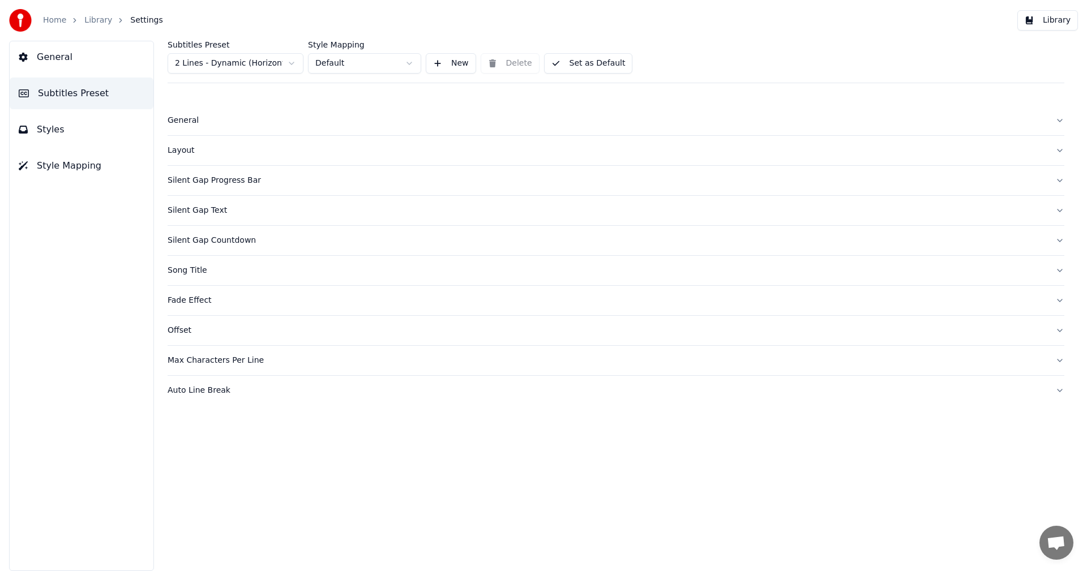
click at [191, 127] on button "General" at bounding box center [616, 120] width 897 height 29
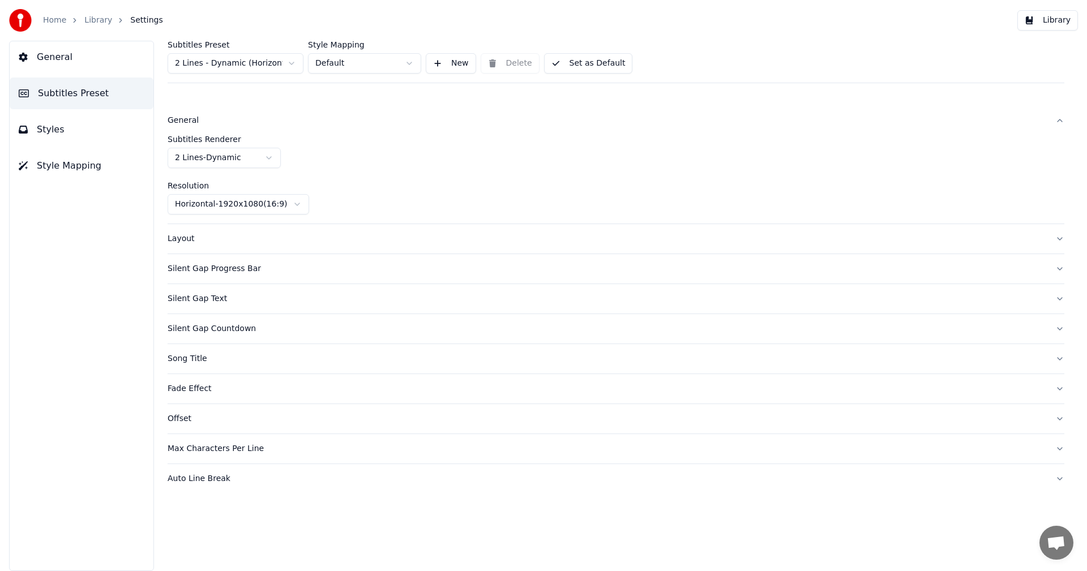
click at [194, 241] on div "Layout" at bounding box center [607, 238] width 879 height 11
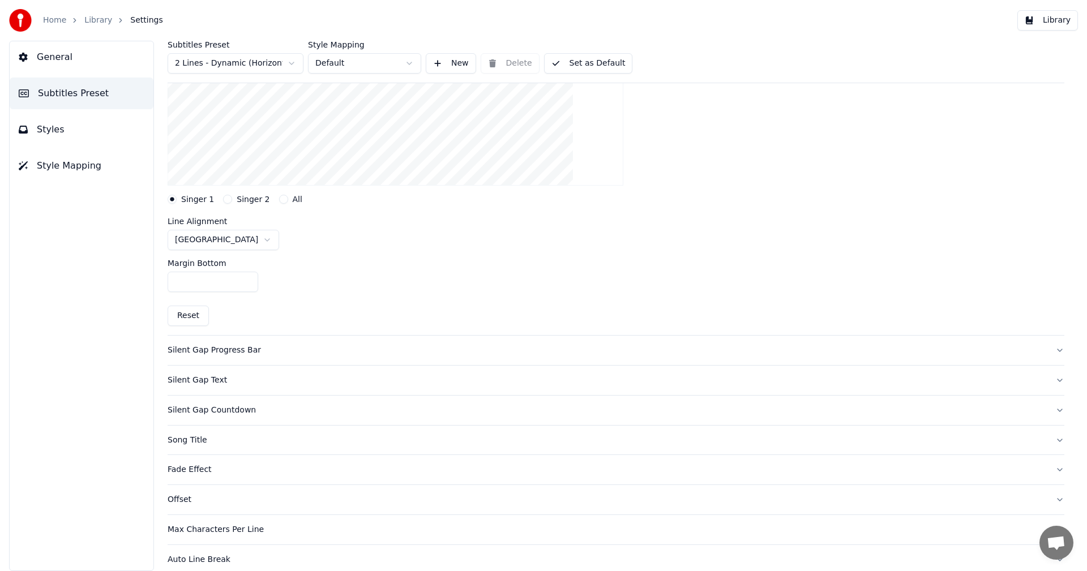
scroll to position [246, 0]
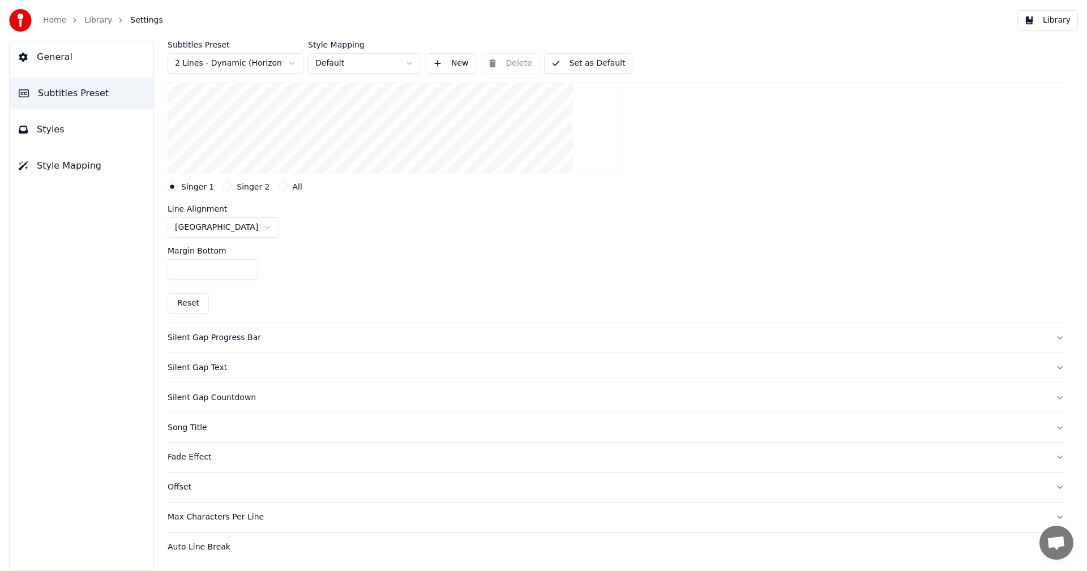
click at [190, 305] on button "Reset" at bounding box center [188, 303] width 41 height 20
click at [192, 339] on div "Silent Gap Progress Bar" at bounding box center [607, 337] width 879 height 11
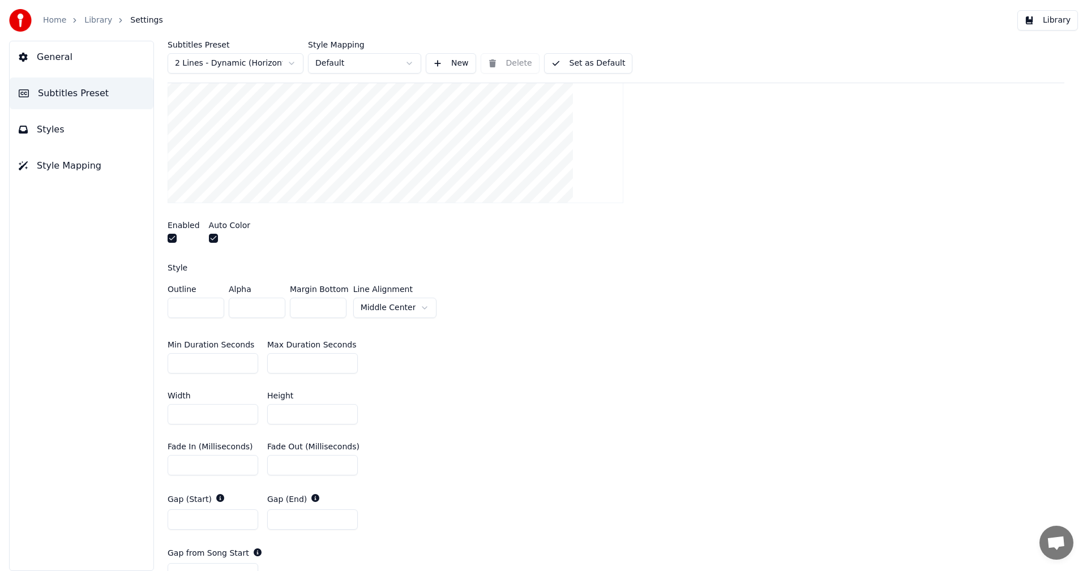
click at [211, 237] on button "button" at bounding box center [213, 238] width 9 height 9
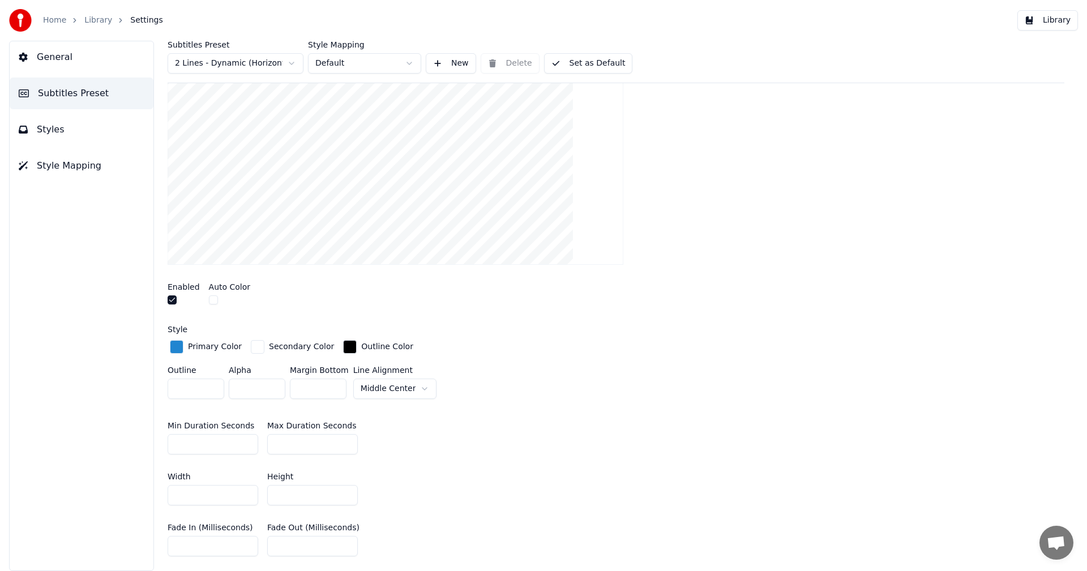
scroll to position [0, 0]
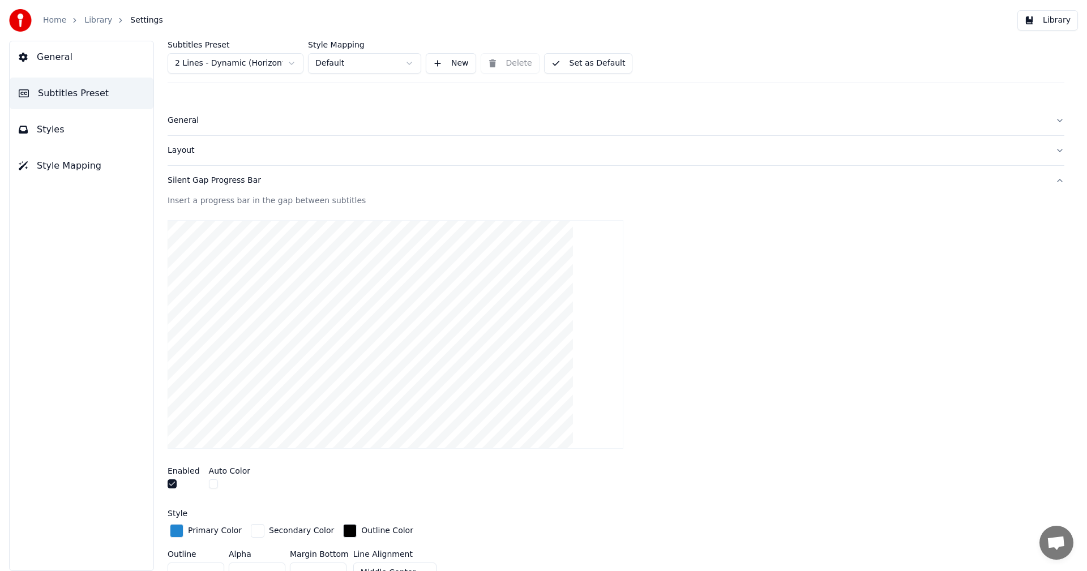
click at [1054, 23] on button "Library" at bounding box center [1047, 20] width 61 height 20
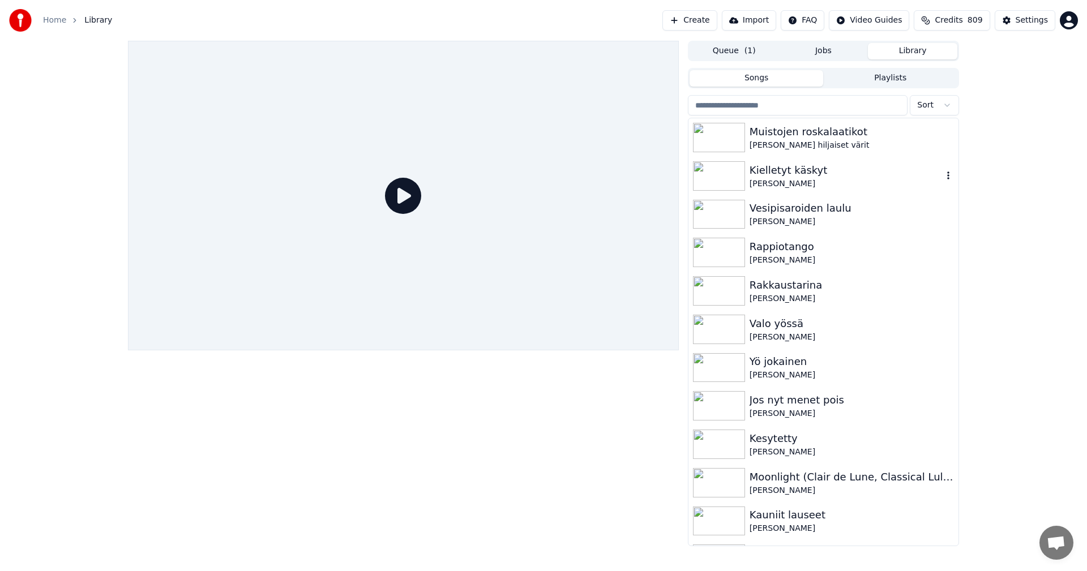
click at [753, 178] on div "[PERSON_NAME]" at bounding box center [846, 183] width 193 height 11
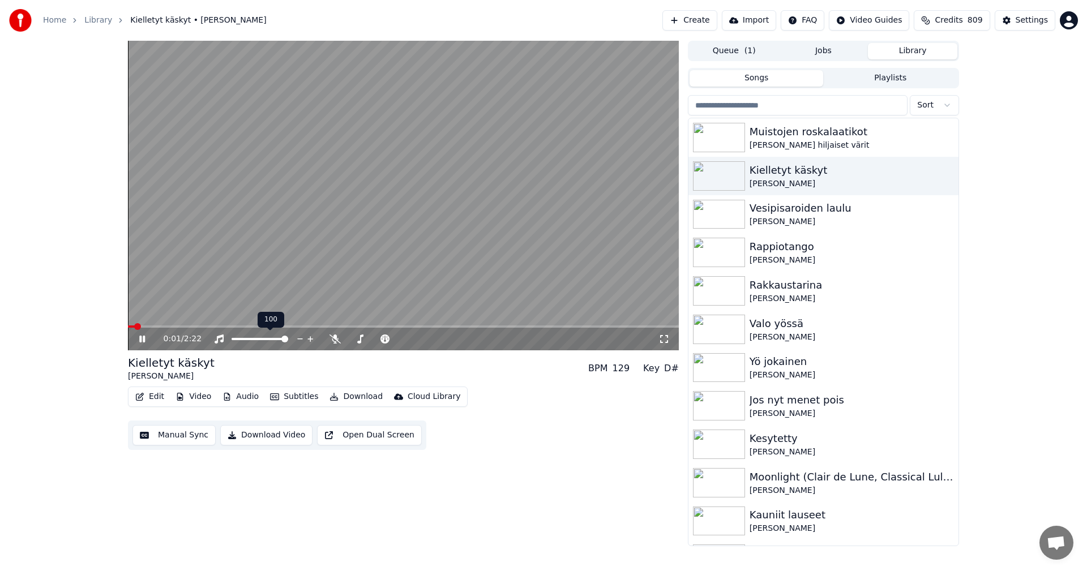
click at [200, 328] on span at bounding box center [403, 327] width 551 height 2
click at [145, 339] on icon at bounding box center [142, 339] width 6 height 7
click at [1021, 27] on button "Settings" at bounding box center [1025, 20] width 61 height 20
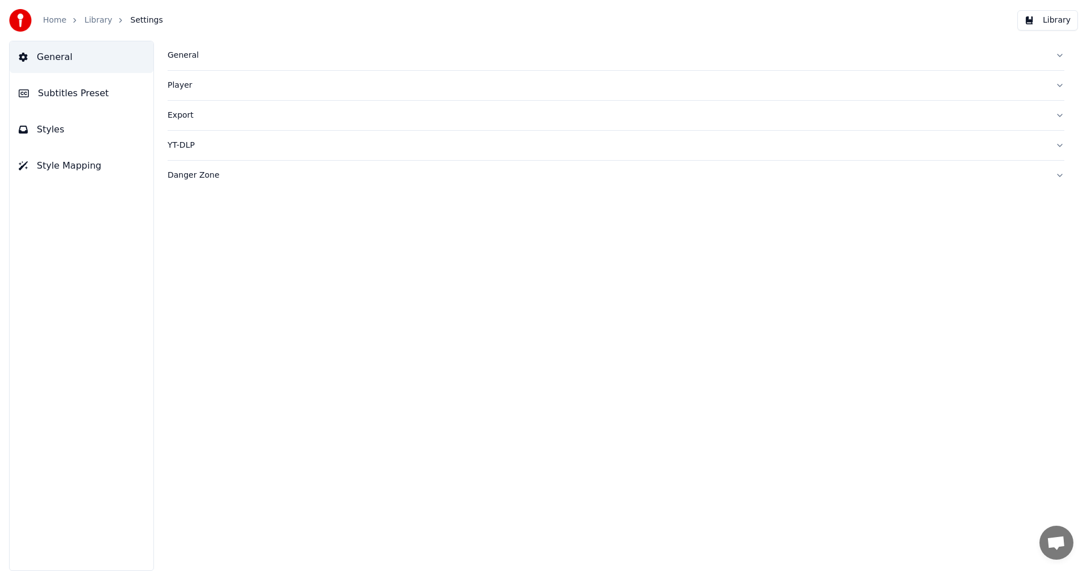
click at [84, 99] on span "Subtitles Preset" at bounding box center [73, 94] width 71 height 14
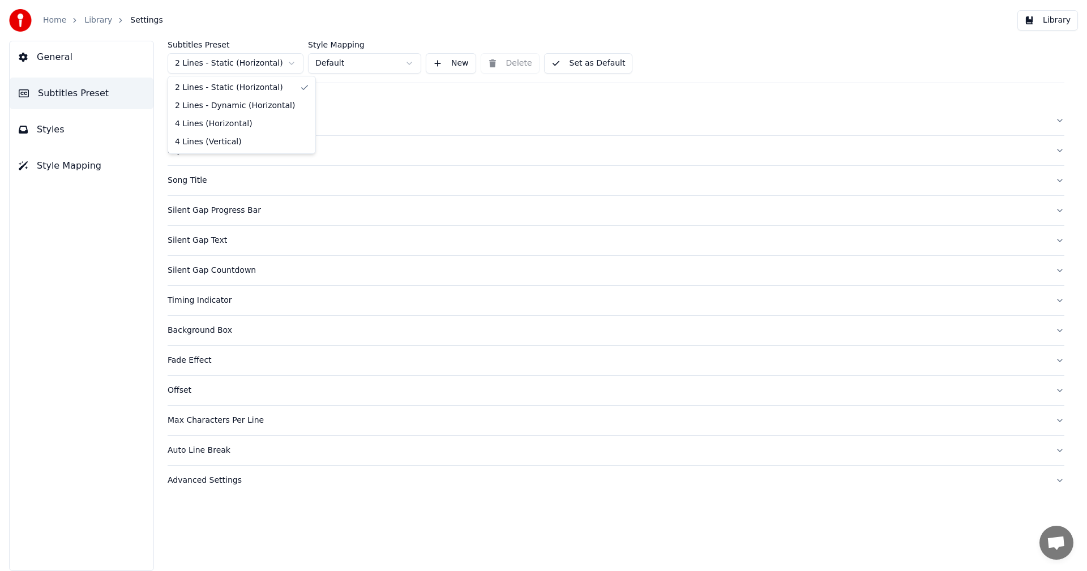
click at [295, 65] on html "Home Library Settings Library General Subtitles Preset Styles Style Mapping Sub…" at bounding box center [543, 285] width 1087 height 571
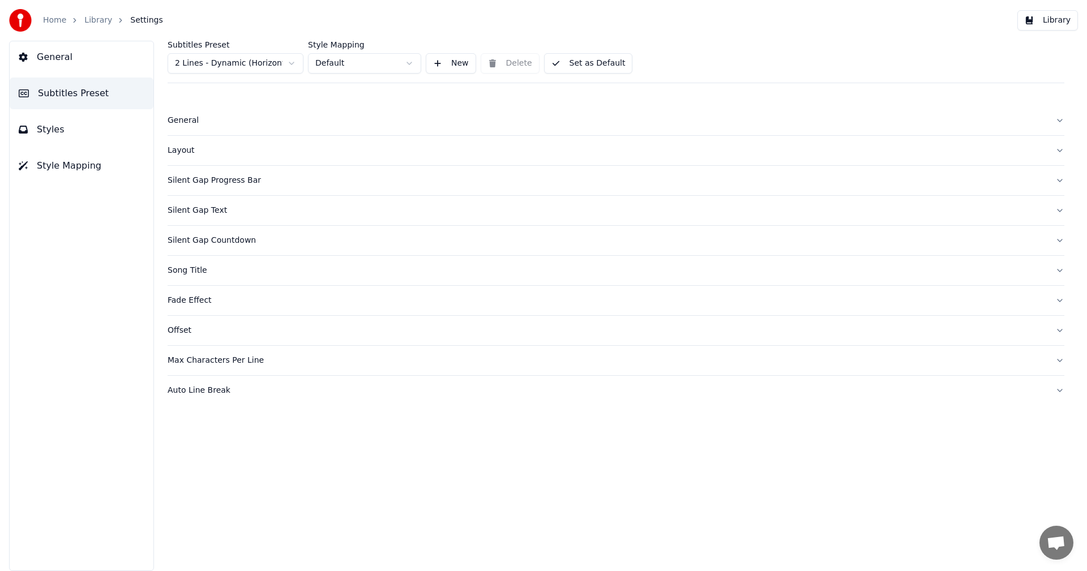
click at [68, 135] on button "Styles" at bounding box center [82, 130] width 144 height 32
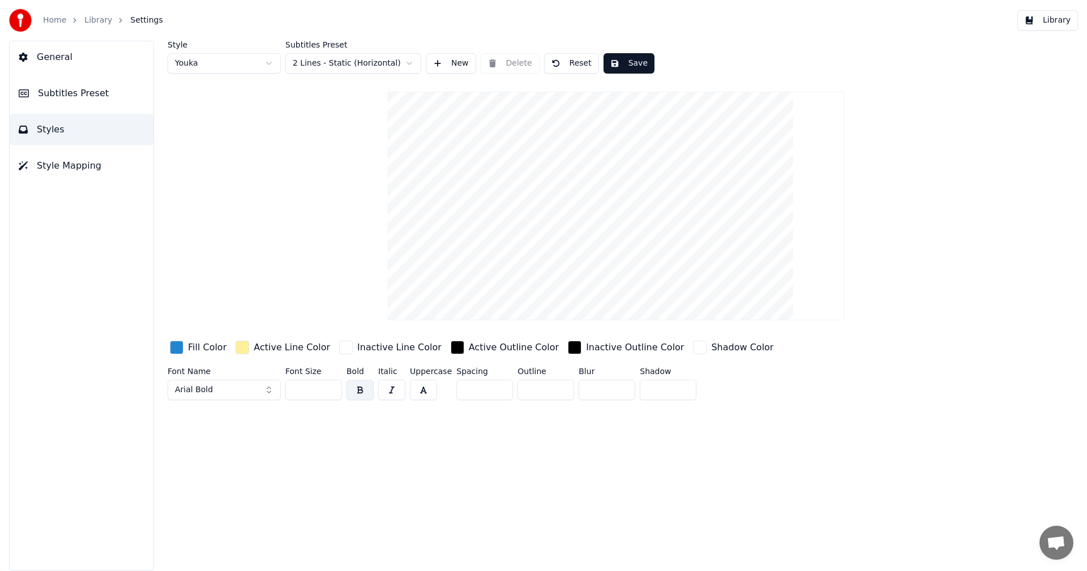
click at [179, 348] on div "button" at bounding box center [177, 348] width 14 height 14
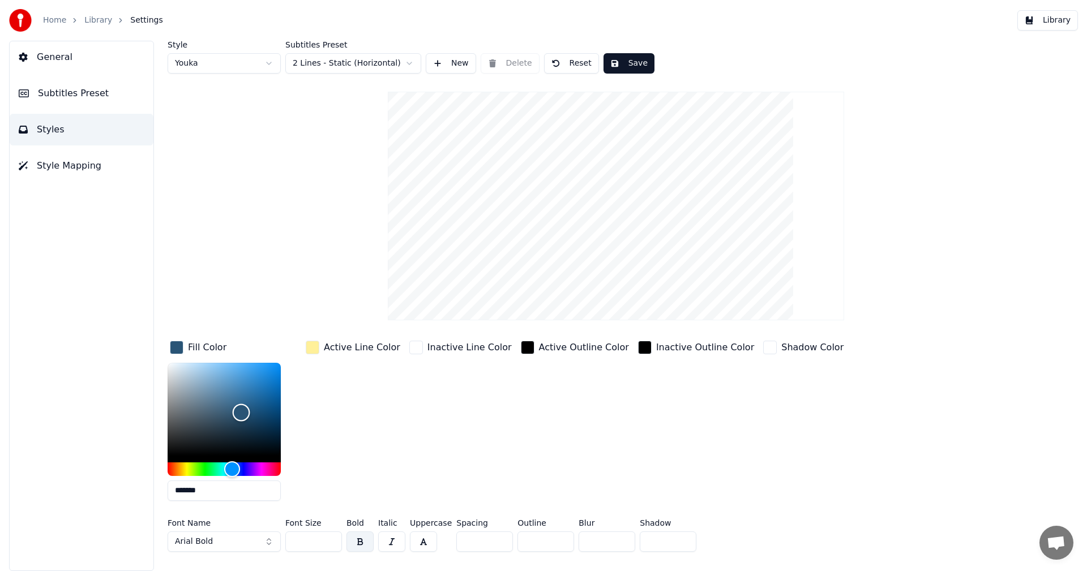
drag, startPoint x: 263, startPoint y: 384, endPoint x: 241, endPoint y: 412, distance: 35.6
click at [241, 412] on div "Color" at bounding box center [242, 413] width 18 height 18
drag, startPoint x: 239, startPoint y: 413, endPoint x: 255, endPoint y: 387, distance: 30.7
click at [255, 387] on div "Color" at bounding box center [255, 388] width 18 height 18
drag, startPoint x: 254, startPoint y: 387, endPoint x: 260, endPoint y: 379, distance: 10.1
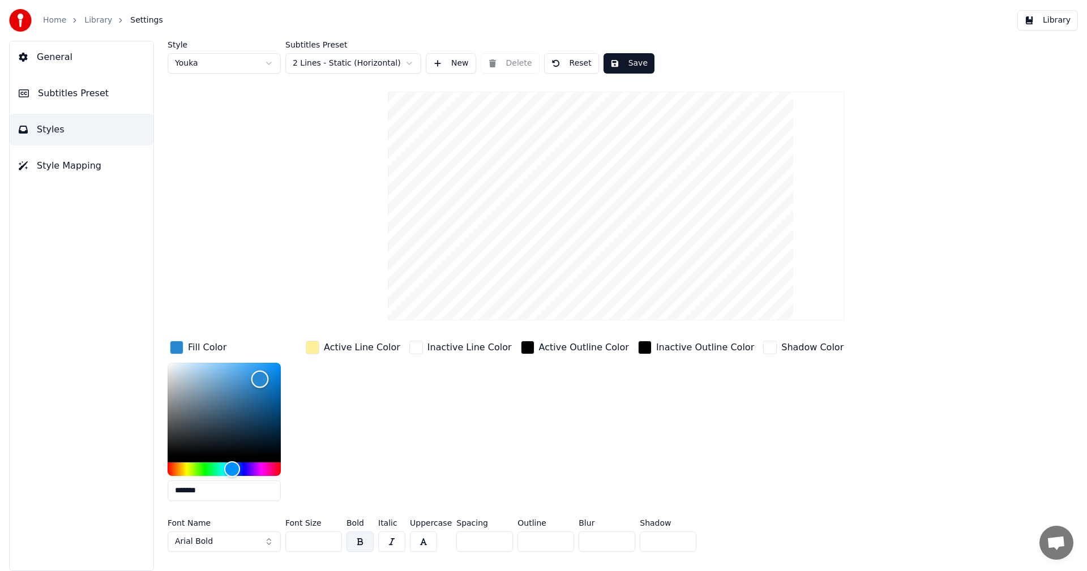
click at [260, 379] on div "Color" at bounding box center [260, 380] width 18 height 18
click at [572, 64] on button "Reset" at bounding box center [571, 63] width 55 height 20
type input "*******"
click at [865, 136] on div "Style Youka Subtitles Preset 2 Lines - Static (Horizontal) New Delete Reset Sav…" at bounding box center [616, 299] width 897 height 516
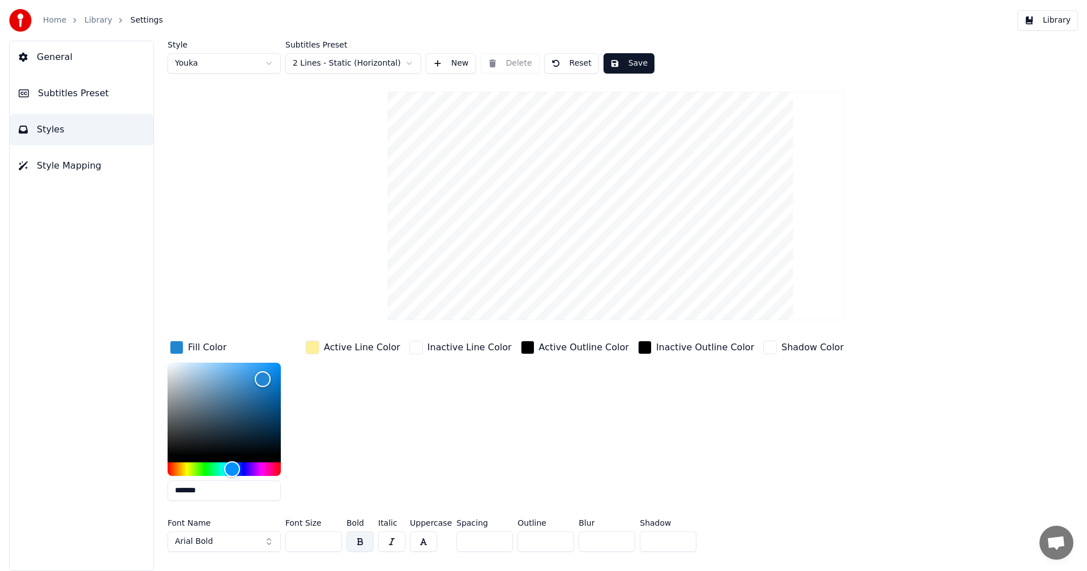
click at [93, 165] on span "Style Mapping" at bounding box center [69, 166] width 65 height 14
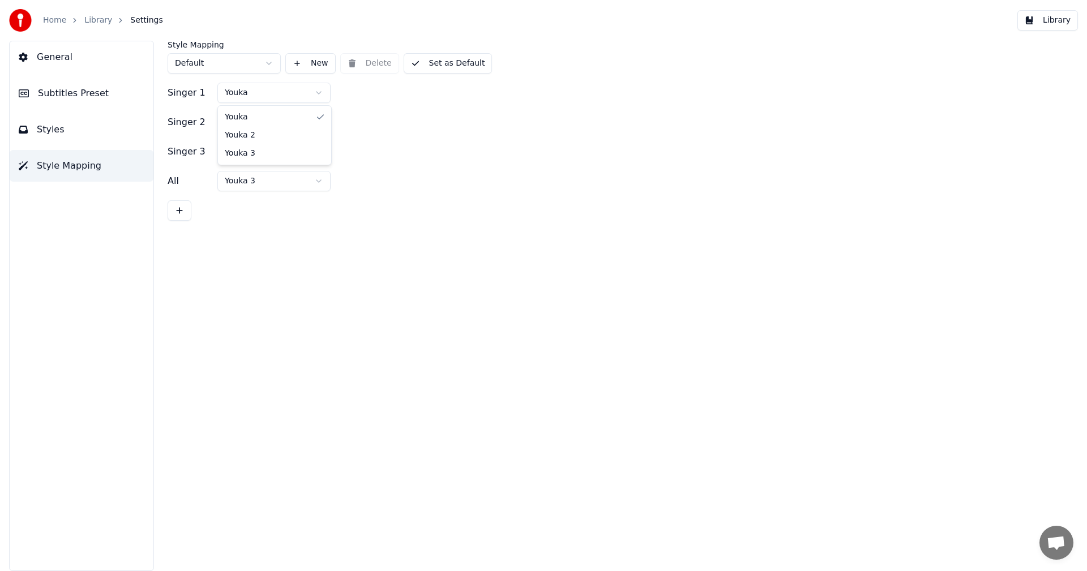
click at [271, 92] on html "Home Library Settings Library General Subtitles Preset Styles Style Mapping Sty…" at bounding box center [543, 285] width 1087 height 571
click at [313, 117] on html "Home Library Settings Library General Subtitles Preset Styles Style Mapping Sty…" at bounding box center [543, 285] width 1087 height 571
click at [322, 123] on html "Home Library Settings Library General Subtitles Preset Styles Style Mapping Sty…" at bounding box center [543, 285] width 1087 height 571
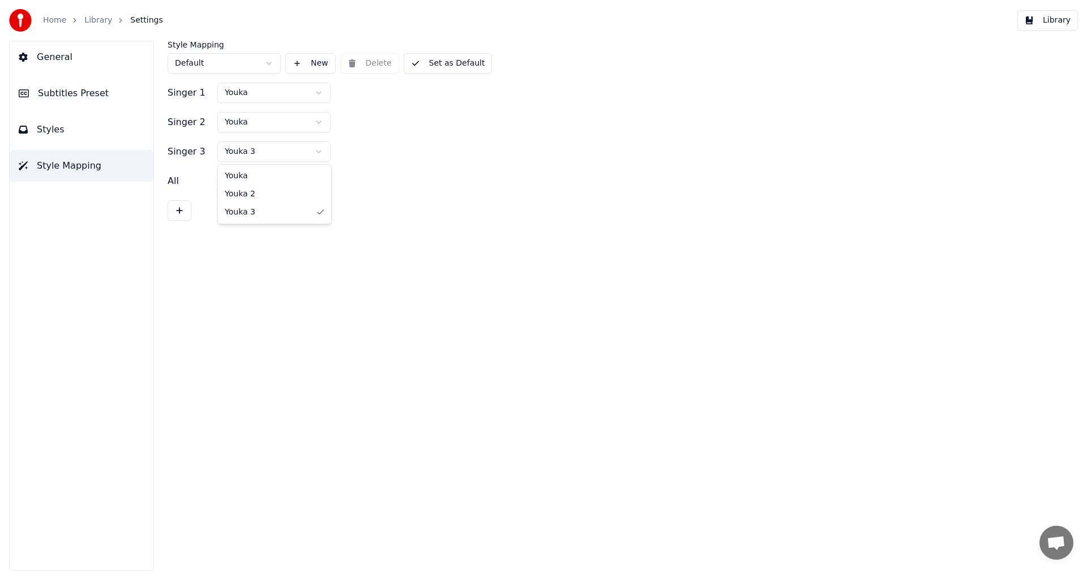
click at [321, 152] on html "Home Library Settings Library General Subtitles Preset Styles Style Mapping Sty…" at bounding box center [543, 285] width 1087 height 571
click at [323, 182] on html "Home Library Settings Library General Subtitles Preset Styles Style Mapping Sty…" at bounding box center [543, 285] width 1087 height 571
click at [495, 171] on div "All Youka" at bounding box center [616, 181] width 897 height 20
click at [452, 64] on button "Set as Default" at bounding box center [448, 63] width 89 height 20
click at [1040, 28] on button "Library" at bounding box center [1047, 20] width 61 height 20
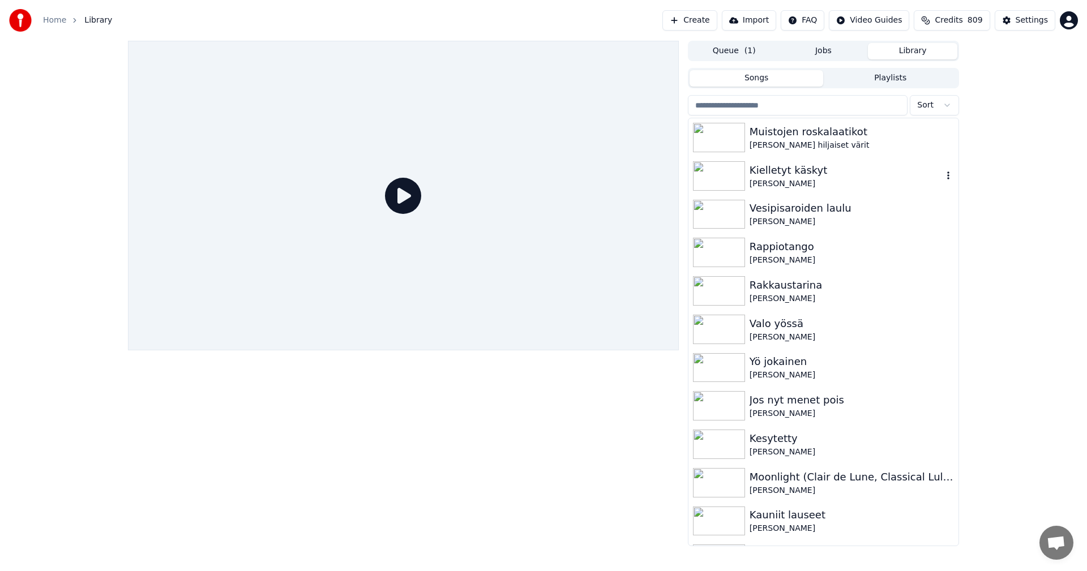
click at [715, 183] on img at bounding box center [719, 175] width 52 height 29
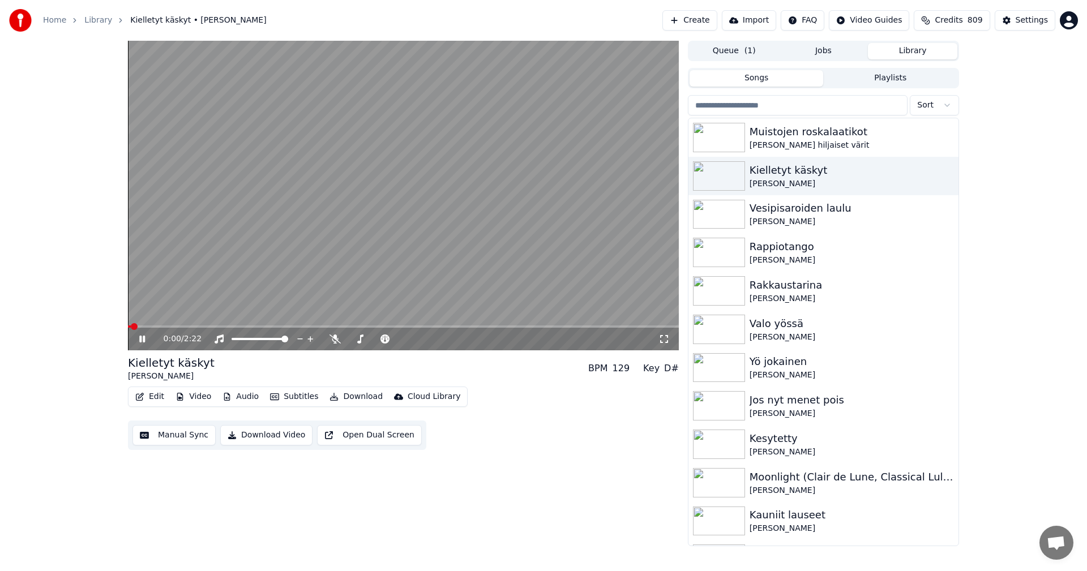
click at [216, 327] on span at bounding box center [403, 327] width 551 height 2
click at [725, 261] on img at bounding box center [719, 252] width 52 height 29
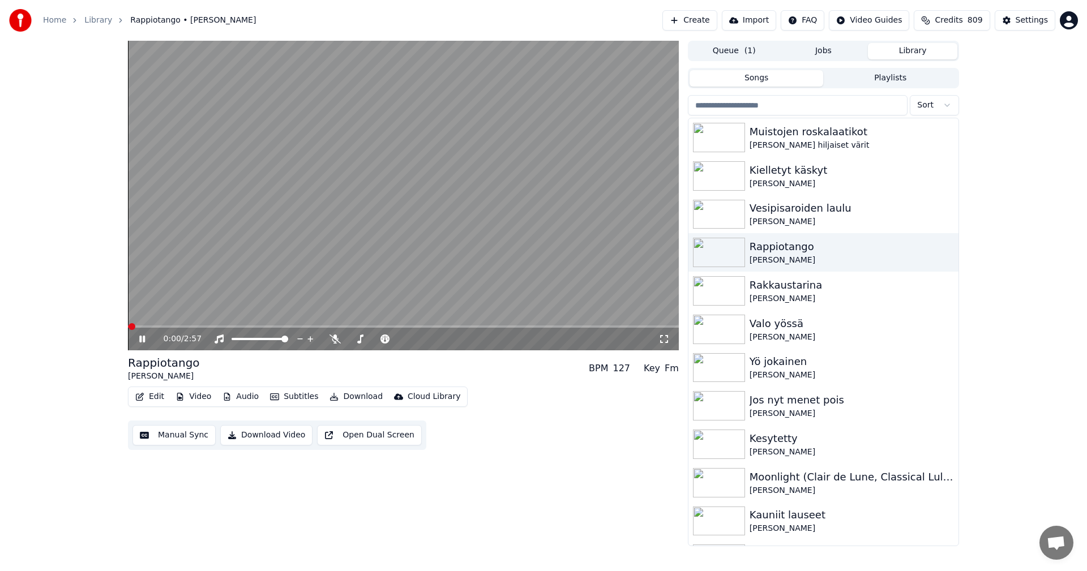
click at [237, 327] on span at bounding box center [403, 327] width 551 height 2
click at [280, 326] on span at bounding box center [403, 327] width 551 height 2
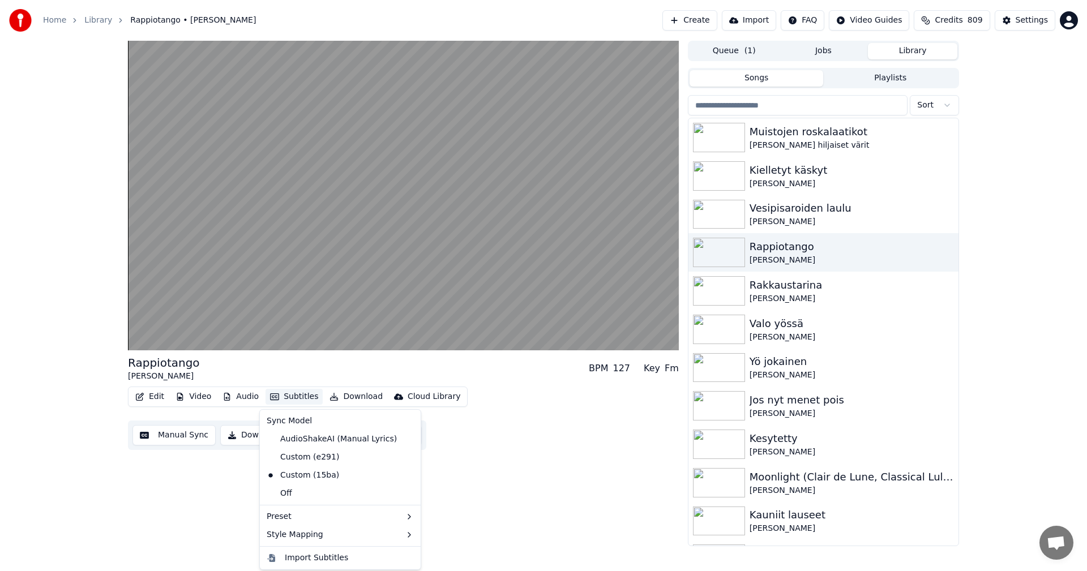
click at [309, 397] on button "Subtitles" at bounding box center [294, 397] width 57 height 16
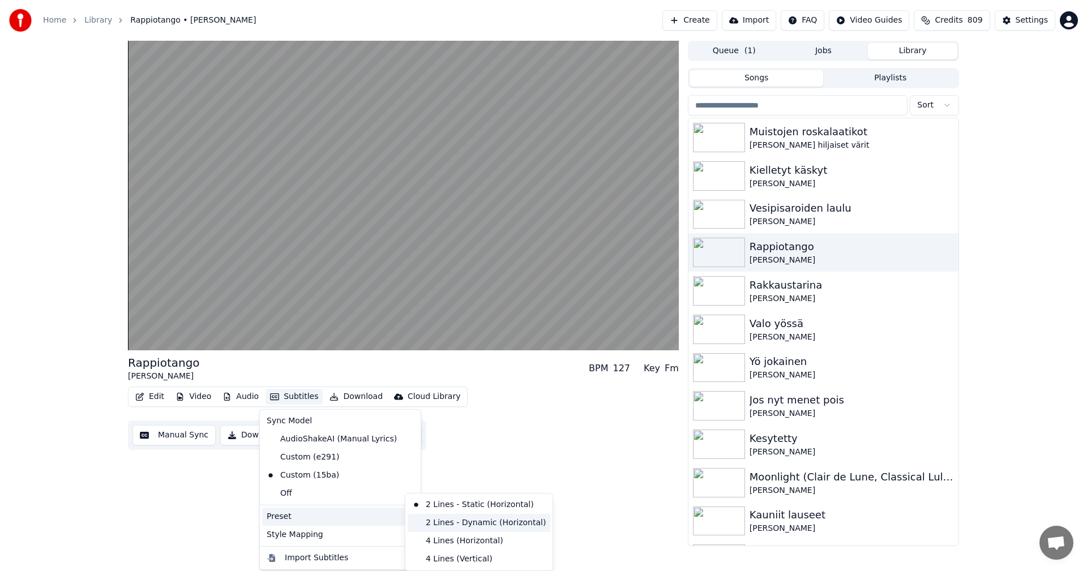
click at [465, 524] on div "2 Lines - Dynamic (Horizontal)" at bounding box center [479, 523] width 143 height 18
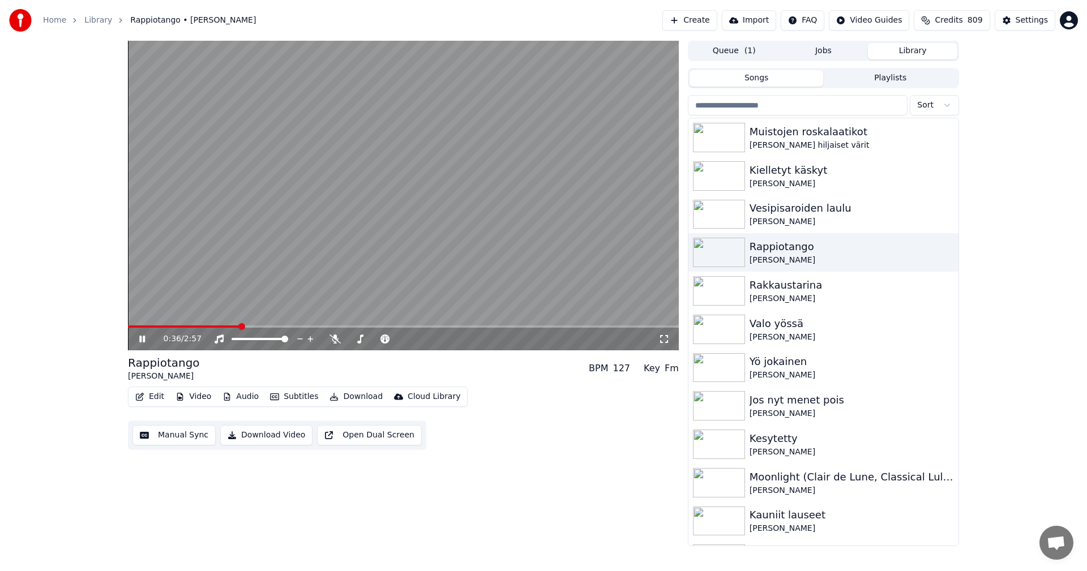
click at [239, 327] on span at bounding box center [184, 327] width 112 height 2
click at [140, 339] on icon at bounding box center [142, 339] width 6 height 7
click at [887, 54] on button "Library" at bounding box center [912, 51] width 89 height 16
click at [751, 108] on input "search" at bounding box center [798, 105] width 220 height 20
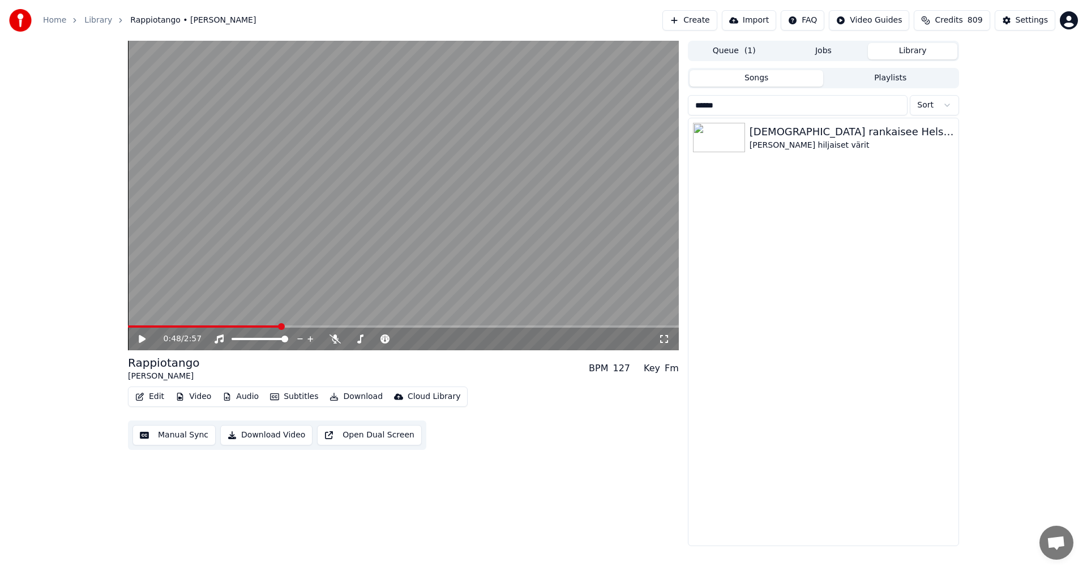
type input "******"
click at [739, 139] on img at bounding box center [719, 137] width 52 height 29
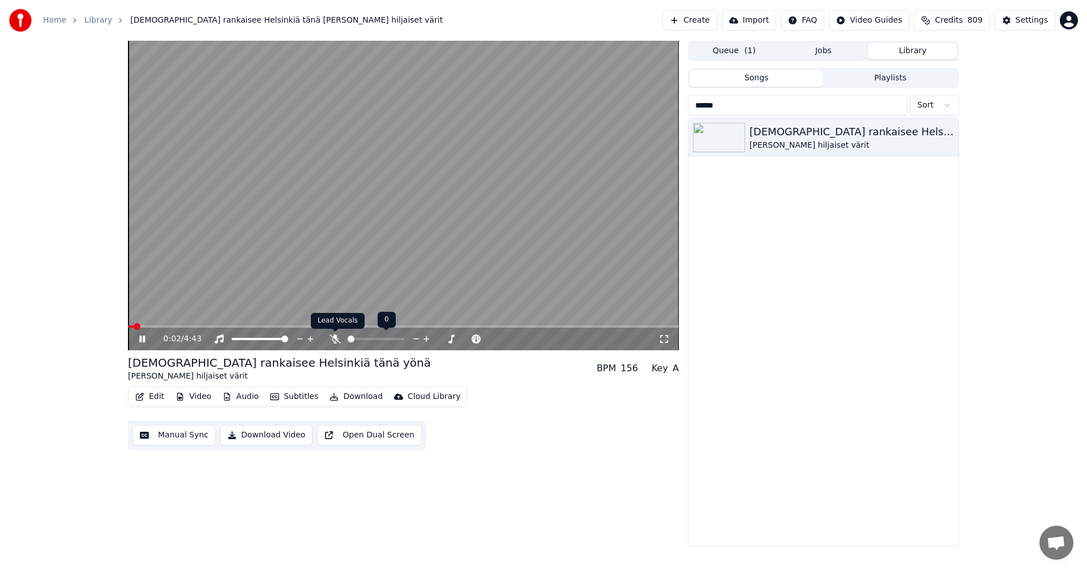
click at [334, 341] on icon at bounding box center [334, 339] width 11 height 9
click at [173, 326] on span at bounding box center [403, 327] width 551 height 2
click at [767, 453] on div "[DEMOGRAPHIC_DATA] rankaisee Helsinkiä tänä yönä [PERSON_NAME] hiljaiset värit" at bounding box center [823, 331] width 270 height 427
click at [145, 338] on icon at bounding box center [142, 339] width 6 height 7
